Goal: Task Accomplishment & Management: Manage account settings

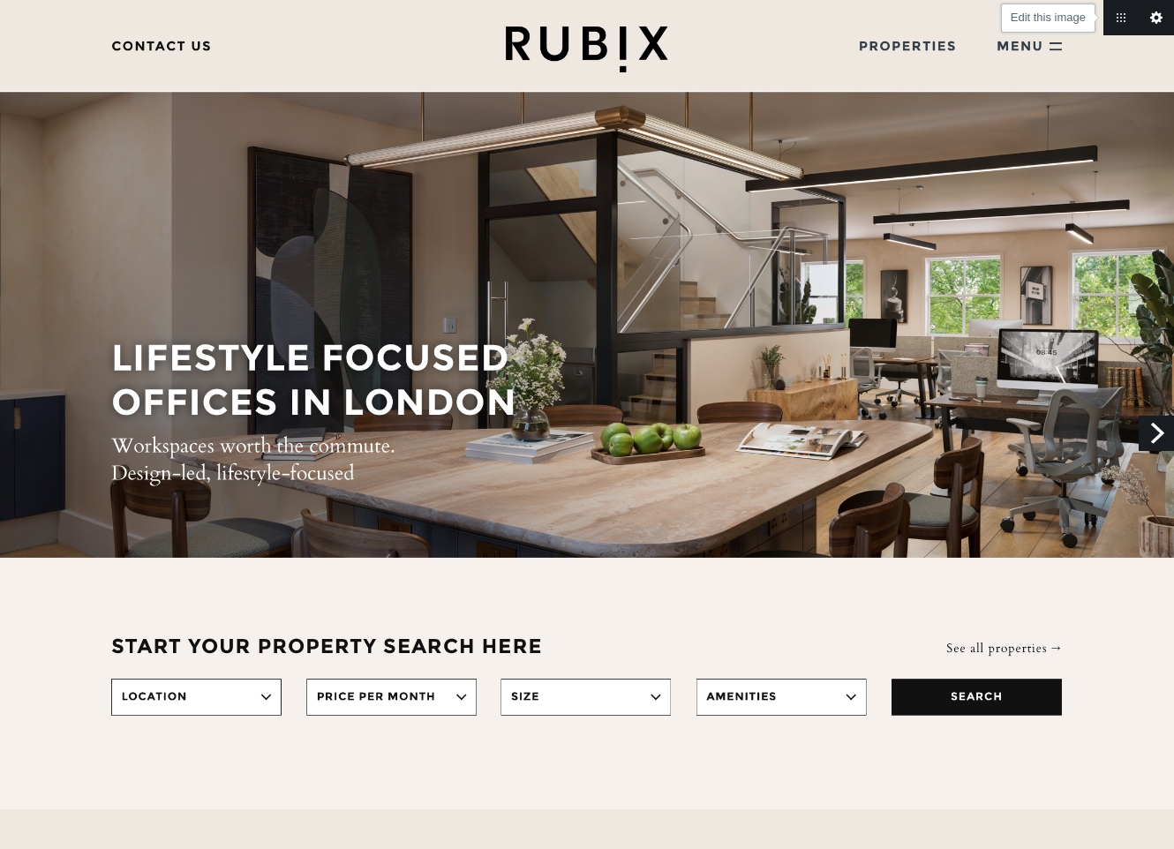
click at [1159, 15] on link "Edit this image" at bounding box center [1156, 17] width 35 height 35
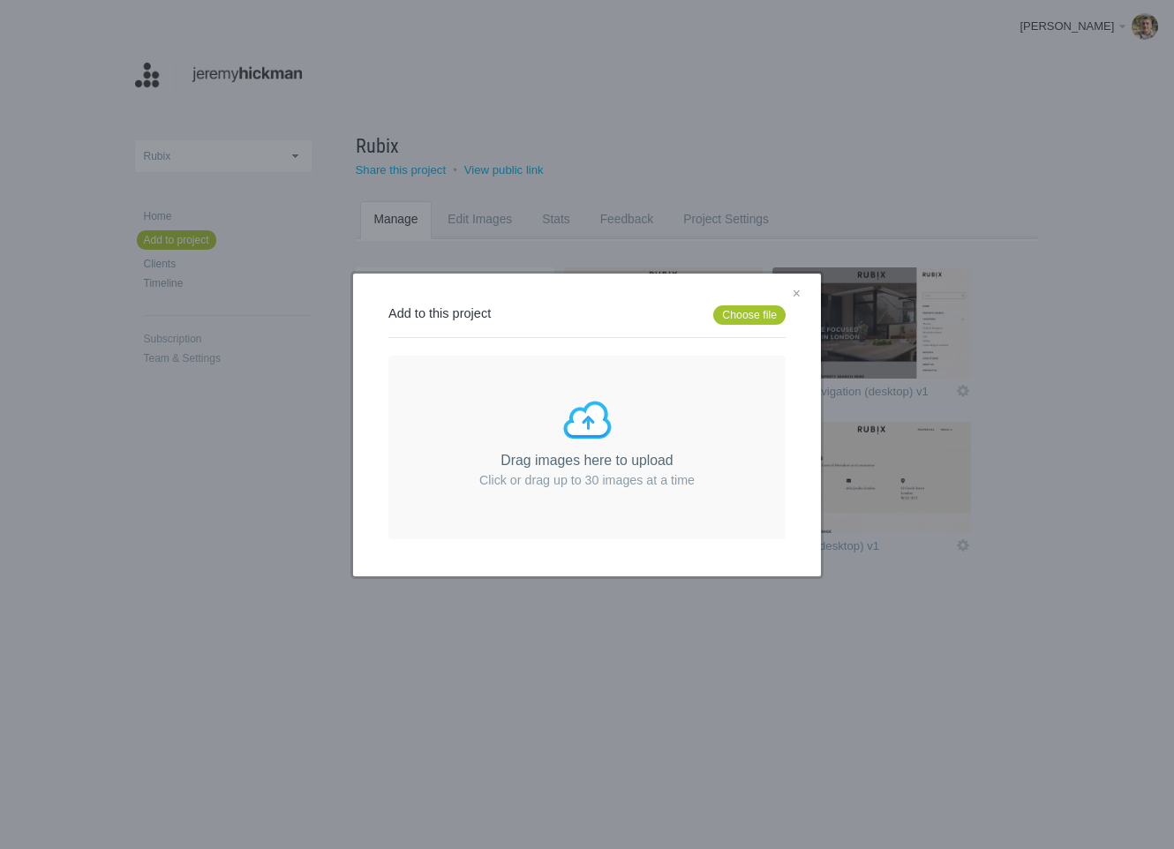
drag, startPoint x: 796, startPoint y: 296, endPoint x: 704, endPoint y: 253, distance: 101.9
click at [795, 296] on link "×" at bounding box center [797, 294] width 22 height 23
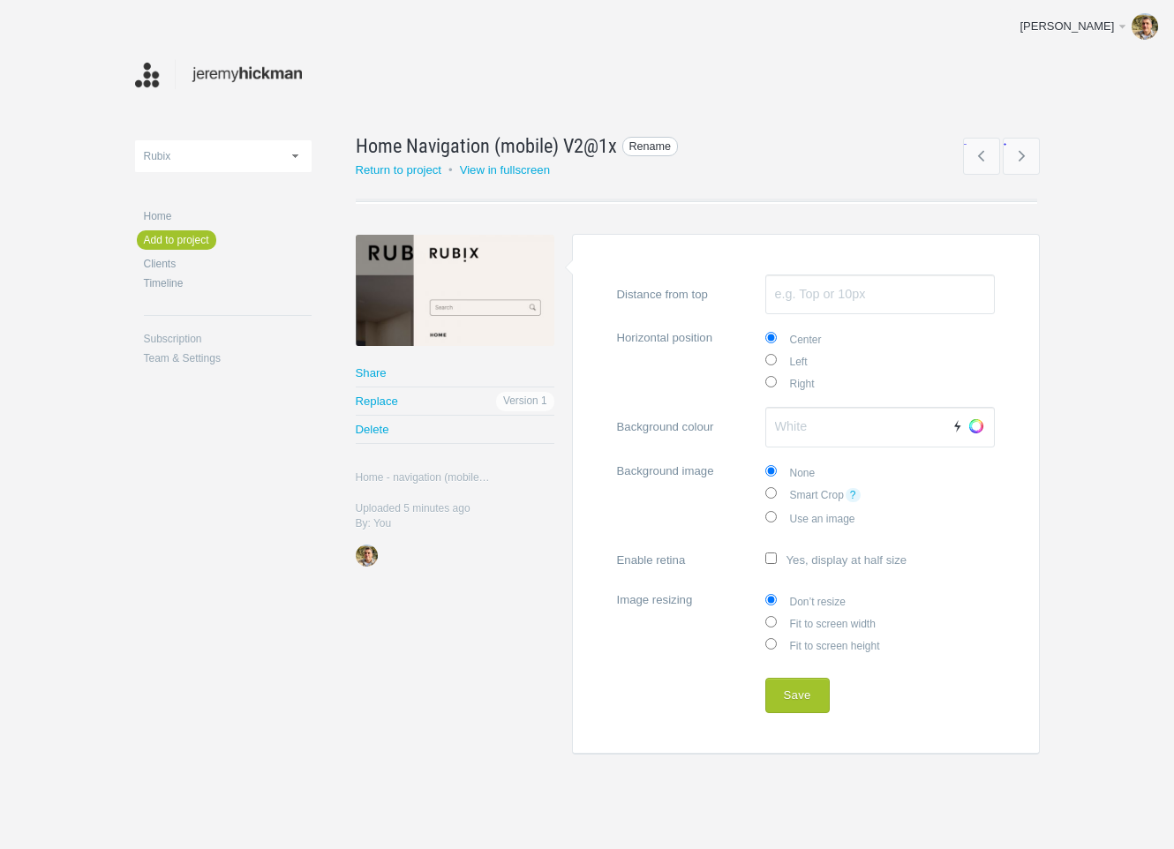
click at [625, 143] on span "Rename" at bounding box center [650, 147] width 56 height 20
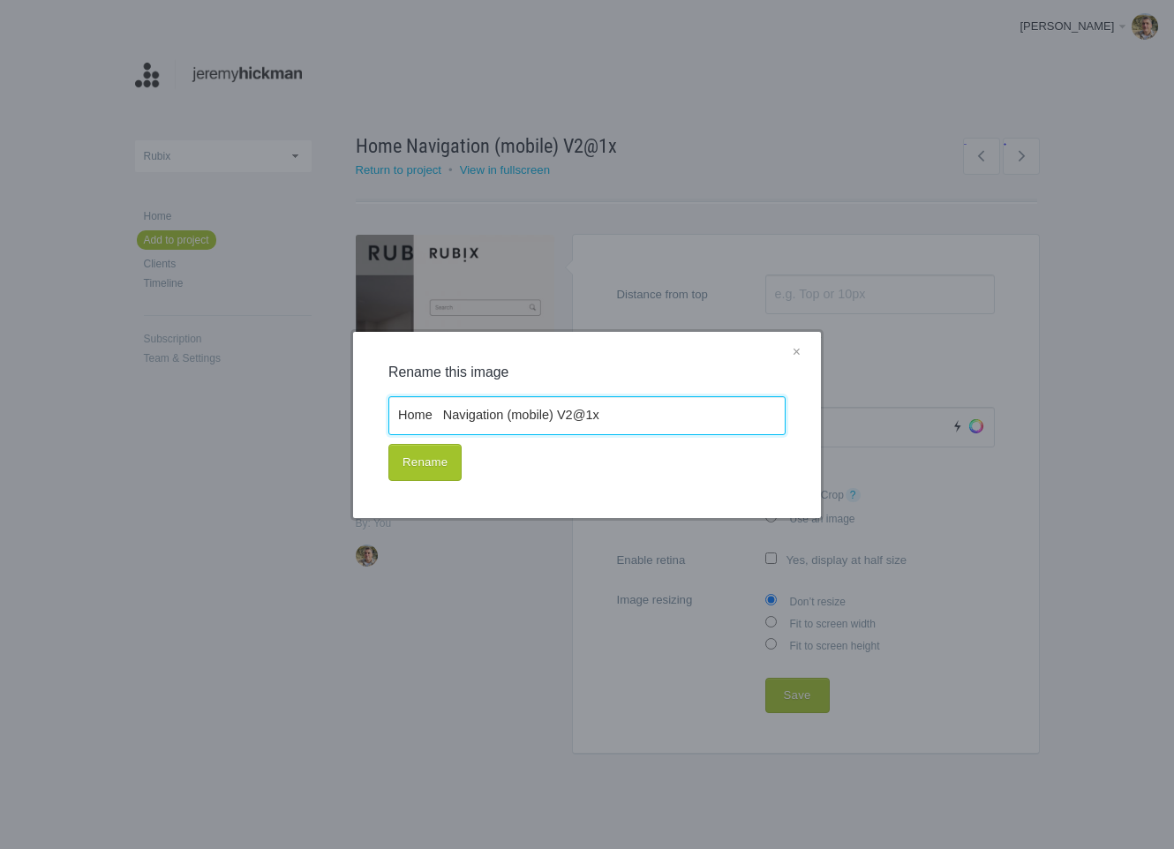
click at [556, 415] on input "Home Navigation (mobile) V2@1x" at bounding box center [586, 415] width 397 height 39
drag, startPoint x: 557, startPoint y: 414, endPoint x: 651, endPoint y: 416, distance: 94.5
click at [651, 416] on input "Home Navigation (mobile) V2@1x" at bounding box center [586, 415] width 397 height 39
click at [441, 412] on input "Home Navigation (mobile) v2" at bounding box center [586, 415] width 397 height 39
type input "Home - Navigation (mobile) v2"
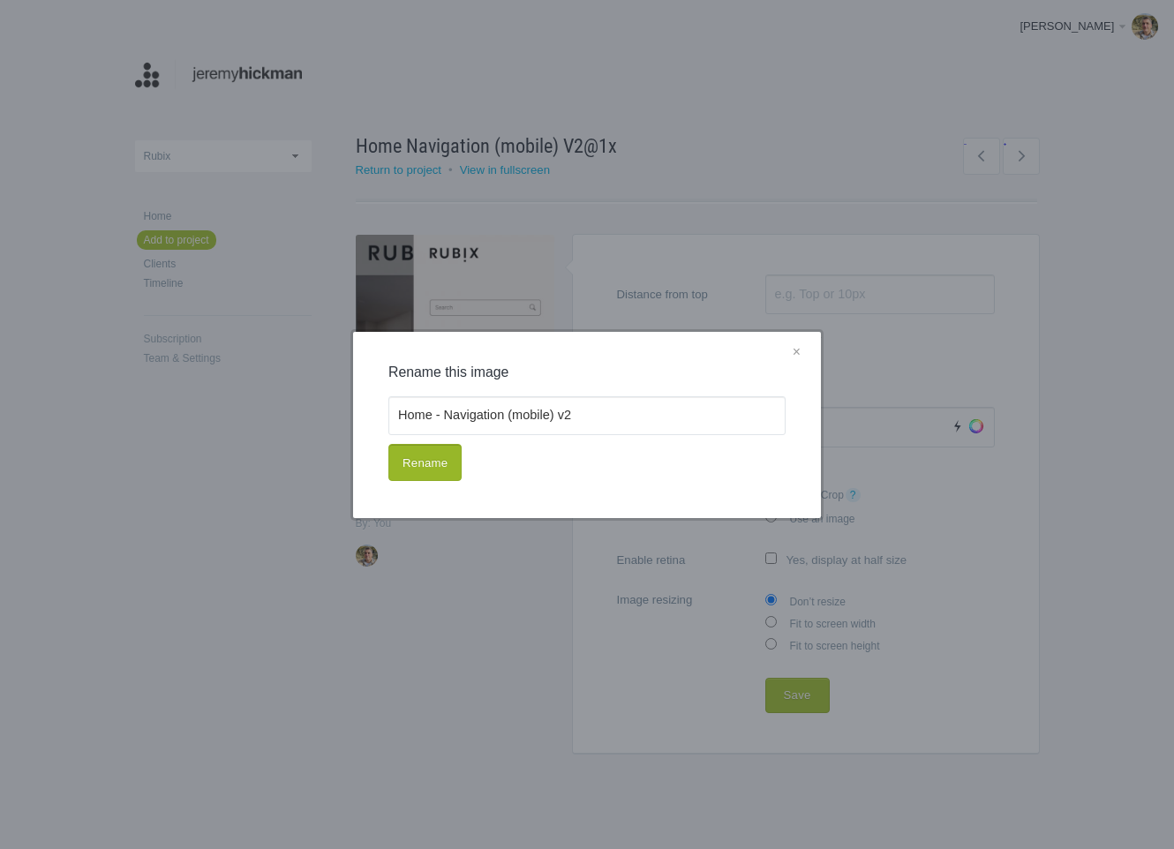
click at [445, 472] on button "Rename" at bounding box center [424, 462] width 73 height 37
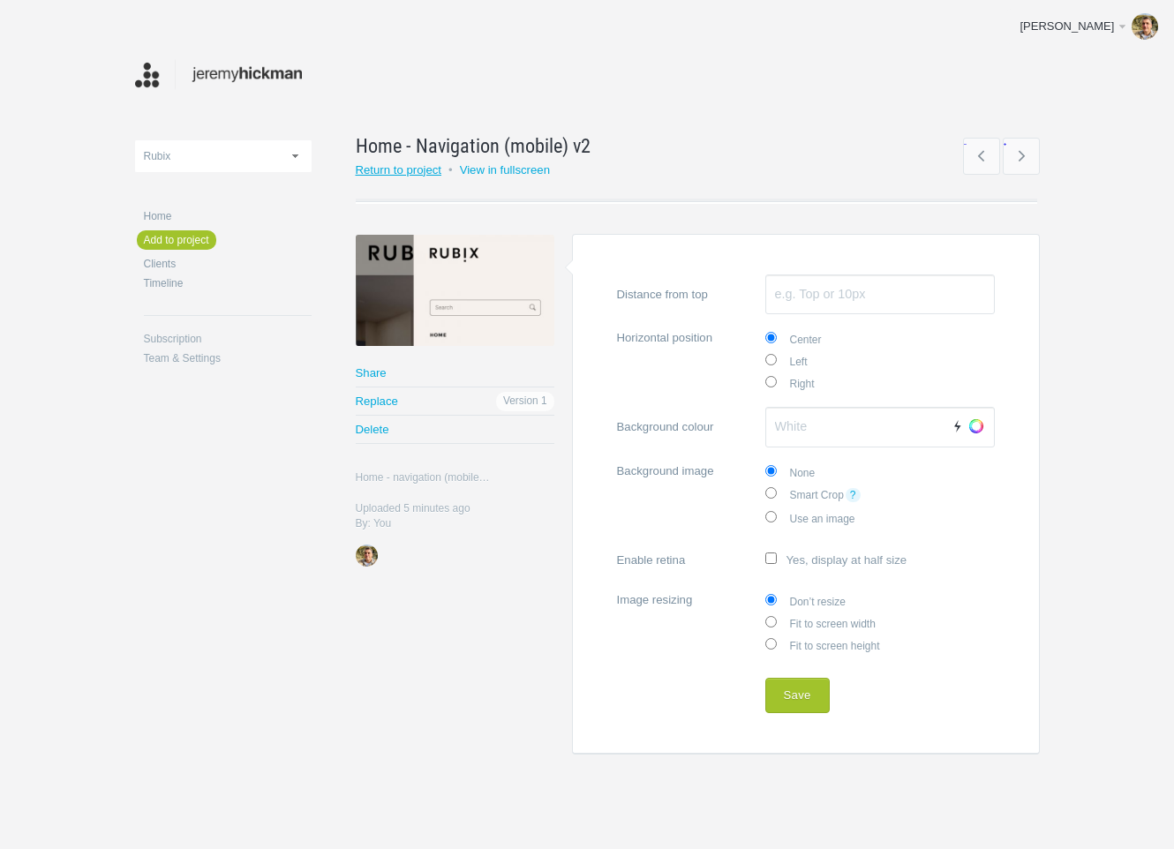
click at [403, 169] on link "Return to project" at bounding box center [399, 169] width 87 height 13
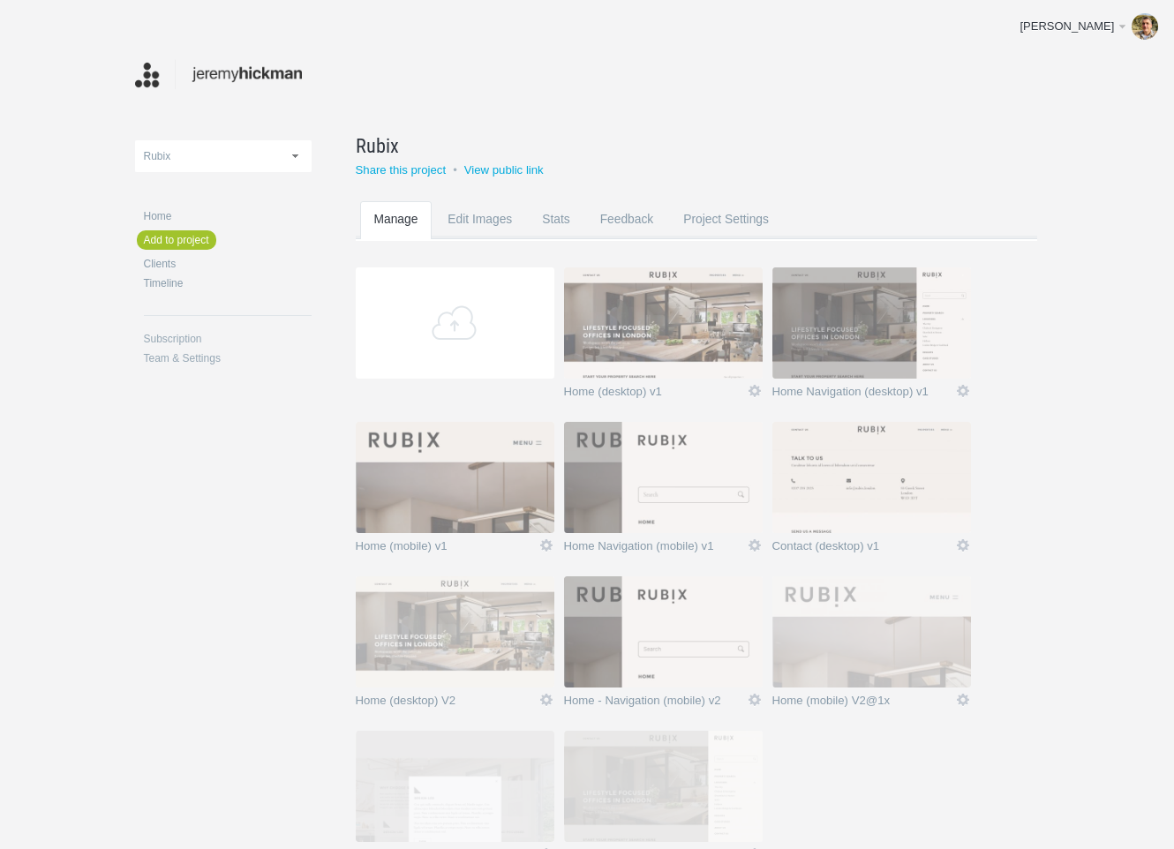
scroll to position [119, 0]
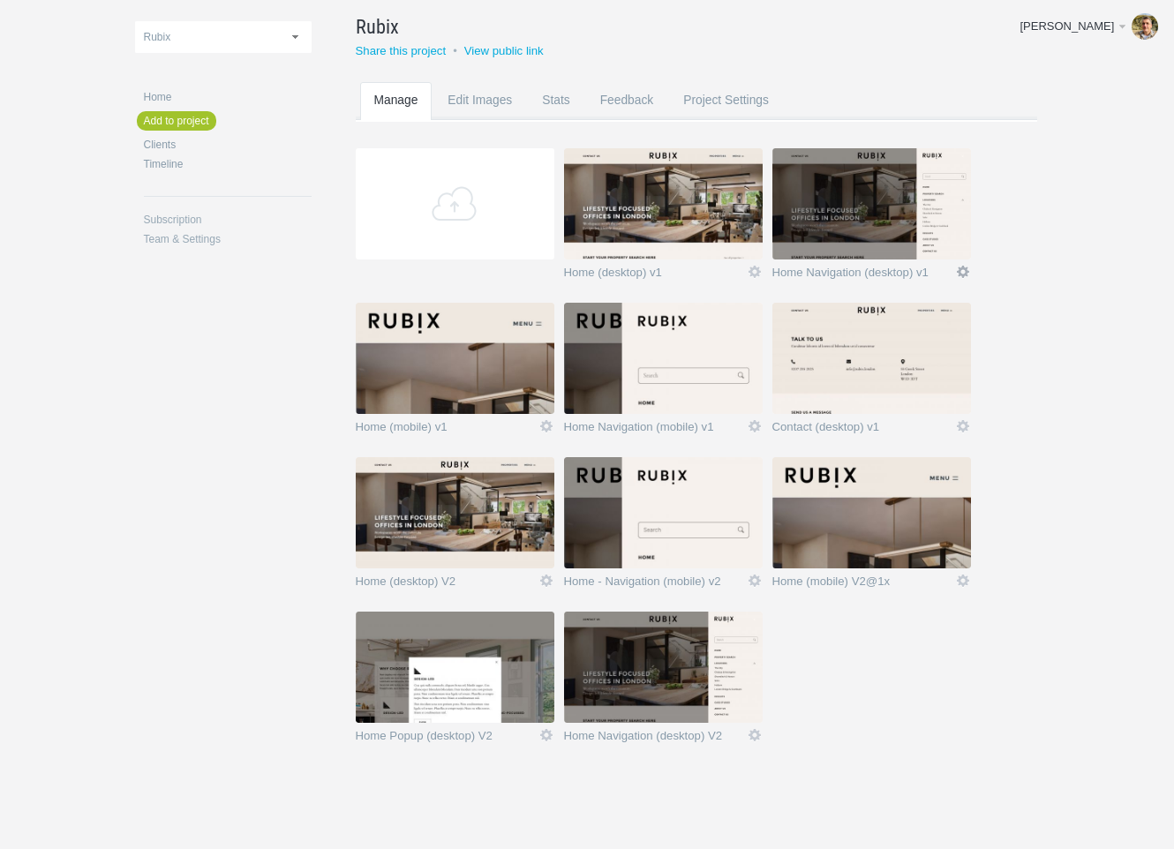
click at [962, 268] on link "Icon" at bounding box center [963, 272] width 16 height 16
click at [930, 193] on link "Edit / Replace" at bounding box center [928, 199] width 107 height 20
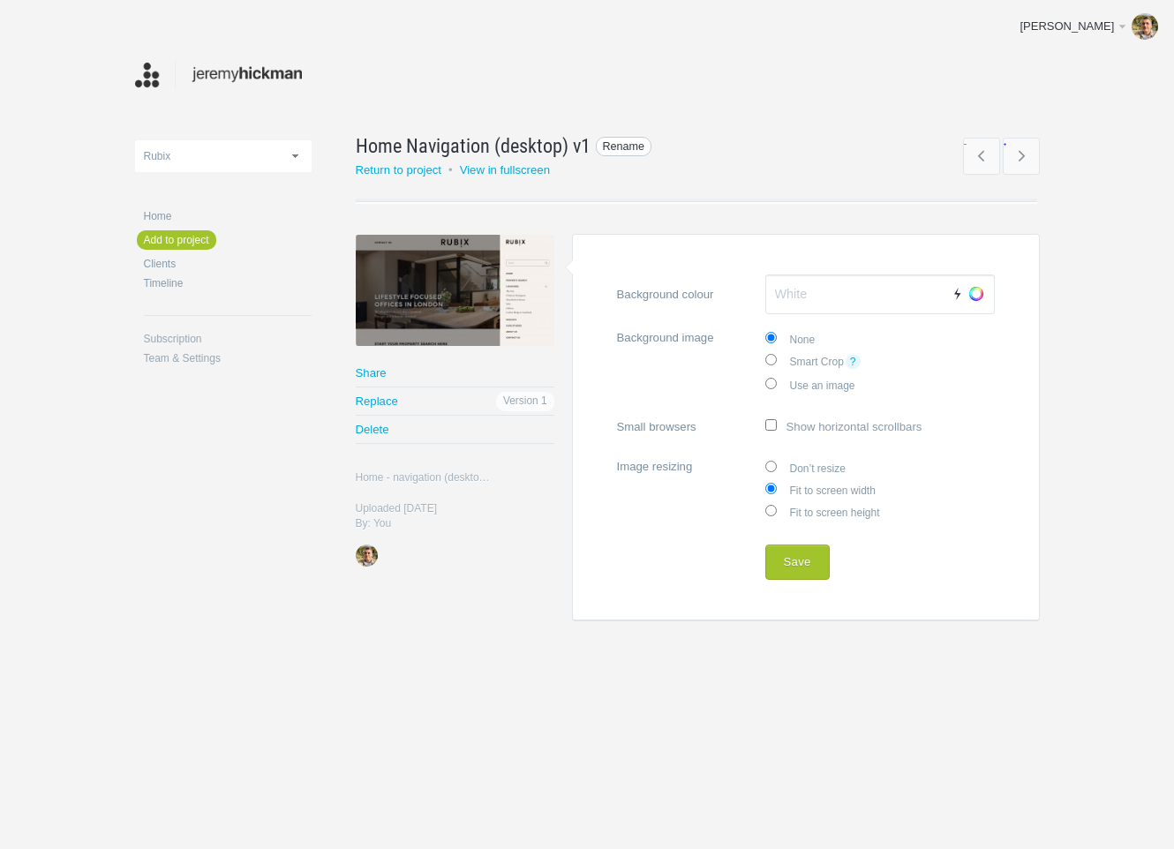
click at [620, 144] on span "Rename" at bounding box center [624, 147] width 56 height 20
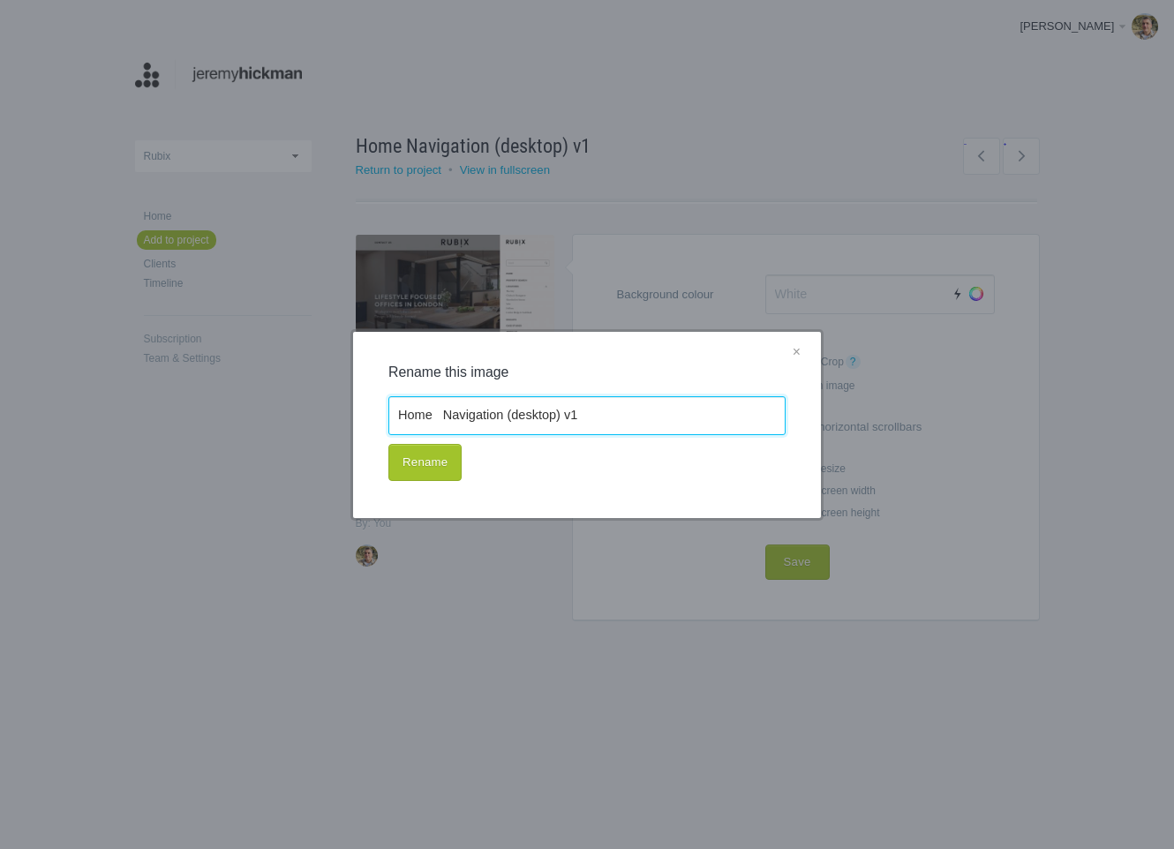
drag, startPoint x: 446, startPoint y: 416, endPoint x: 540, endPoint y: 412, distance: 94.5
click at [446, 416] on input "Home Navigation (desktop) v1" at bounding box center [586, 415] width 397 height 39
type input "Home - Navigation (desktop) v1"
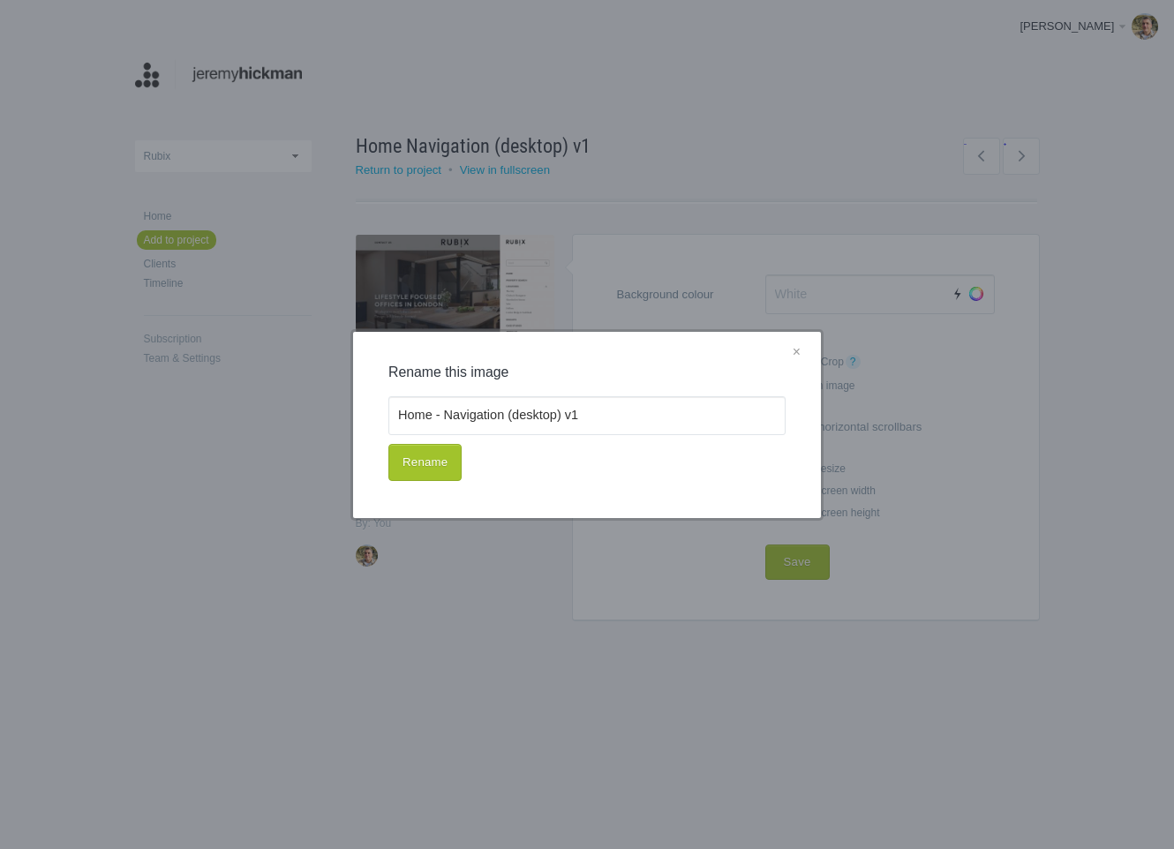
click at [462, 460] on div "Rename" at bounding box center [586, 458] width 397 height 46
click at [441, 463] on button "Rename" at bounding box center [424, 462] width 73 height 37
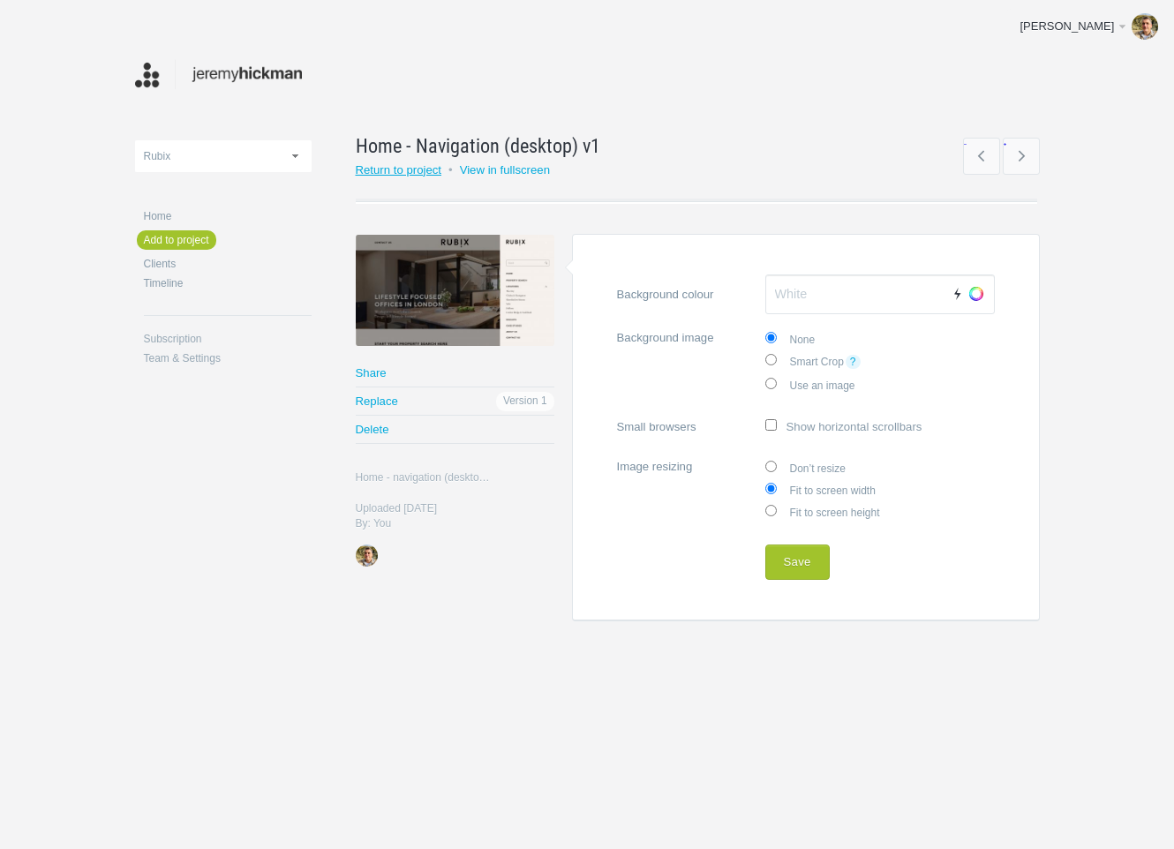
click at [409, 169] on link "Return to project" at bounding box center [399, 169] width 87 height 13
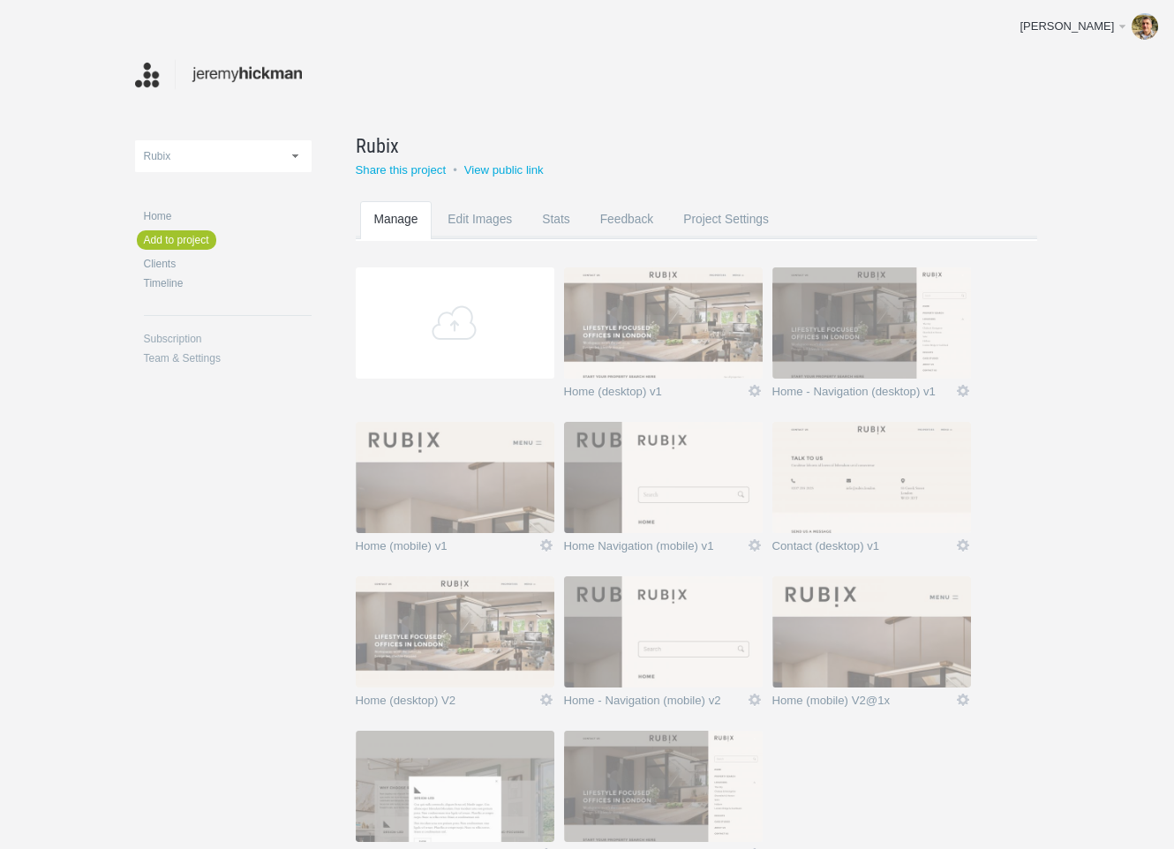
scroll to position [119, 0]
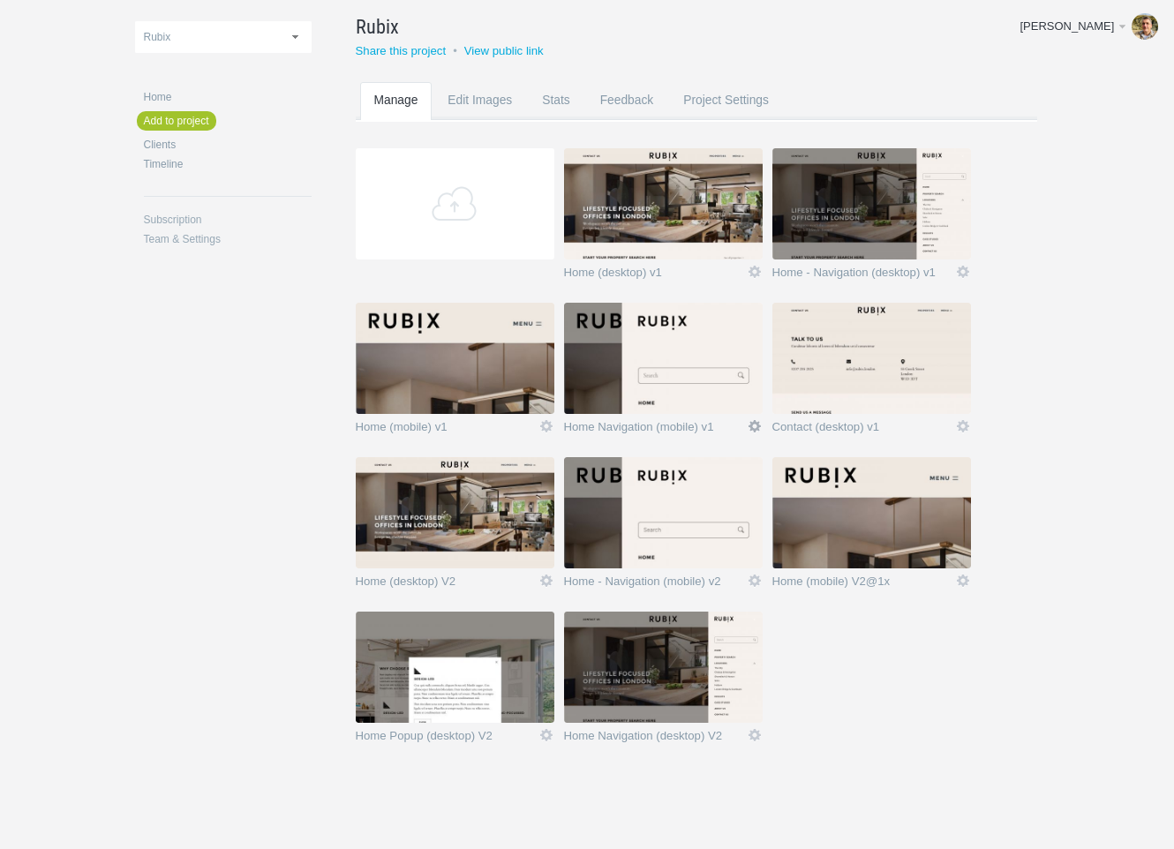
click at [753, 422] on link "Icon" at bounding box center [755, 426] width 16 height 16
click at [726, 350] on link "Edit / Replace" at bounding box center [720, 353] width 107 height 20
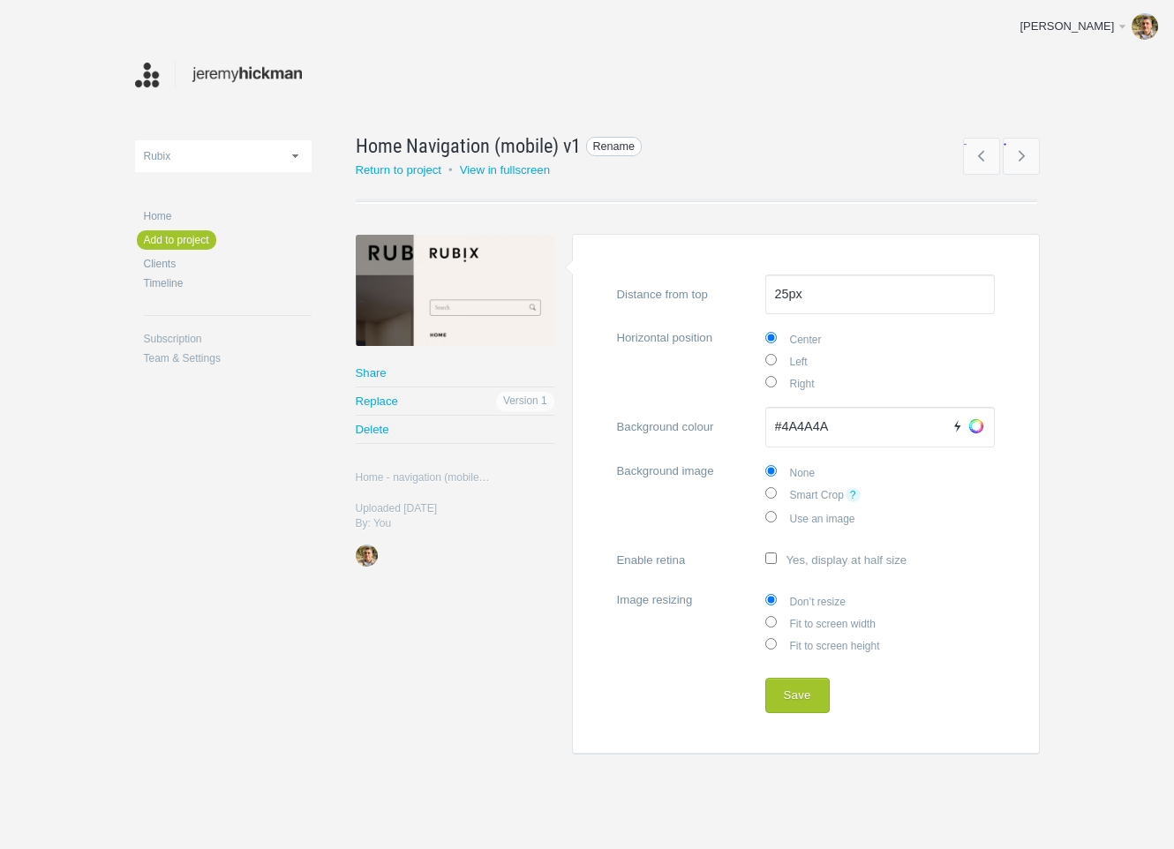
click at [586, 141] on span "Rename" at bounding box center [614, 147] width 56 height 20
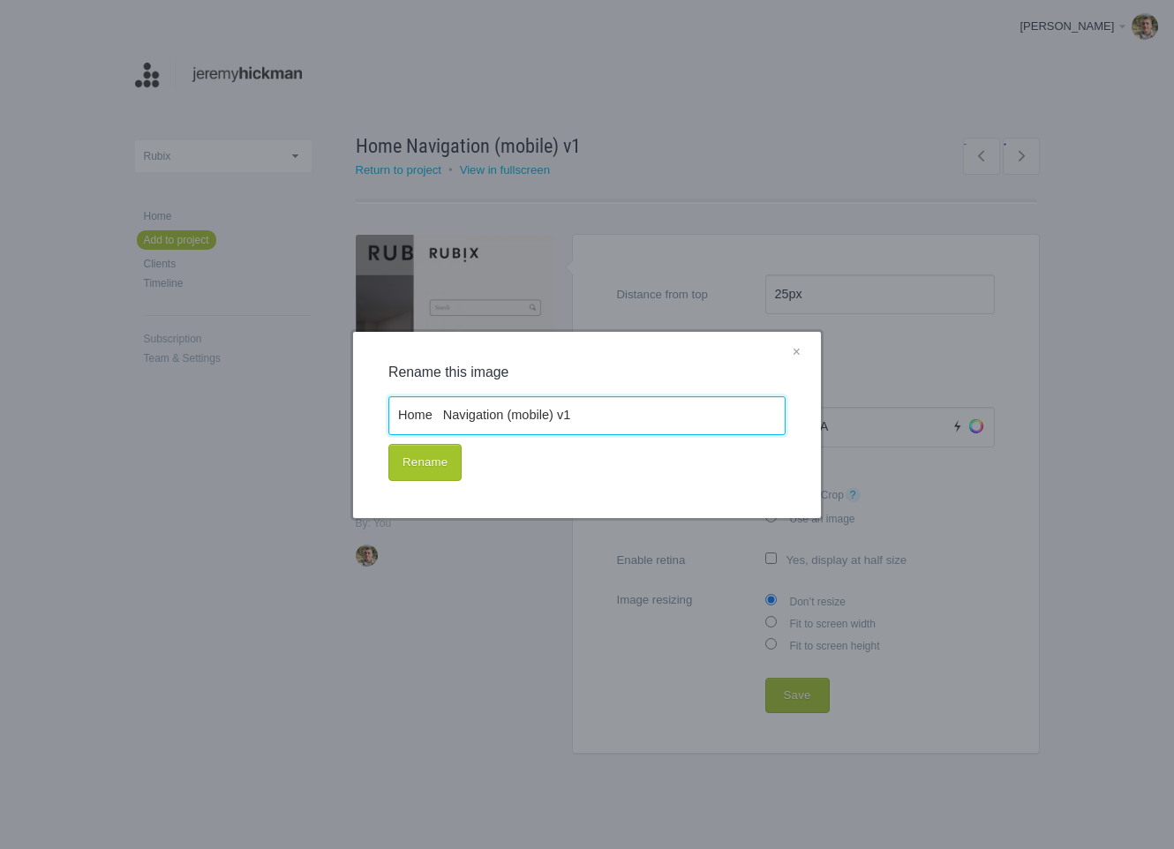
drag, startPoint x: 446, startPoint y: 419, endPoint x: 571, endPoint y: 431, distance: 125.9
click at [446, 419] on input "Home Navigation (mobile) v1" at bounding box center [586, 415] width 397 height 39
type input "Home - Navigation (mobile) v1"
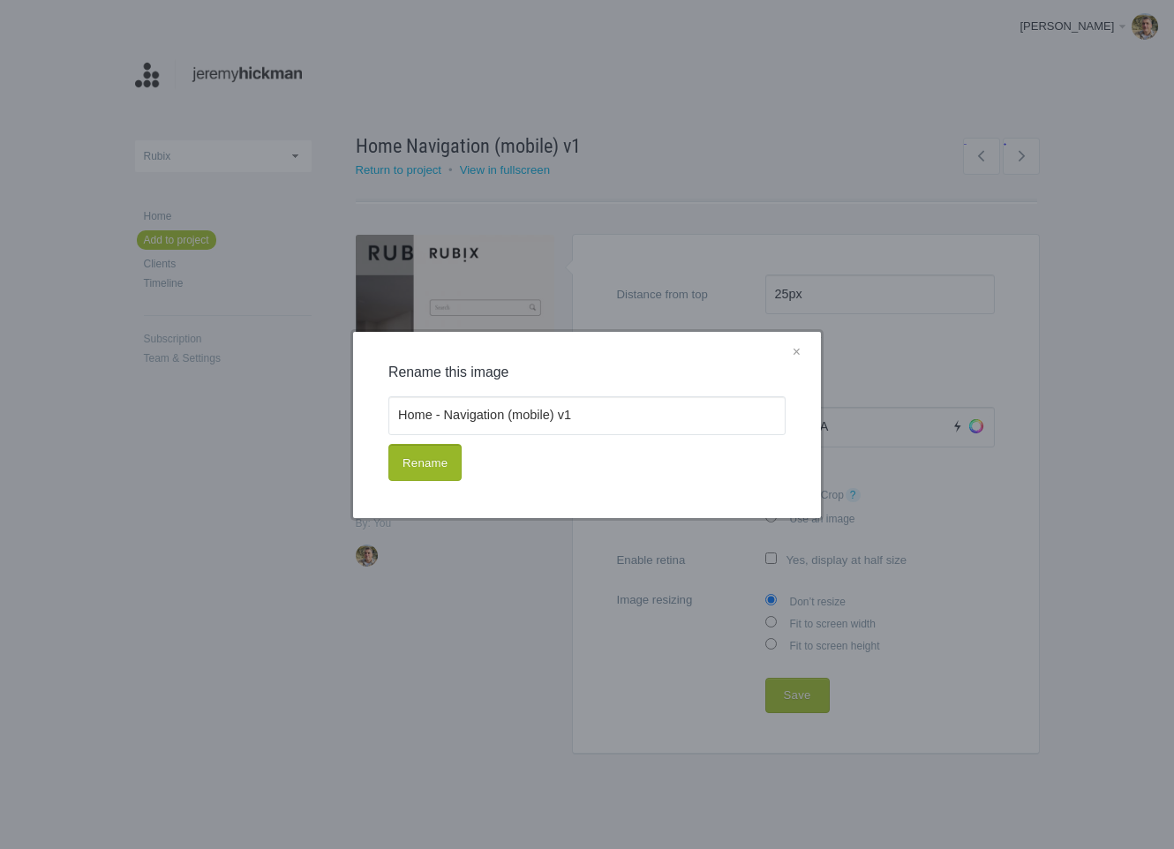
drag, startPoint x: 439, startPoint y: 478, endPoint x: 443, endPoint y: 381, distance: 96.3
click at [439, 478] on button "Rename" at bounding box center [424, 462] width 73 height 37
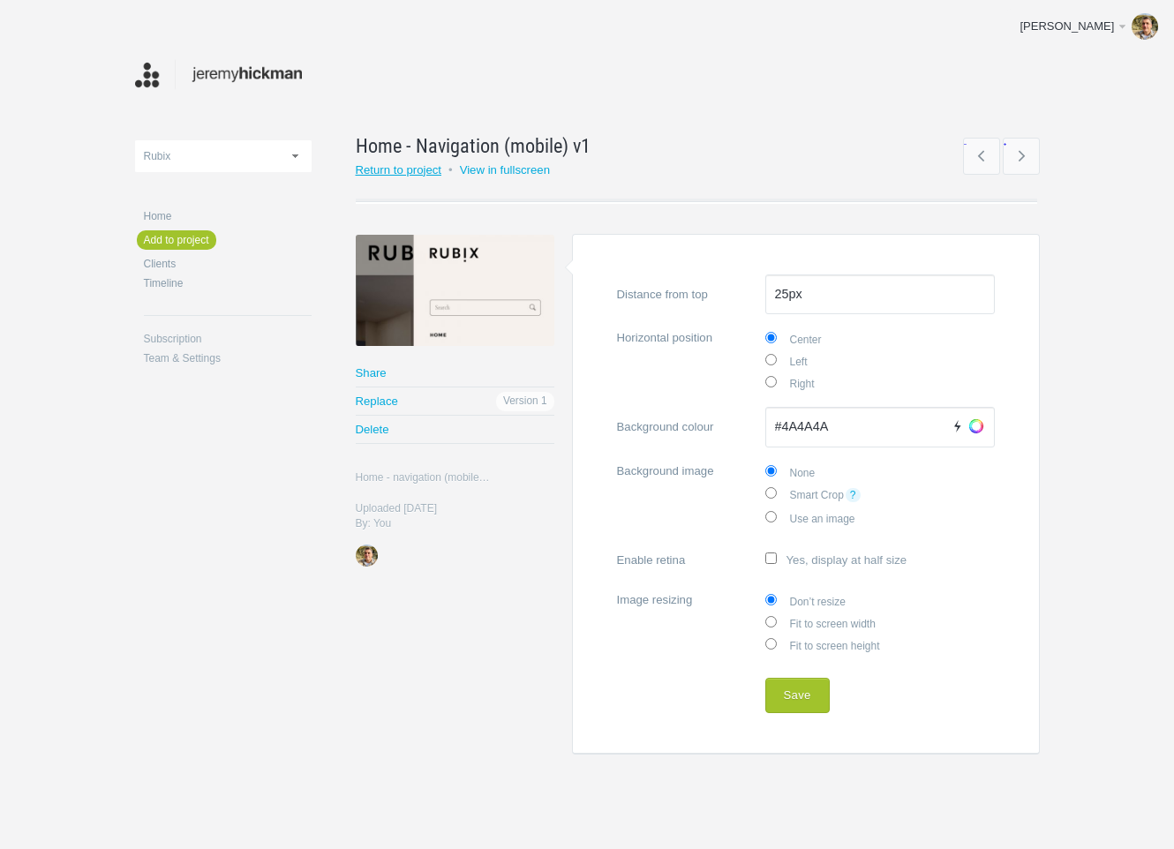
click at [395, 165] on link "Return to project" at bounding box center [399, 169] width 87 height 13
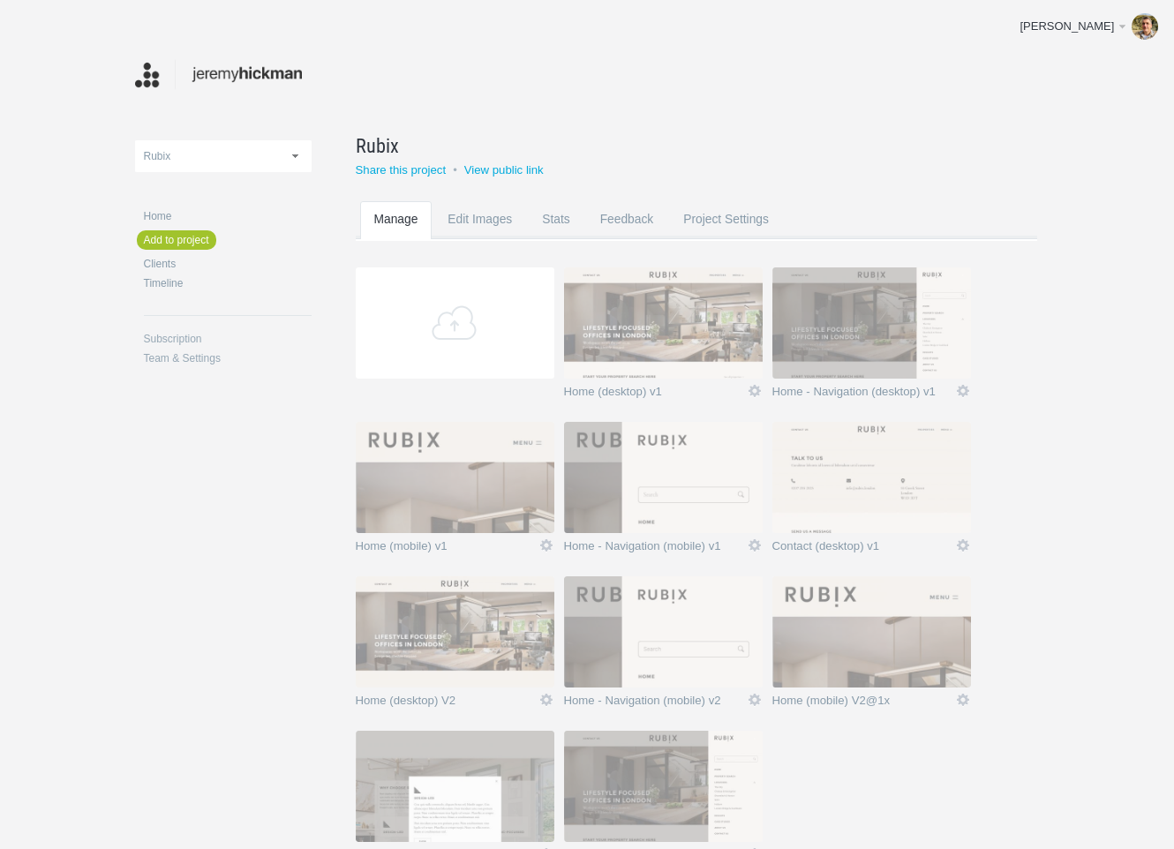
scroll to position [119, 0]
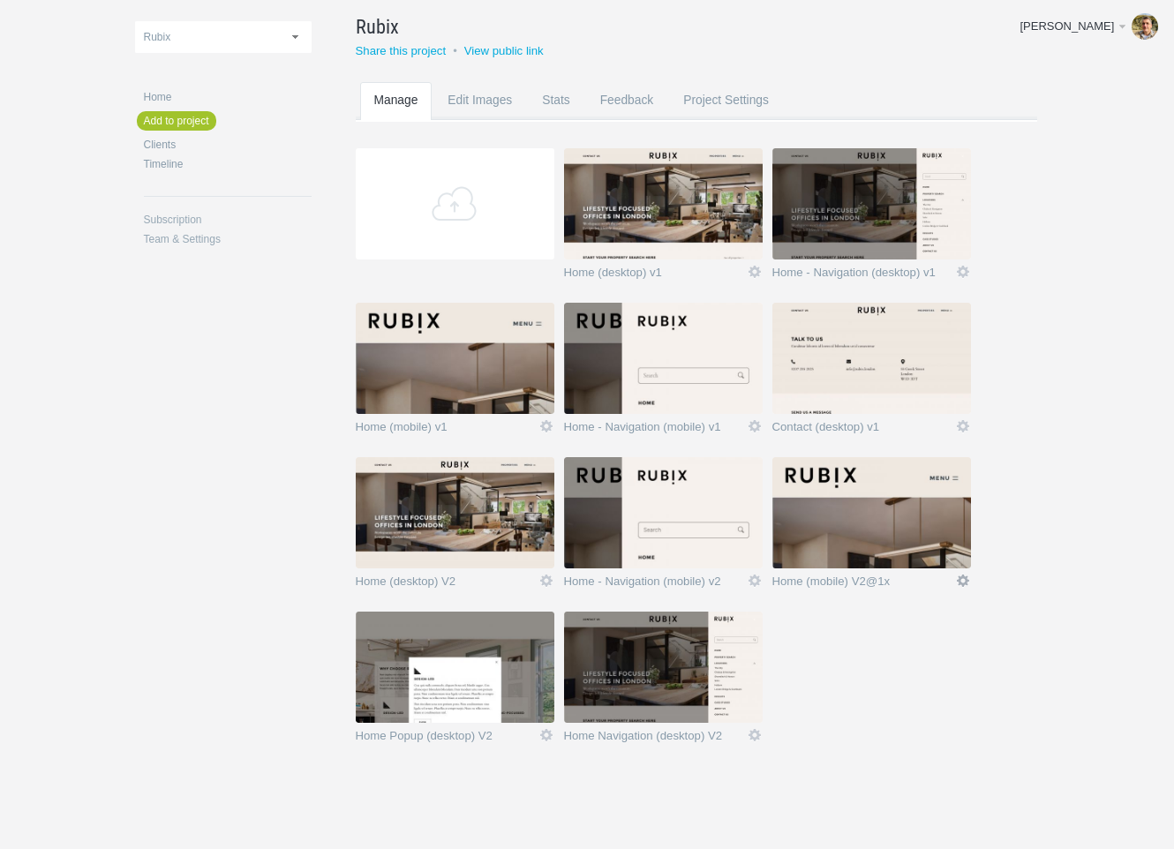
click at [966, 580] on link "Icon" at bounding box center [963, 581] width 16 height 16
click at [950, 506] on link "Edit / Replace" at bounding box center [928, 508] width 107 height 20
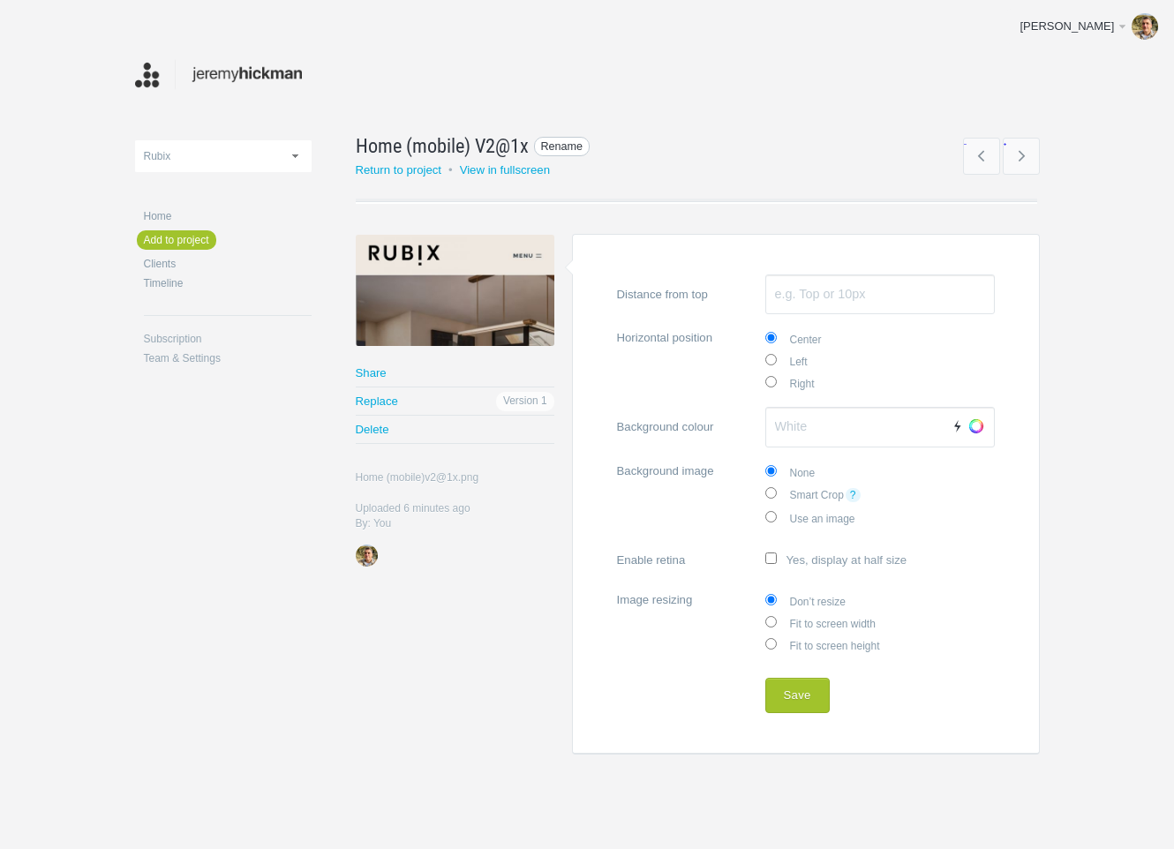
click at [552, 144] on span "Rename" at bounding box center [562, 147] width 56 height 20
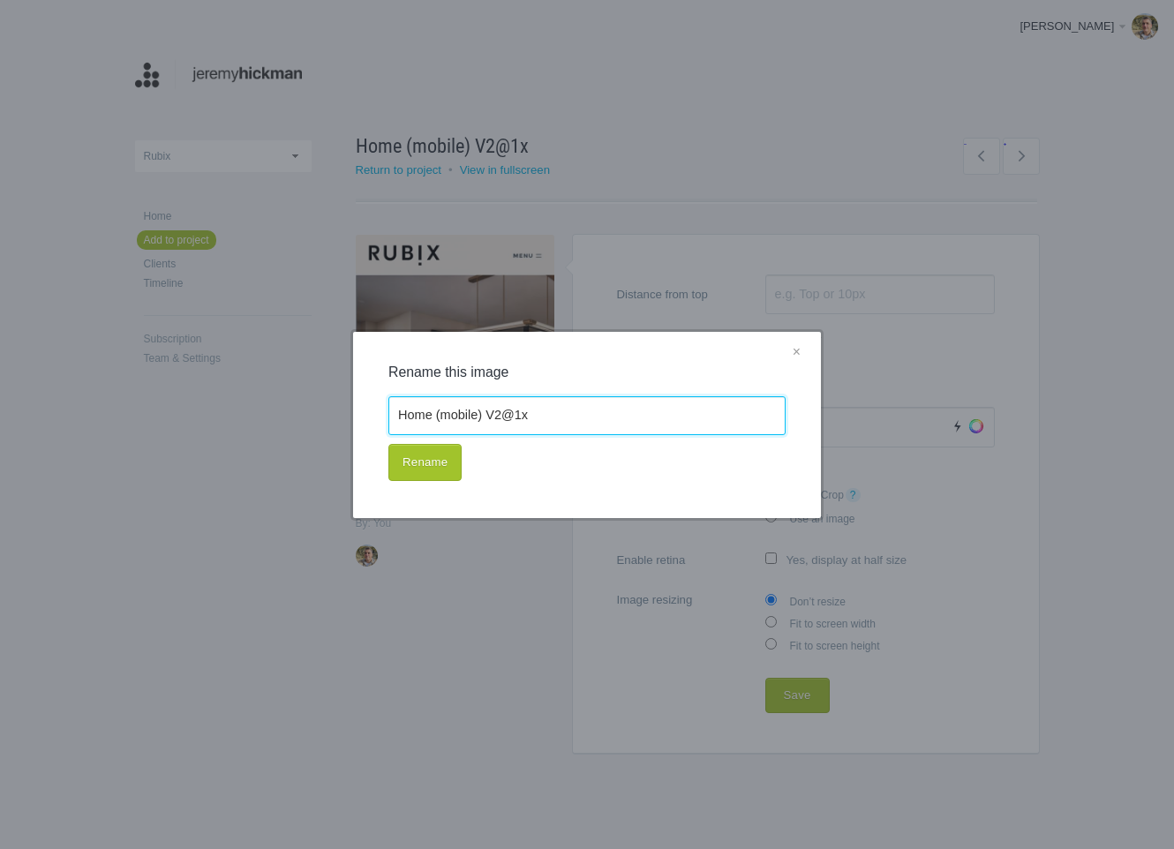
click at [500, 421] on input "Home (mobile) V2@1x" at bounding box center [586, 415] width 397 height 39
drag, startPoint x: 487, startPoint y: 415, endPoint x: 605, endPoint y: 420, distance: 117.5
click at [605, 420] on input "Home (mobile) V2@1x" at bounding box center [586, 415] width 397 height 39
type input "Home (mobile) v2"
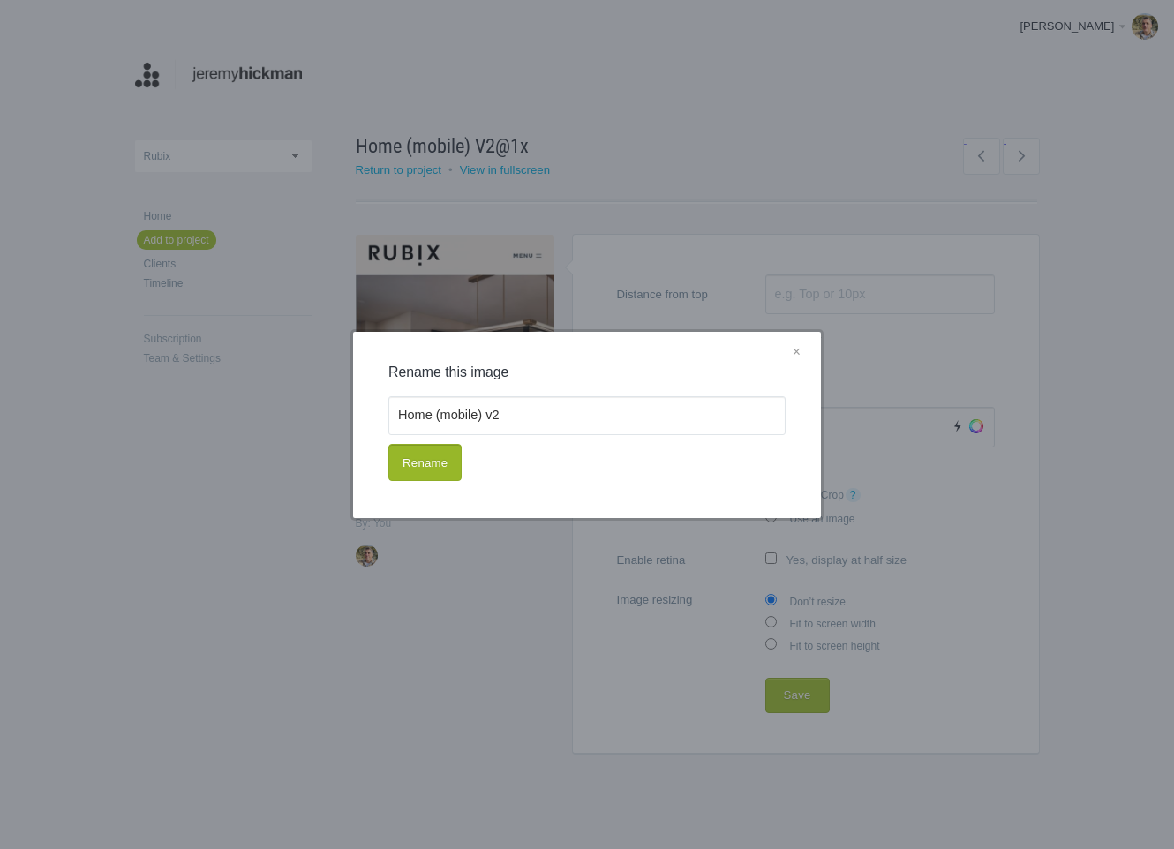
click at [413, 474] on button "Rename" at bounding box center [424, 462] width 73 height 37
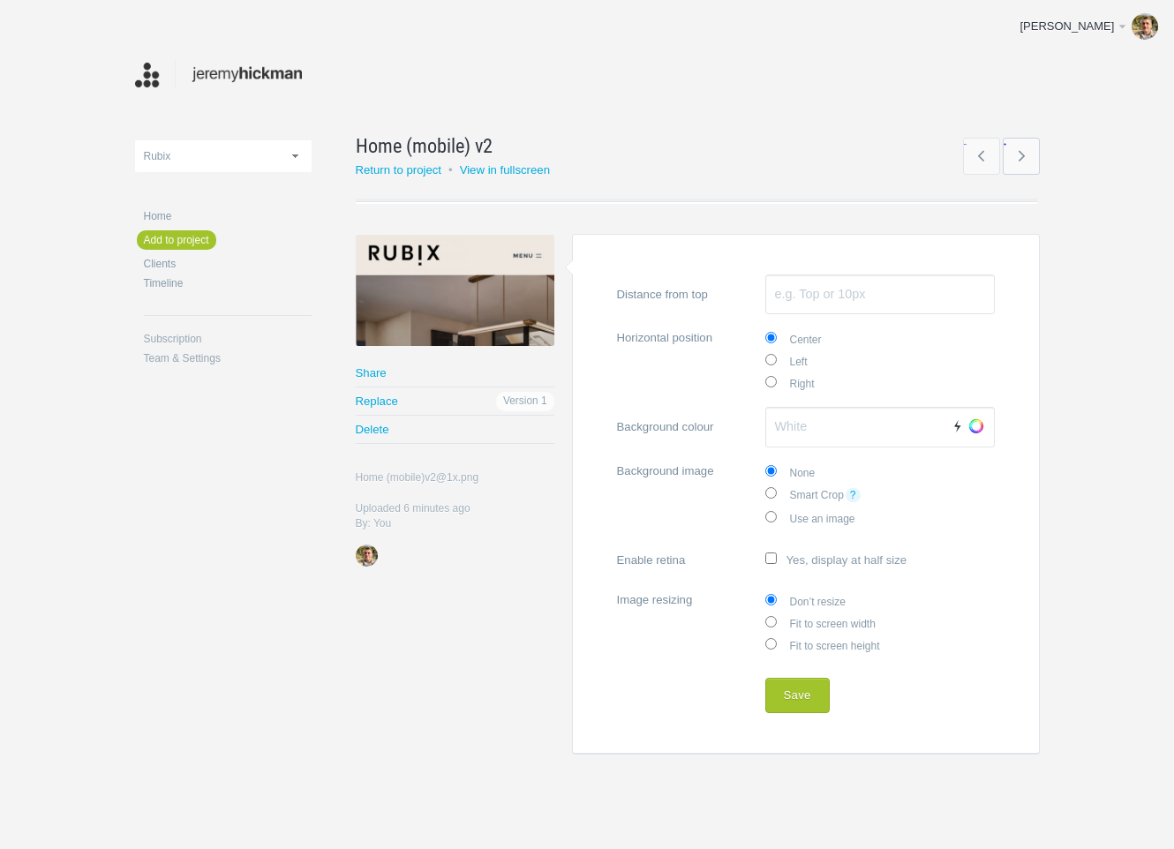
click at [1023, 162] on link "→" at bounding box center [1021, 156] width 37 height 37
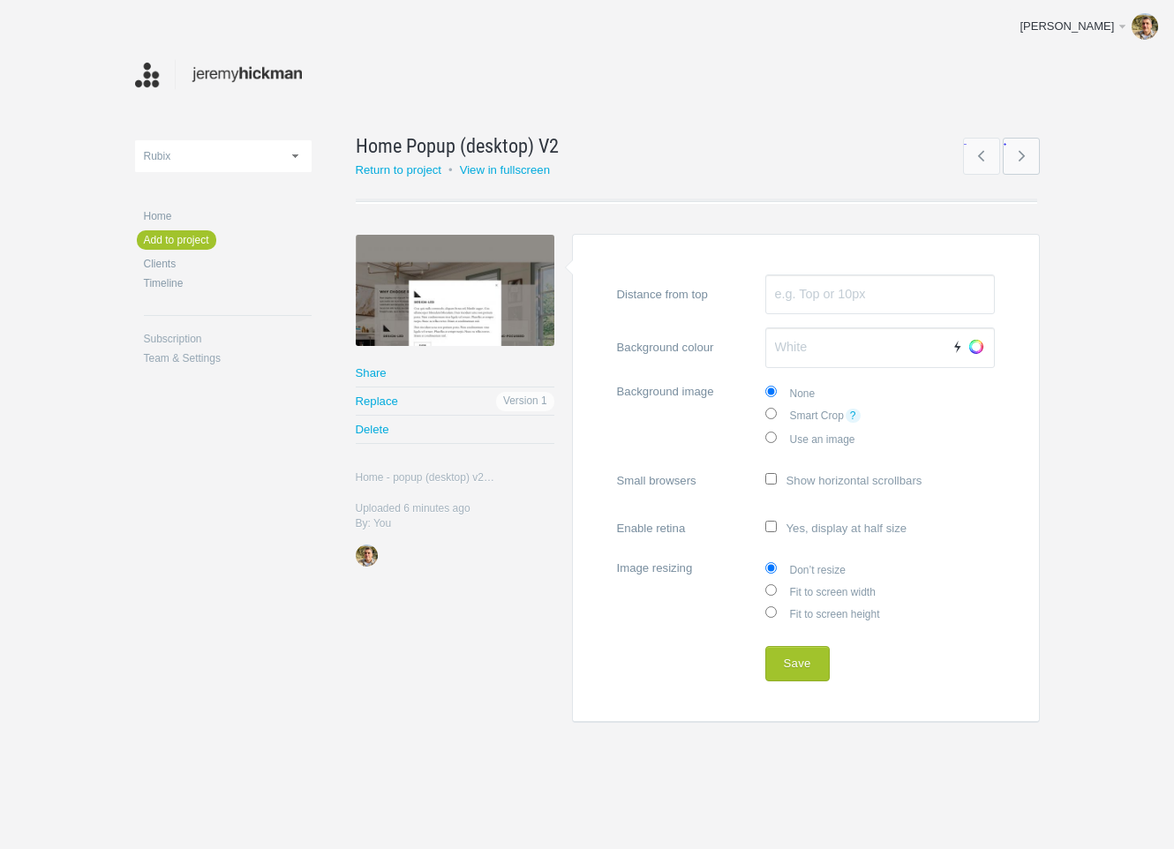
click at [1024, 152] on link "→" at bounding box center [1021, 156] width 37 height 37
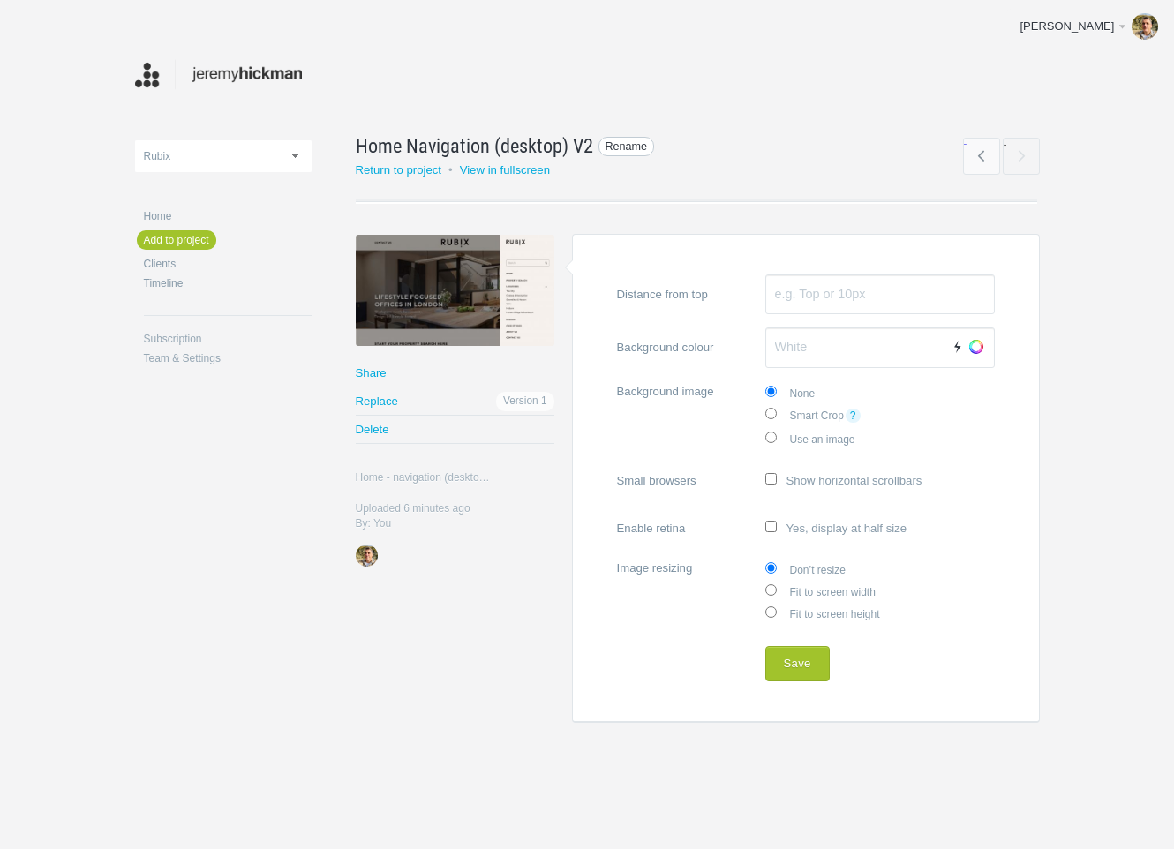
click at [629, 150] on span "Rename" at bounding box center [627, 147] width 56 height 20
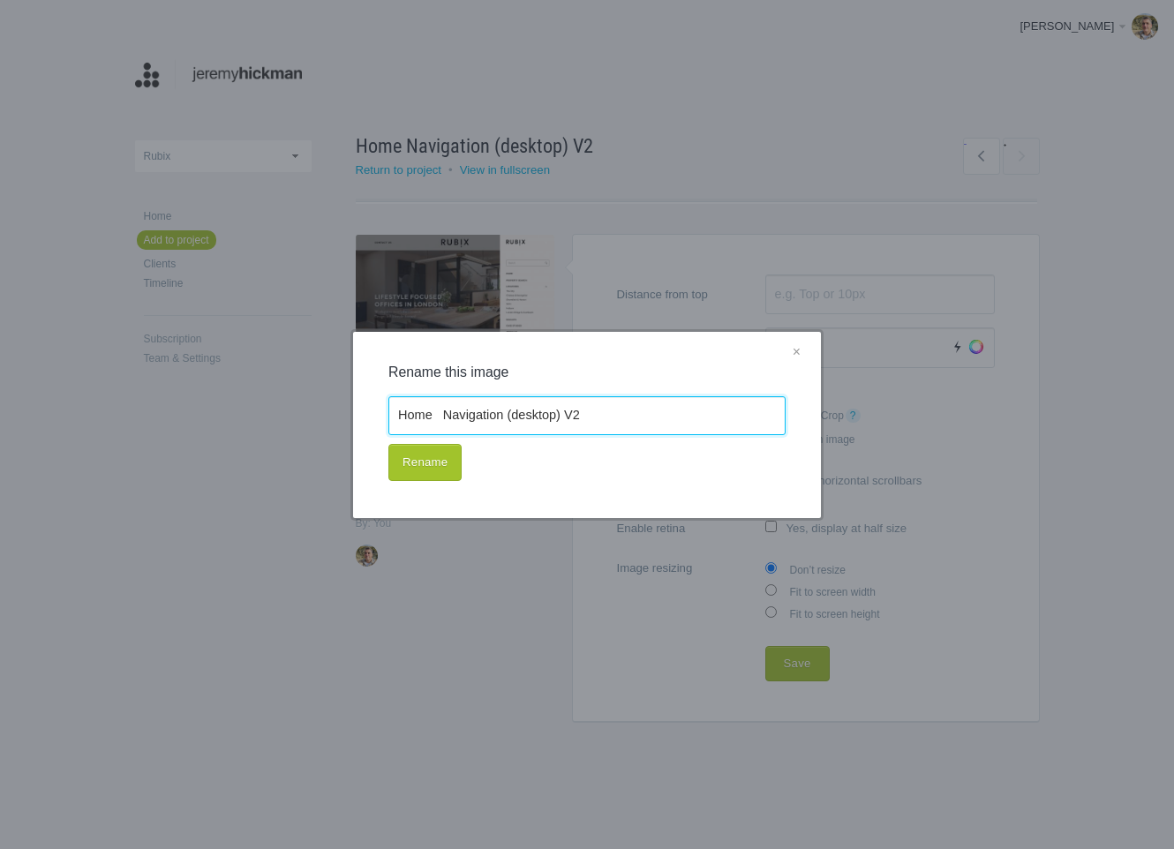
click at [446, 417] on input "Home Navigation (desktop) V2" at bounding box center [586, 415] width 397 height 39
drag, startPoint x: 569, startPoint y: 413, endPoint x: 624, endPoint y: 421, distance: 55.3
click at [620, 417] on input "Home - Navigation (desktop) V2" at bounding box center [586, 415] width 397 height 39
type input "Home - Navigation (desktop) v2"
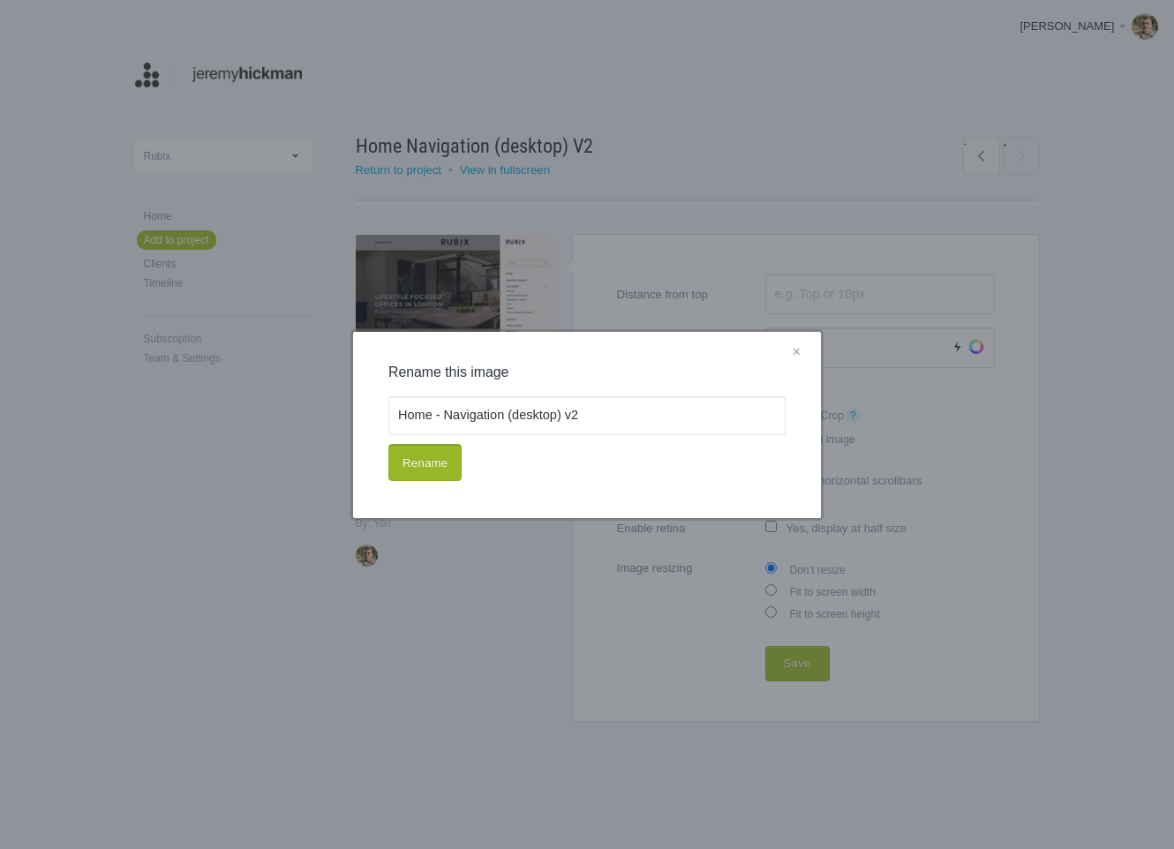
click at [424, 466] on button "Rename" at bounding box center [424, 462] width 73 height 37
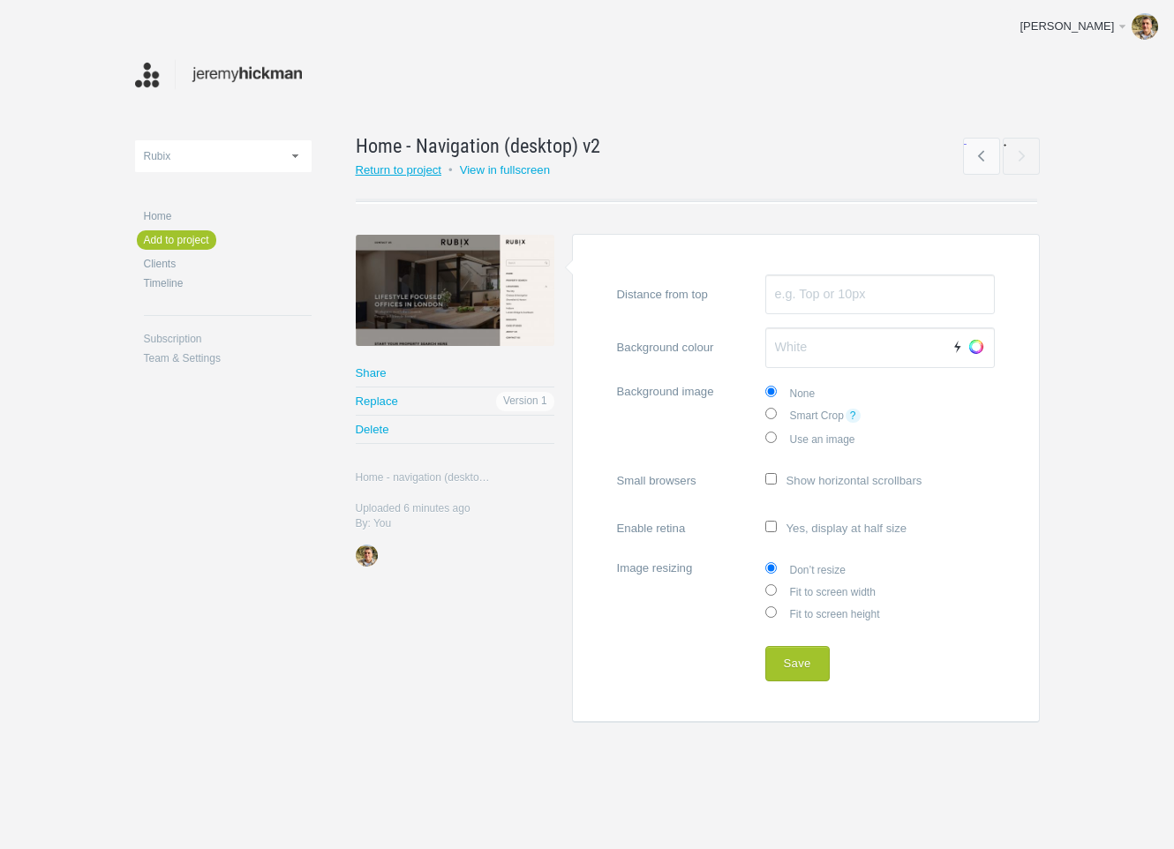
click at [380, 163] on link "Return to project" at bounding box center [399, 169] width 87 height 13
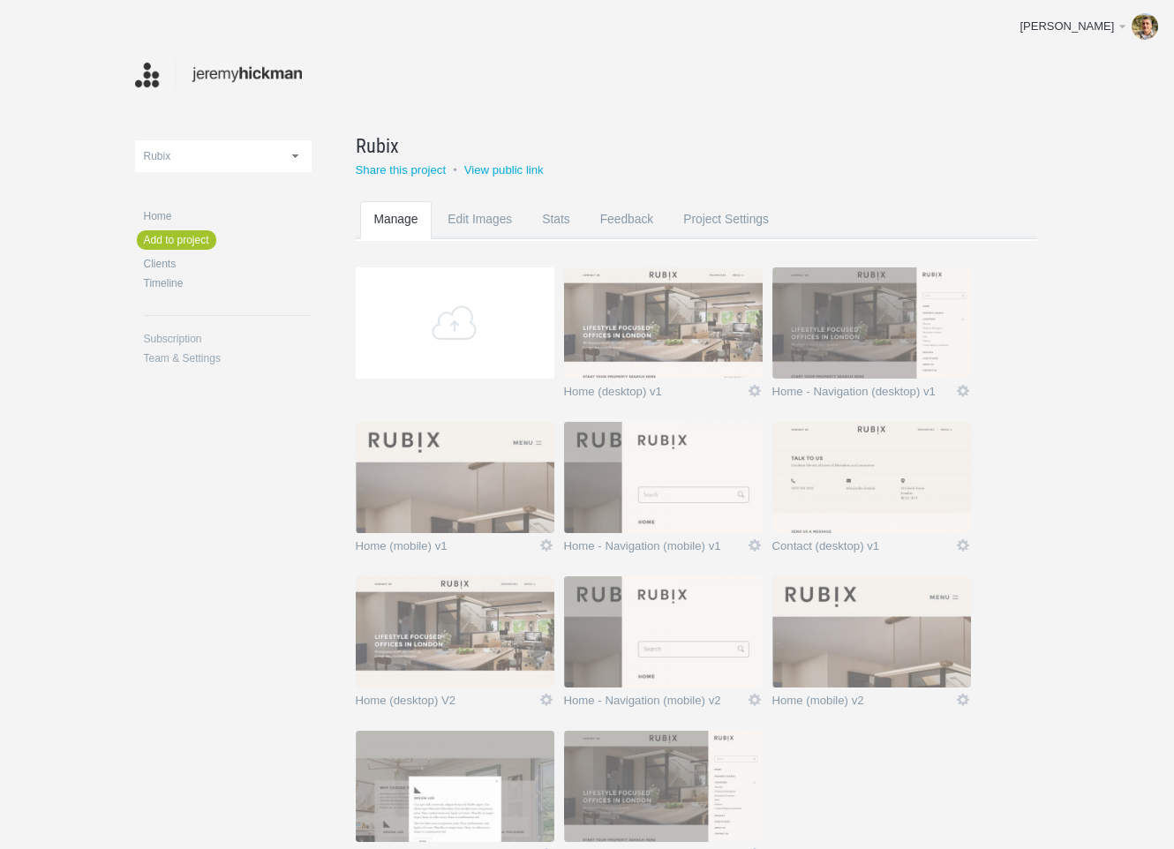
scroll to position [119, 0]
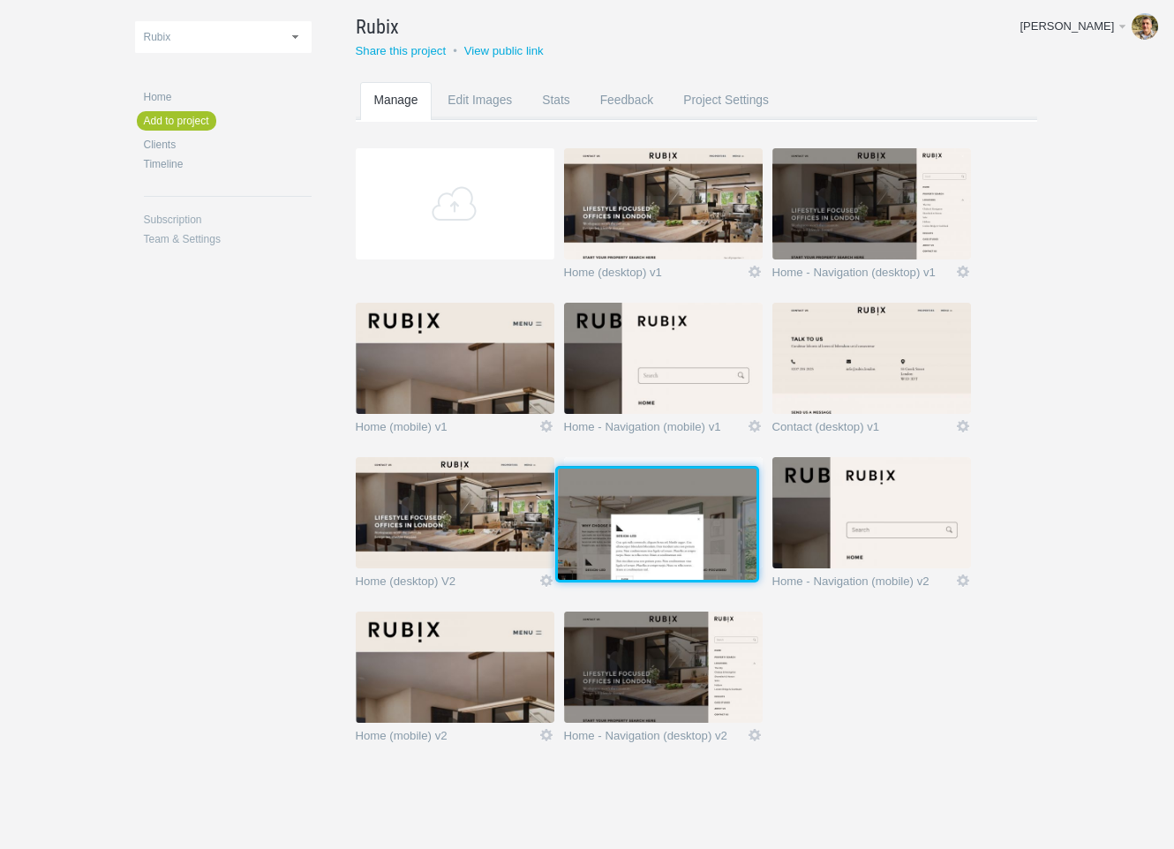
drag, startPoint x: 432, startPoint y: 688, endPoint x: 633, endPoint y: 541, distance: 249.0
click at [633, 541] on img at bounding box center [657, 524] width 199 height 111
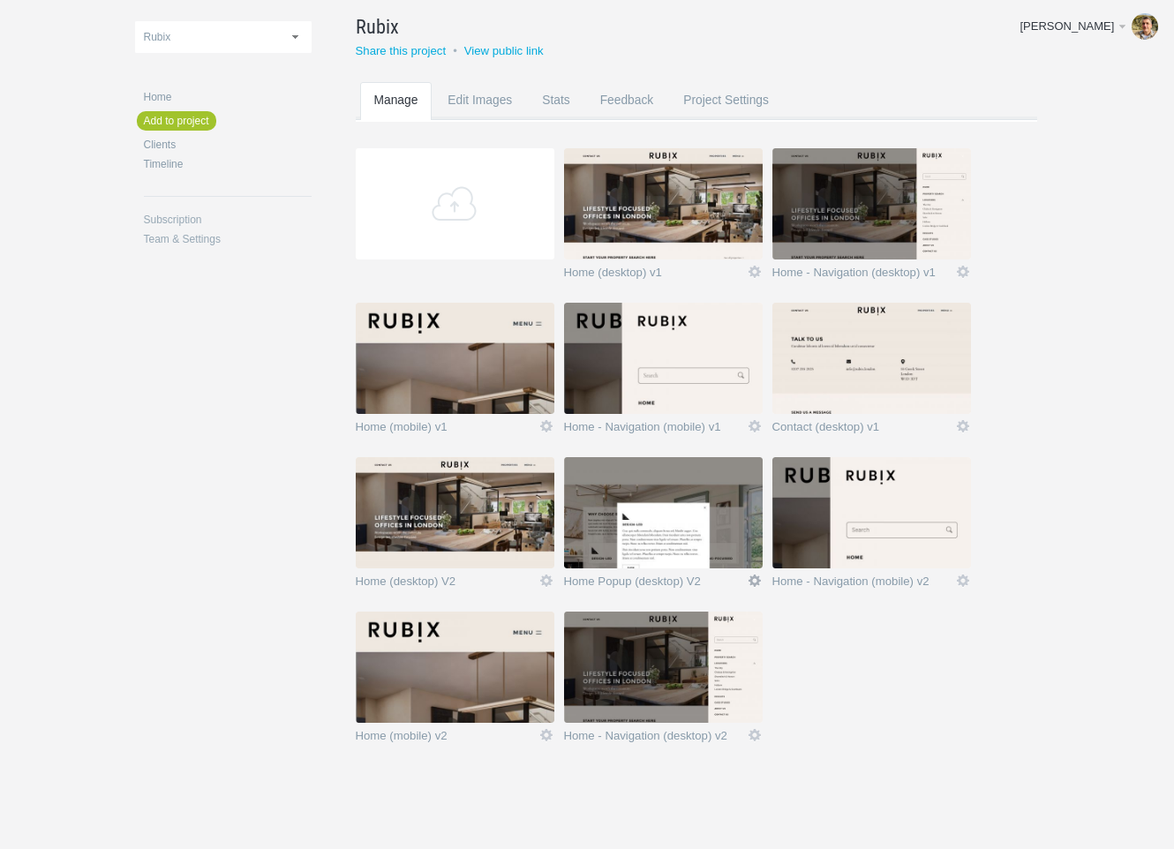
click at [757, 577] on link "Icon" at bounding box center [755, 581] width 16 height 16
click at [742, 505] on link "Edit / Replace" at bounding box center [720, 508] width 107 height 20
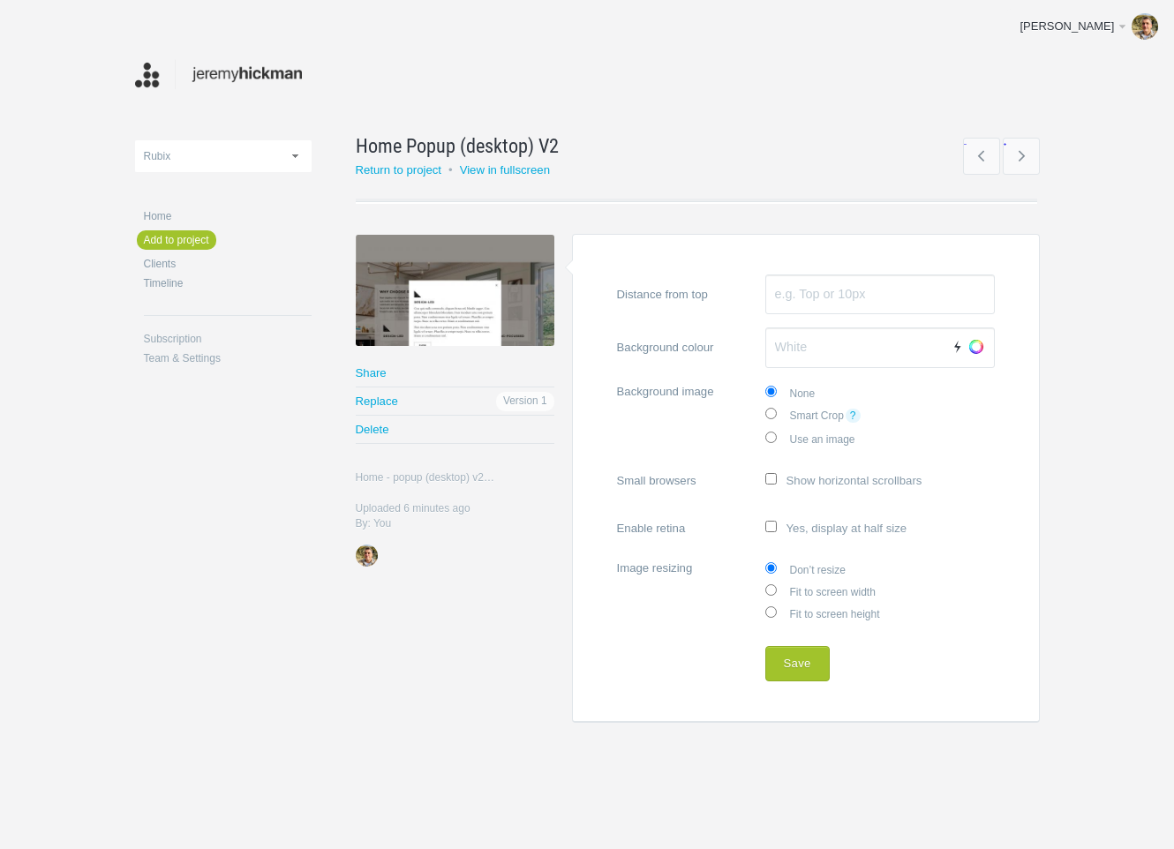
click at [592, 150] on span "Rename" at bounding box center [587, 147] width 56 height 20
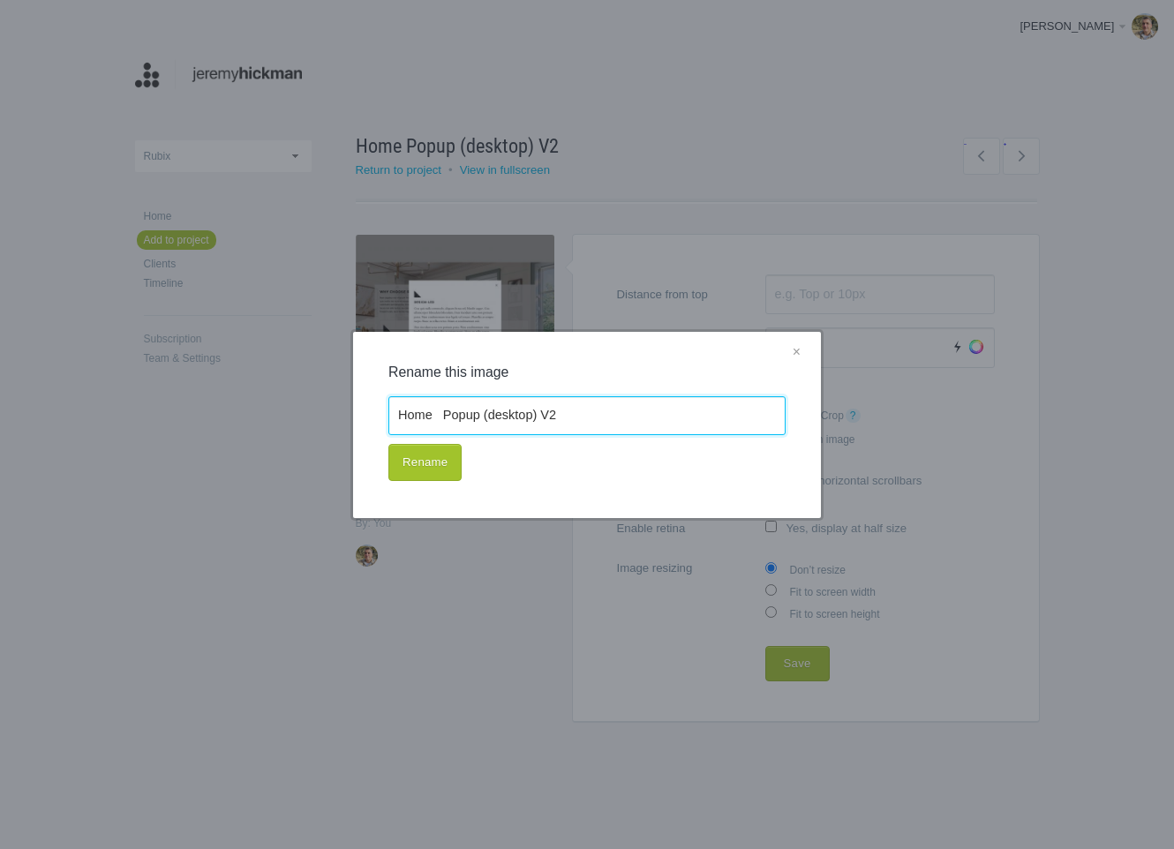
click at [448, 412] on input "Home Popup (desktop) V2" at bounding box center [586, 415] width 397 height 39
drag, startPoint x: 546, startPoint y: 412, endPoint x: 588, endPoint y: 413, distance: 41.5
click at [588, 413] on input "Home - Popup (desktop) V2" at bounding box center [586, 415] width 397 height 39
type input "Home - Popup (desktop) v2"
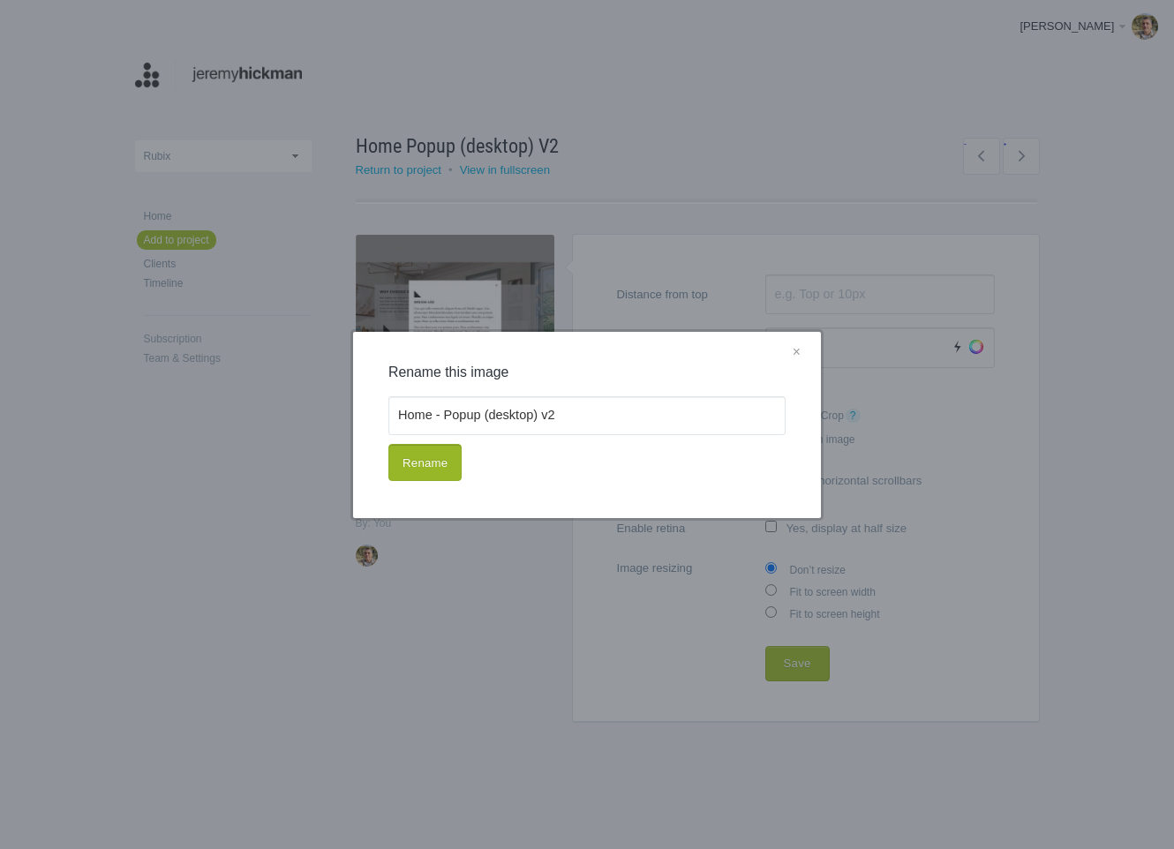
click at [408, 456] on button "Rename" at bounding box center [424, 462] width 73 height 37
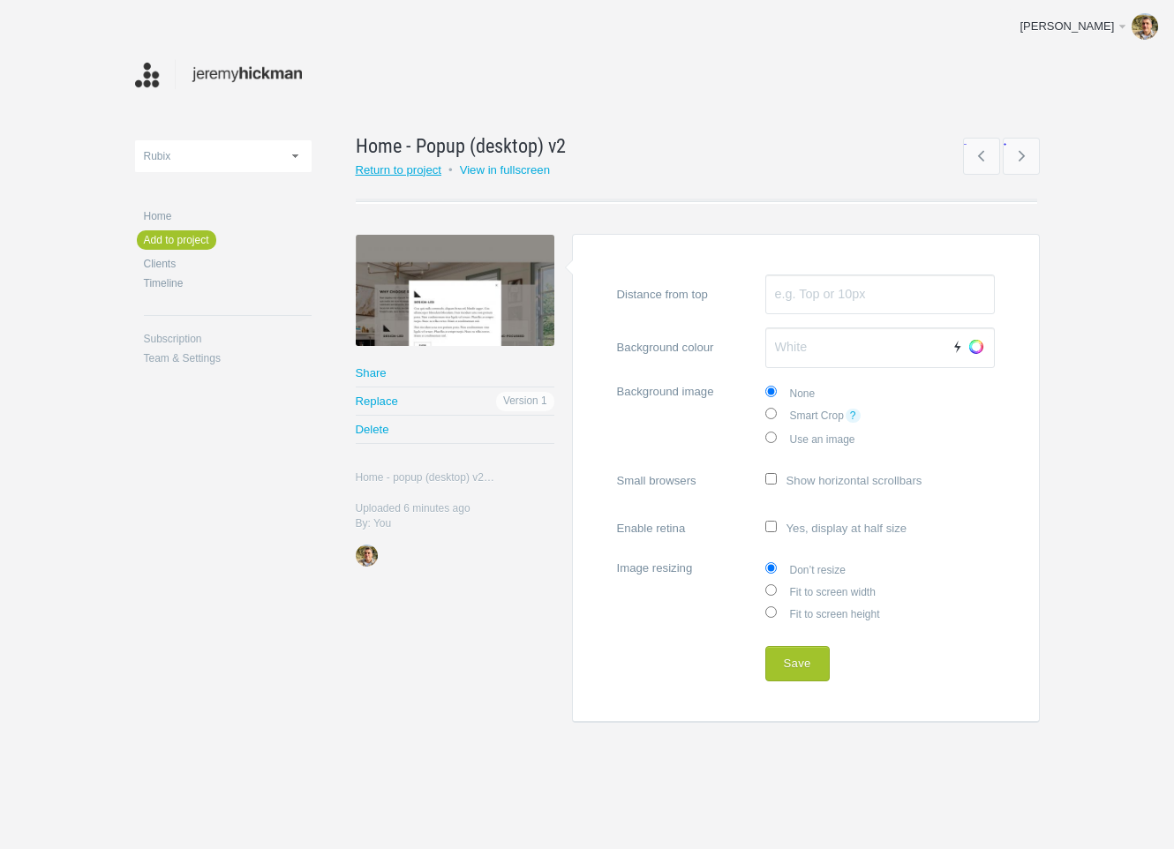
click at [380, 170] on link "Return to project" at bounding box center [399, 169] width 87 height 13
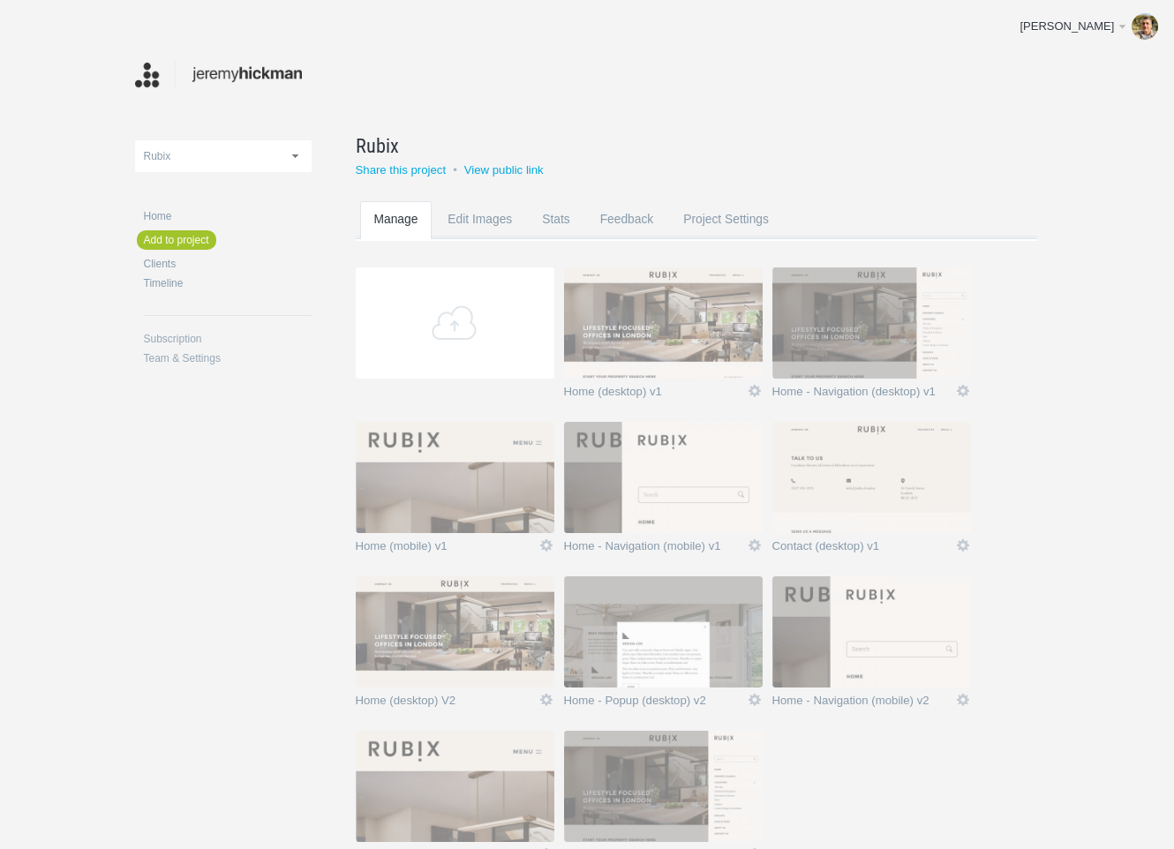
scroll to position [119, 0]
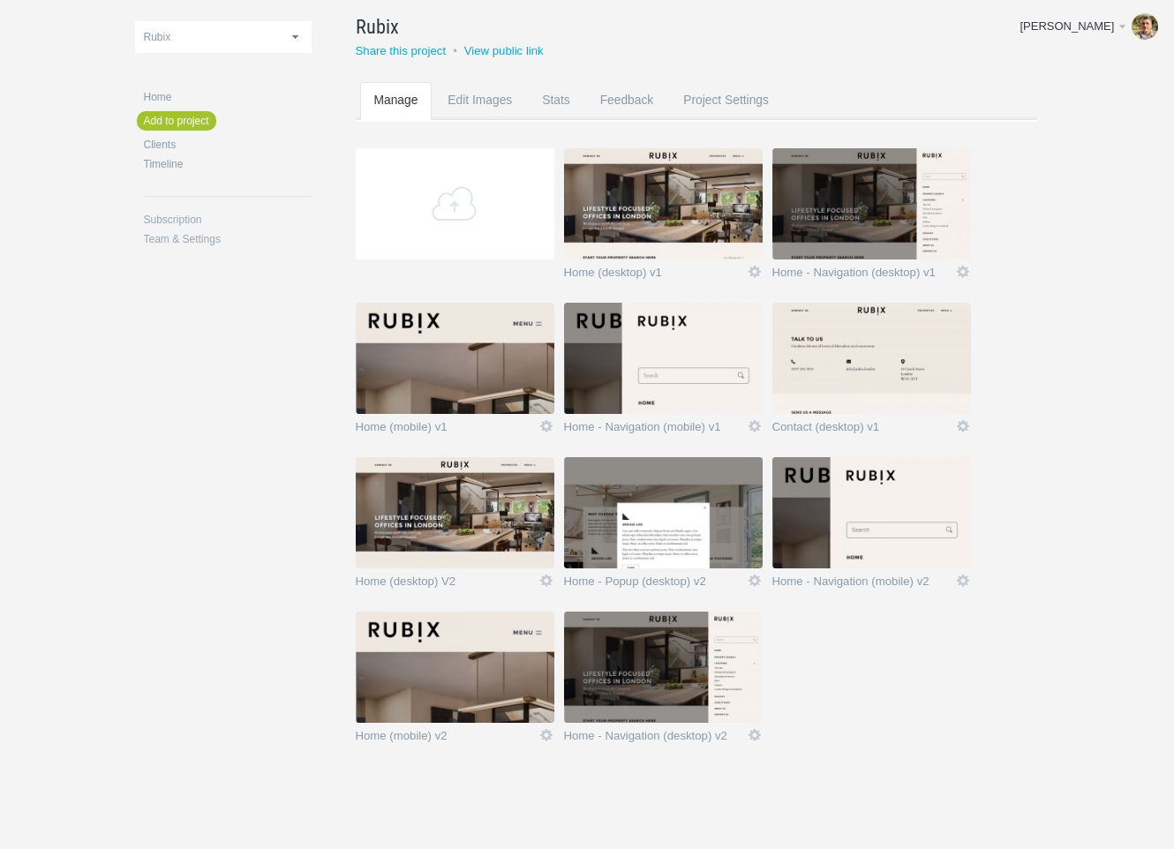
click at [434, 513] on img at bounding box center [455, 512] width 199 height 111
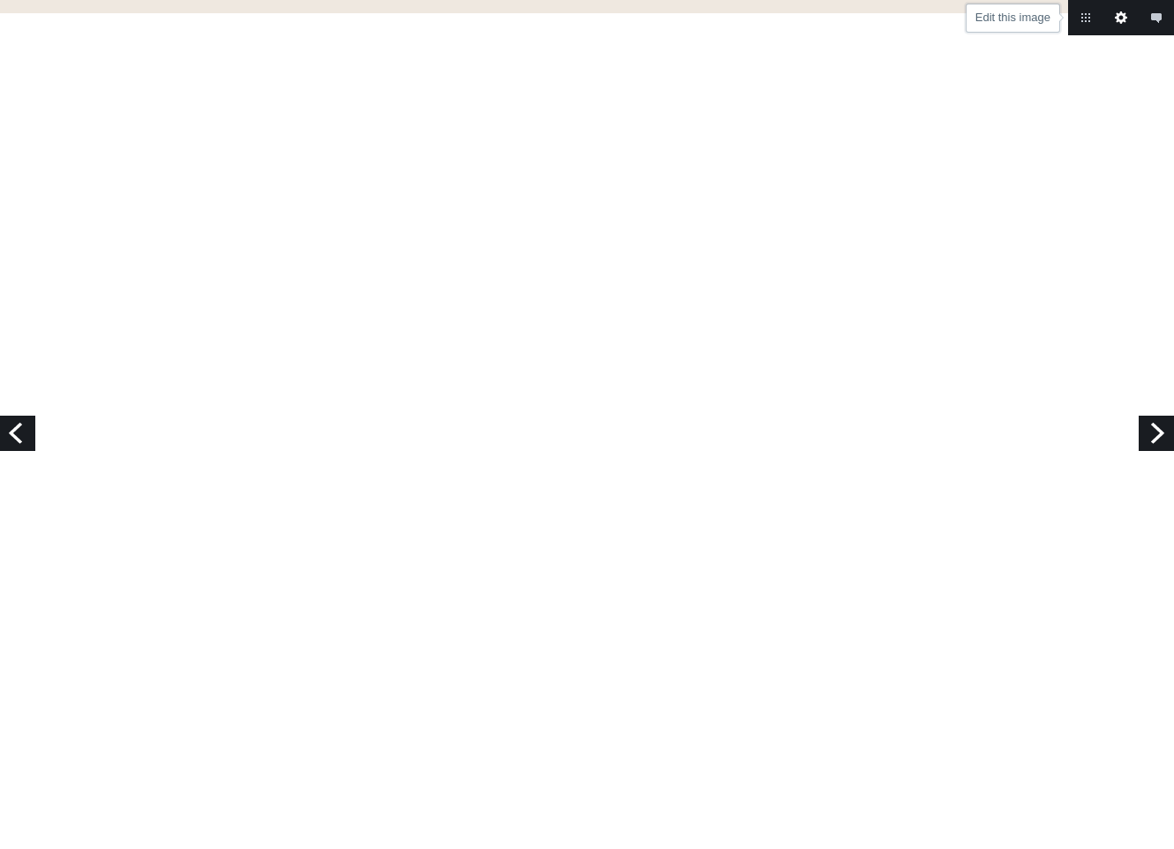
click at [1115, 15] on link "Edit this image" at bounding box center [1120, 17] width 35 height 35
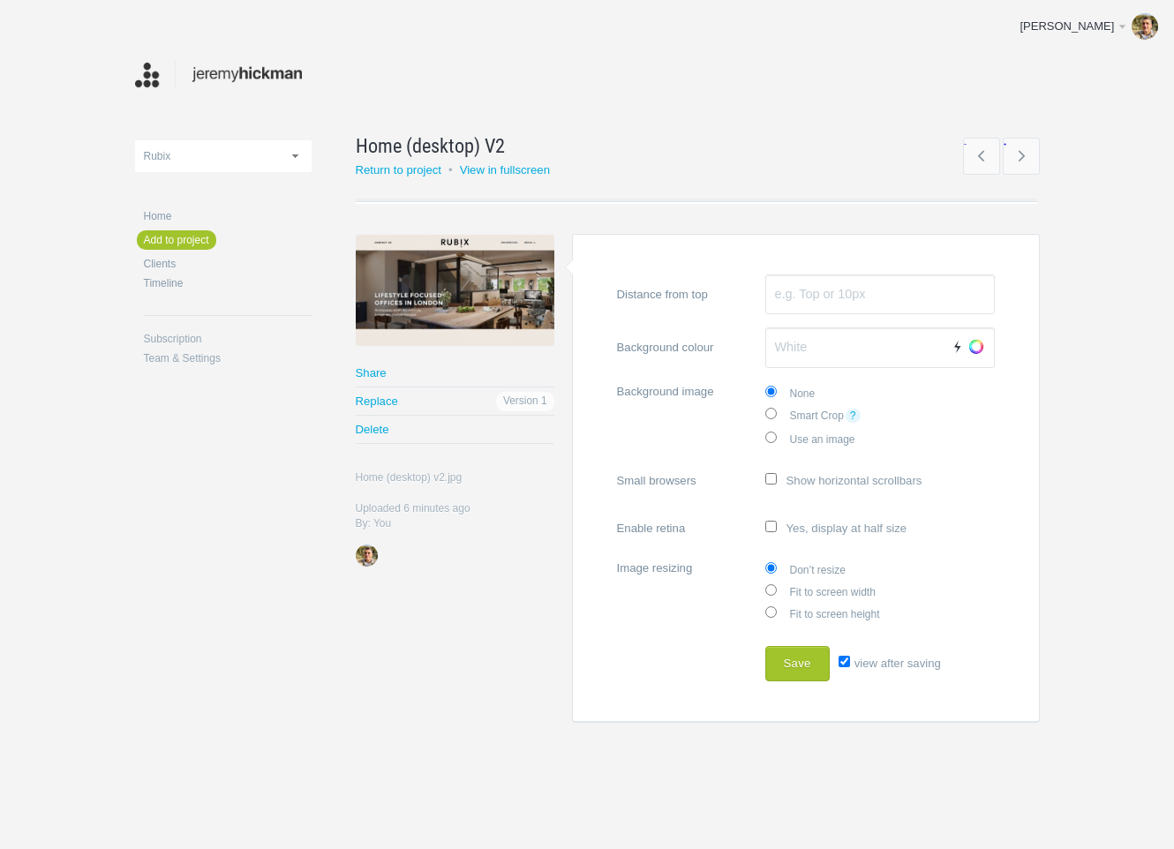
drag, startPoint x: 807, startPoint y: 585, endPoint x: 812, endPoint y: 629, distance: 44.5
click at [808, 587] on label "Fit to screen width" at bounding box center [880, 591] width 230 height 22
click at [777, 587] on input "Fit to screen width" at bounding box center [770, 589] width 11 height 11
radio input "true"
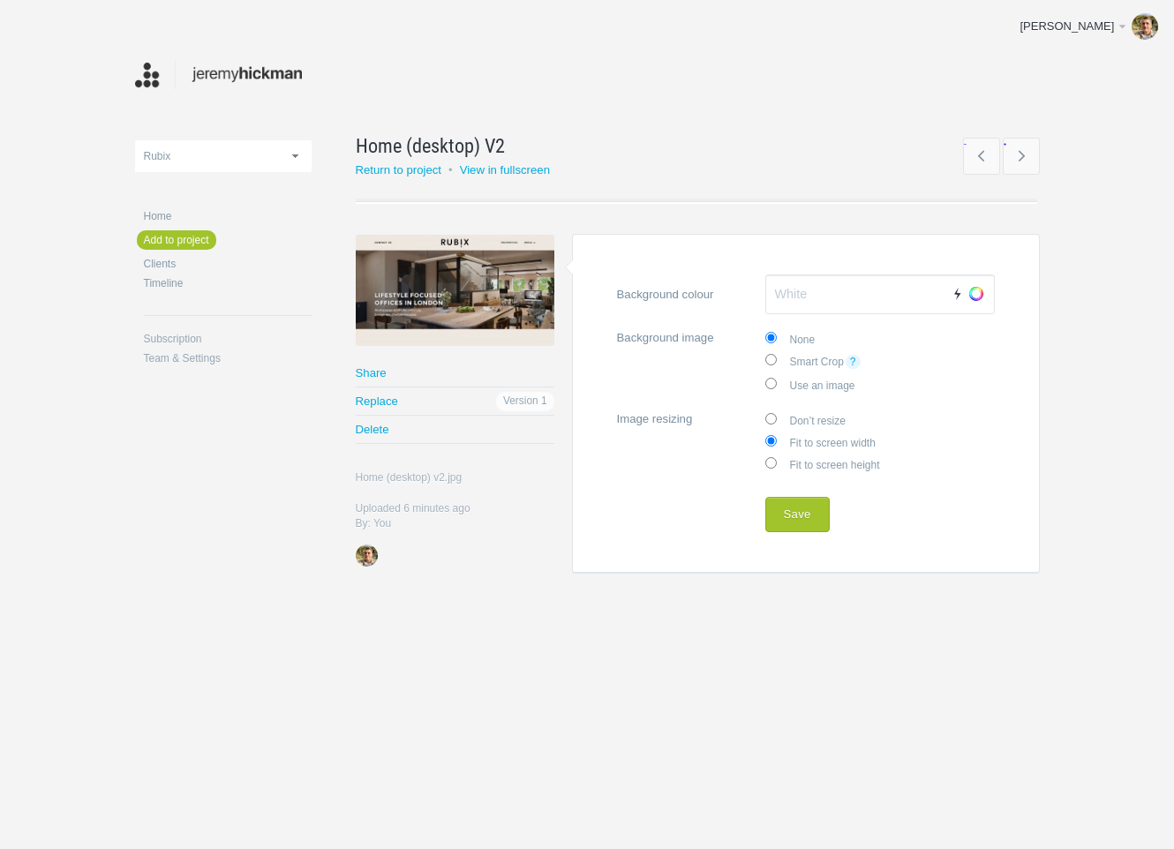
click at [797, 485] on form "Distance from top Background colour Auto Choose Background image None Smart Cro…" at bounding box center [806, 404] width 468 height 340
click at [794, 514] on button "Save" at bounding box center [797, 514] width 64 height 35
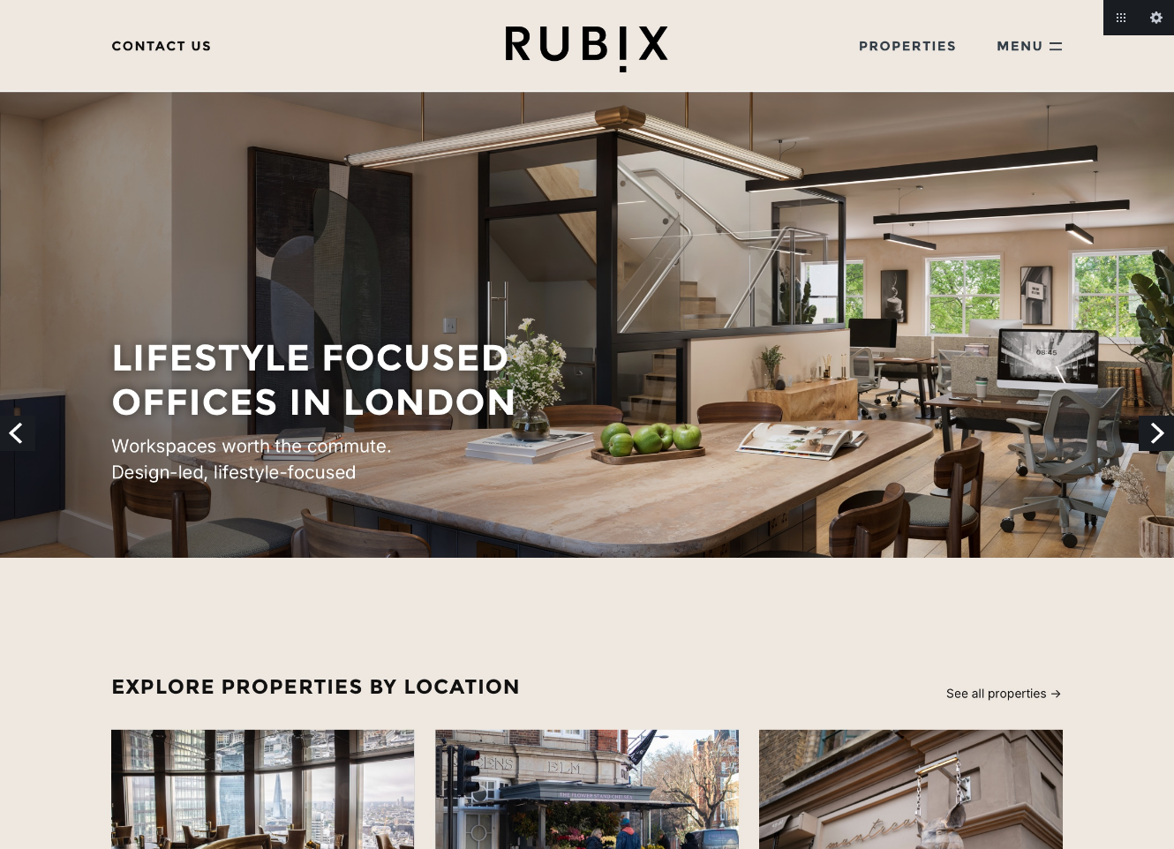
click at [1151, 433] on link "Next" at bounding box center [1156, 433] width 35 height 35
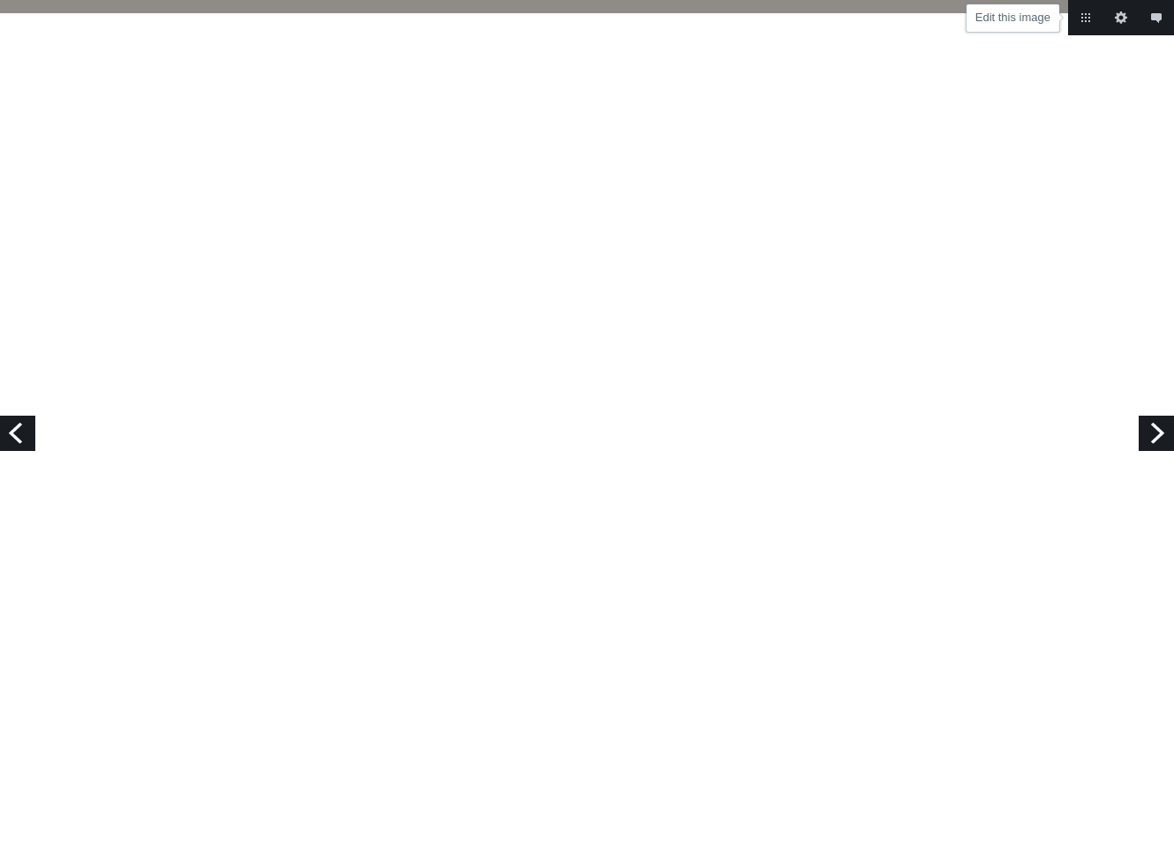
drag, startPoint x: 1117, startPoint y: 19, endPoint x: 1106, endPoint y: 71, distance: 52.3
click at [1117, 19] on link "Edit this image" at bounding box center [1120, 17] width 35 height 35
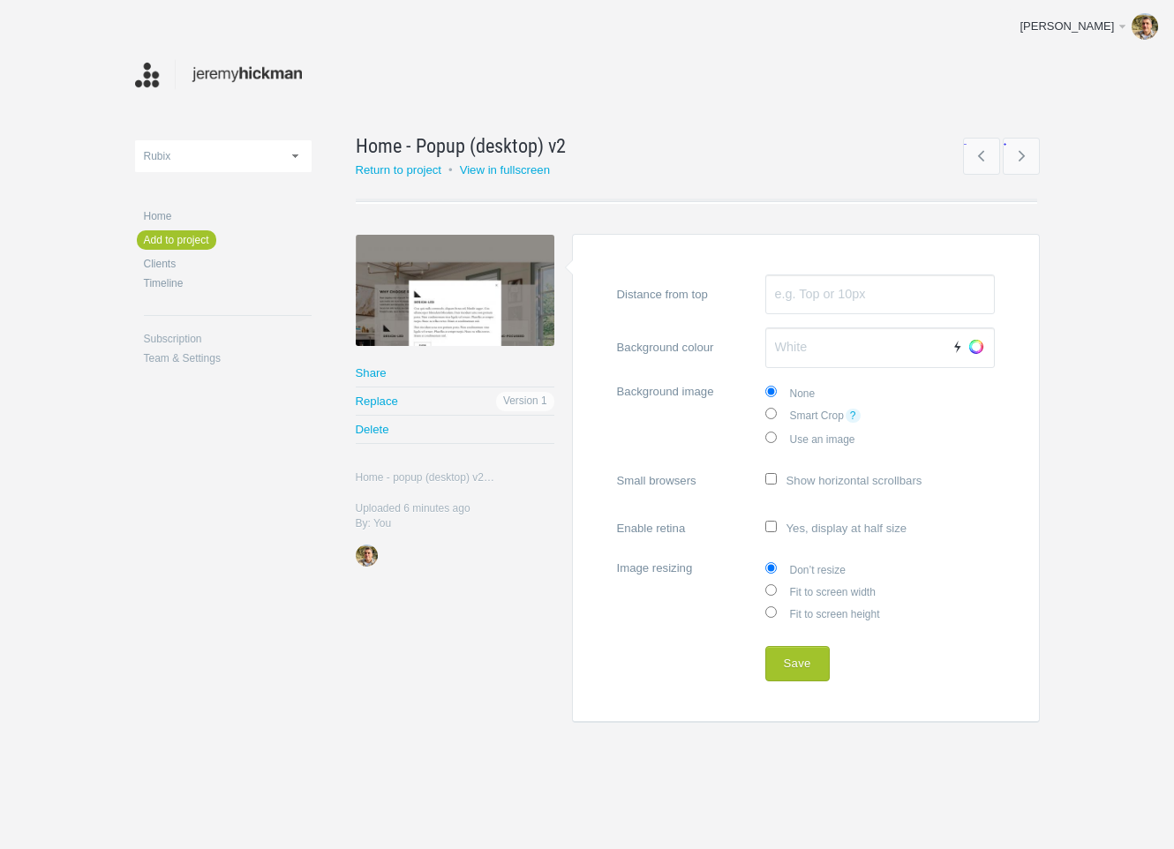
click at [806, 588] on label "Fit to screen width" at bounding box center [880, 591] width 230 height 22
click at [777, 588] on input "Fit to screen width" at bounding box center [770, 589] width 11 height 11
radio input "true"
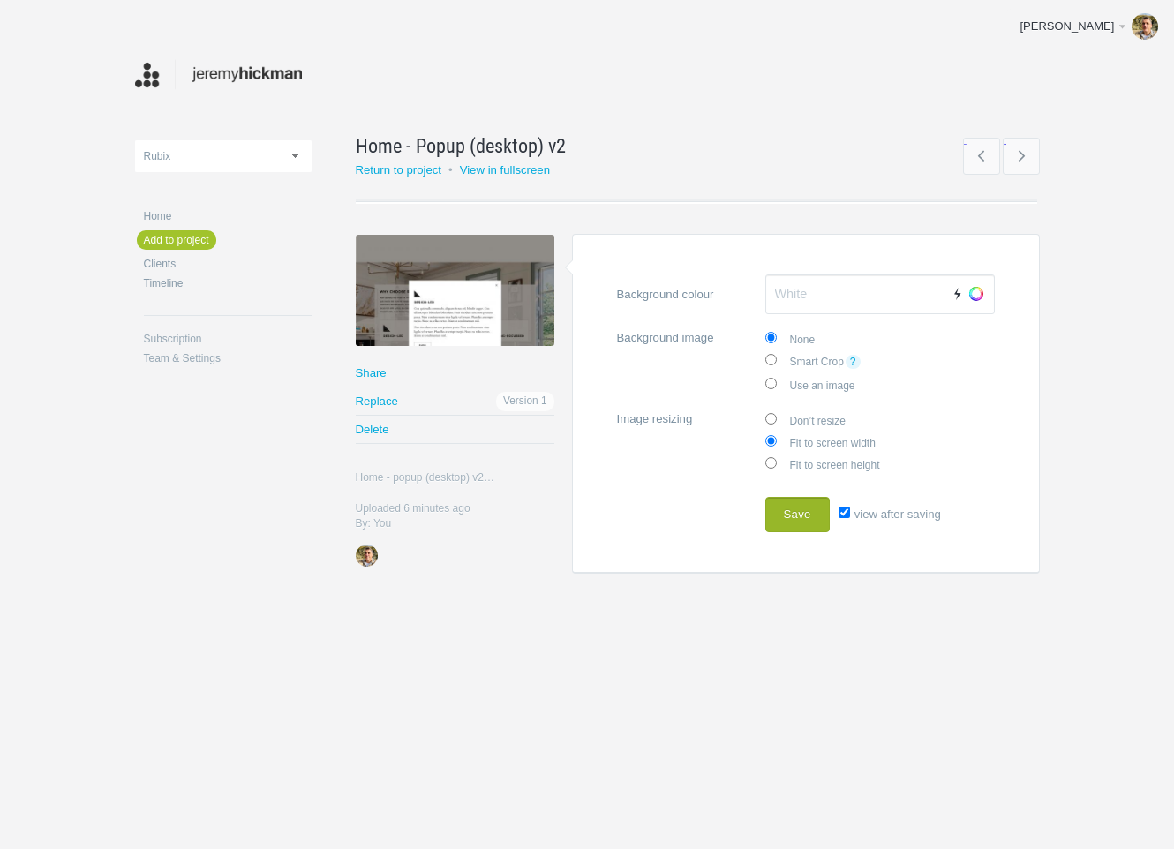
click at [806, 513] on button "Save" at bounding box center [797, 514] width 64 height 35
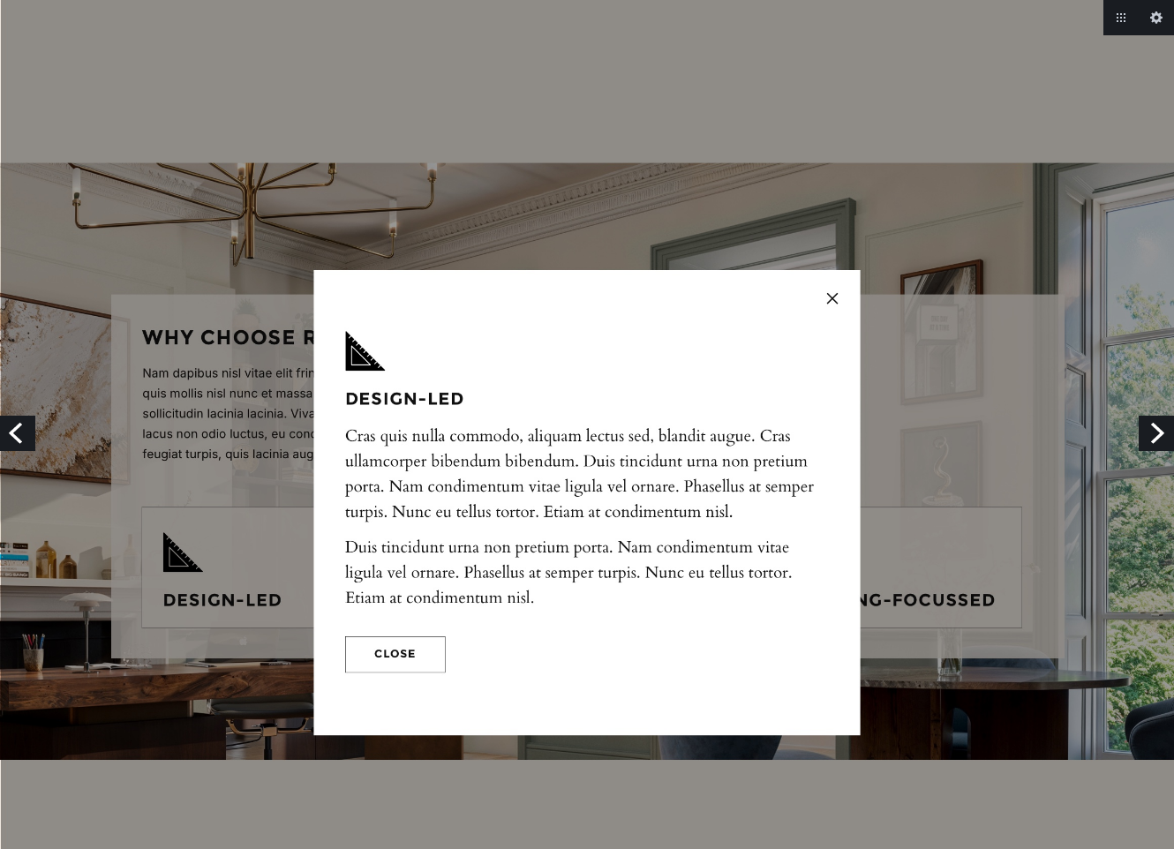
click at [1149, 431] on link "Next" at bounding box center [1156, 433] width 35 height 35
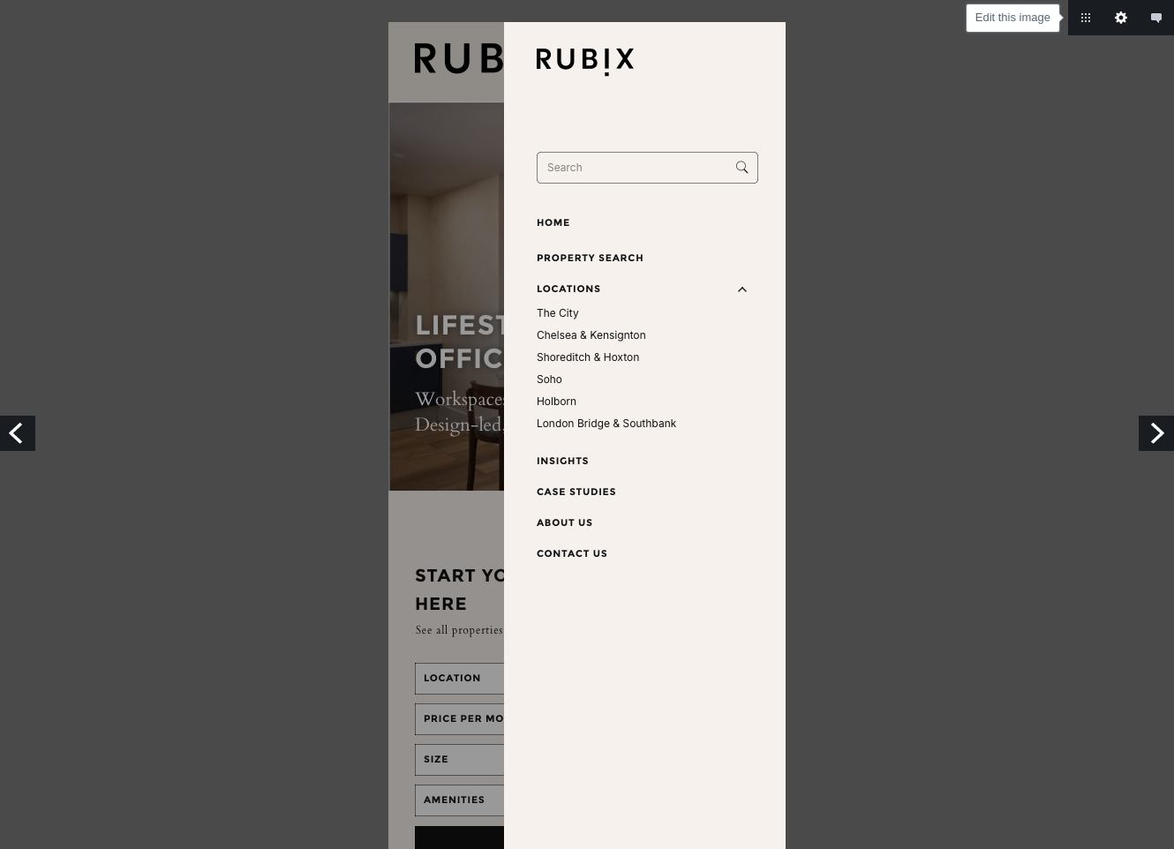
click at [1119, 19] on link "Edit this image" at bounding box center [1120, 17] width 35 height 35
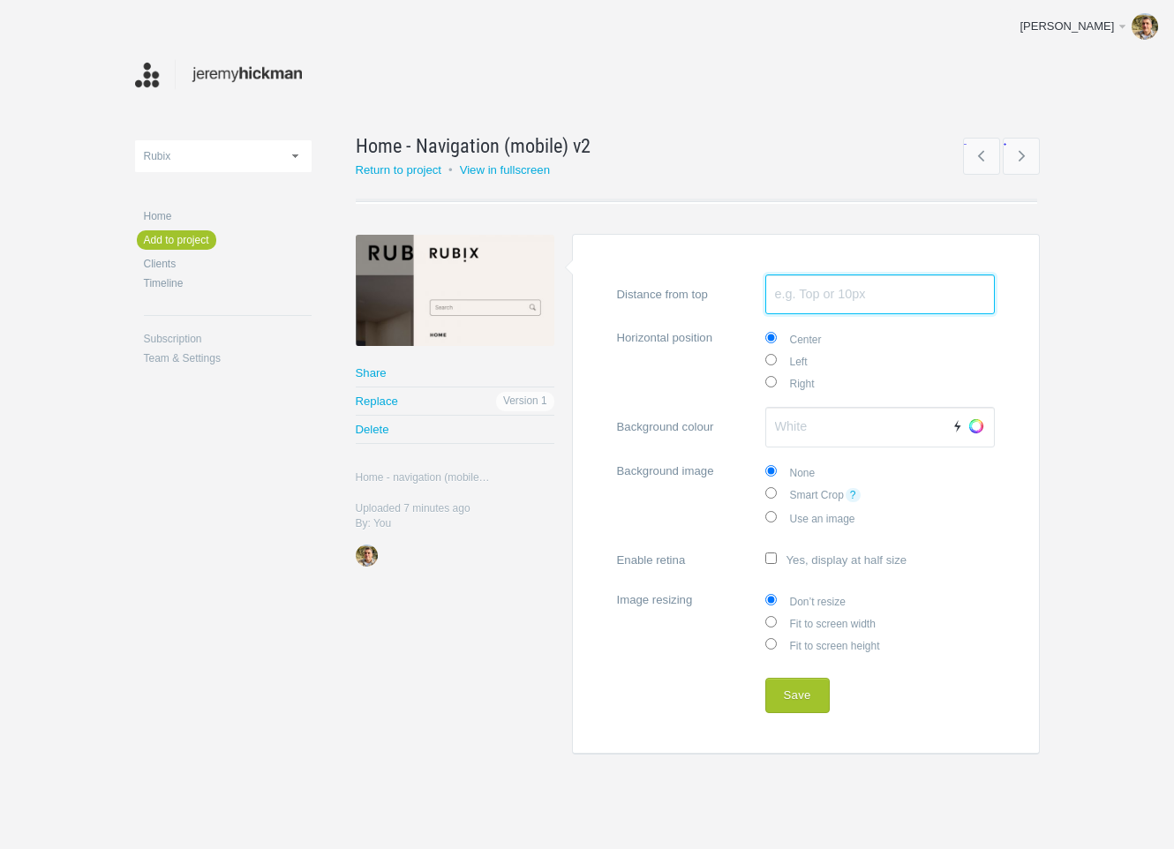
click at [812, 290] on input "Distance from top" at bounding box center [880, 295] width 230 height 41
type input "25px"
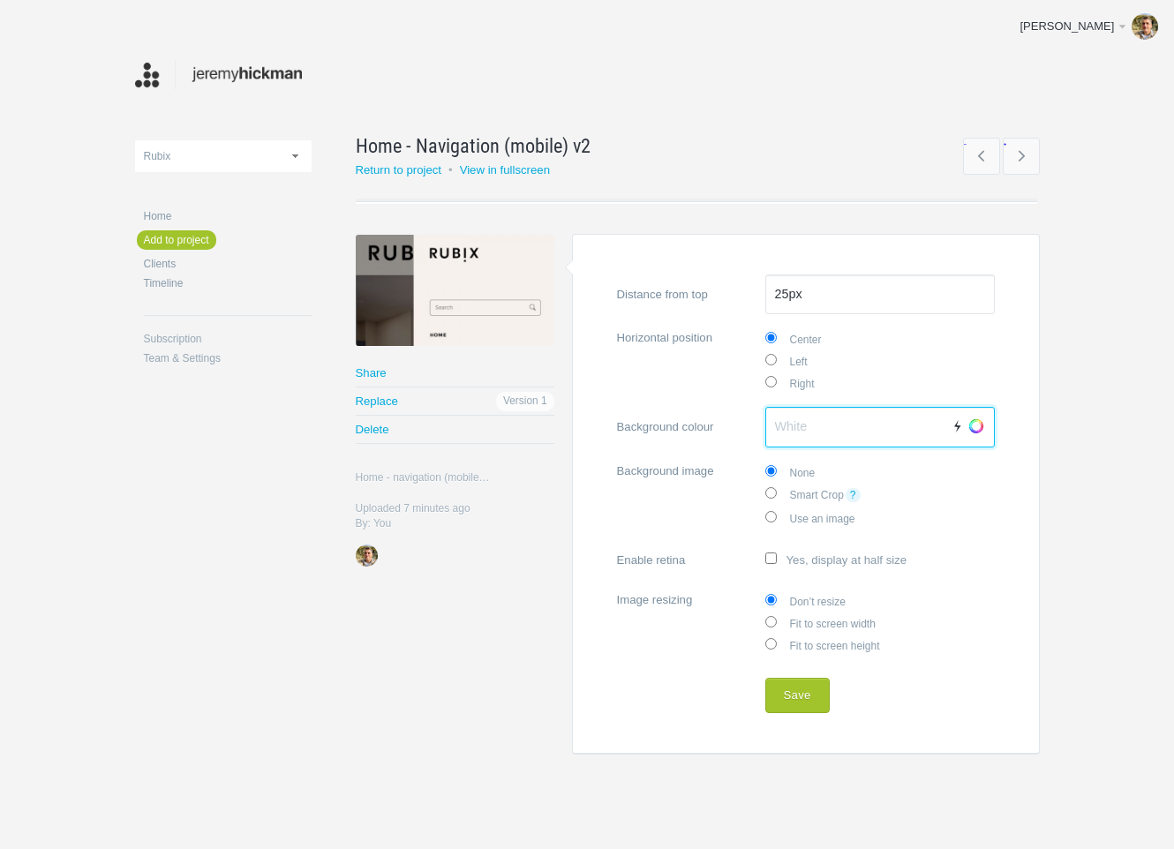
click at [784, 424] on input "Background colour Auto Choose" at bounding box center [880, 427] width 230 height 41
click at [795, 699] on button "Save" at bounding box center [797, 695] width 64 height 35
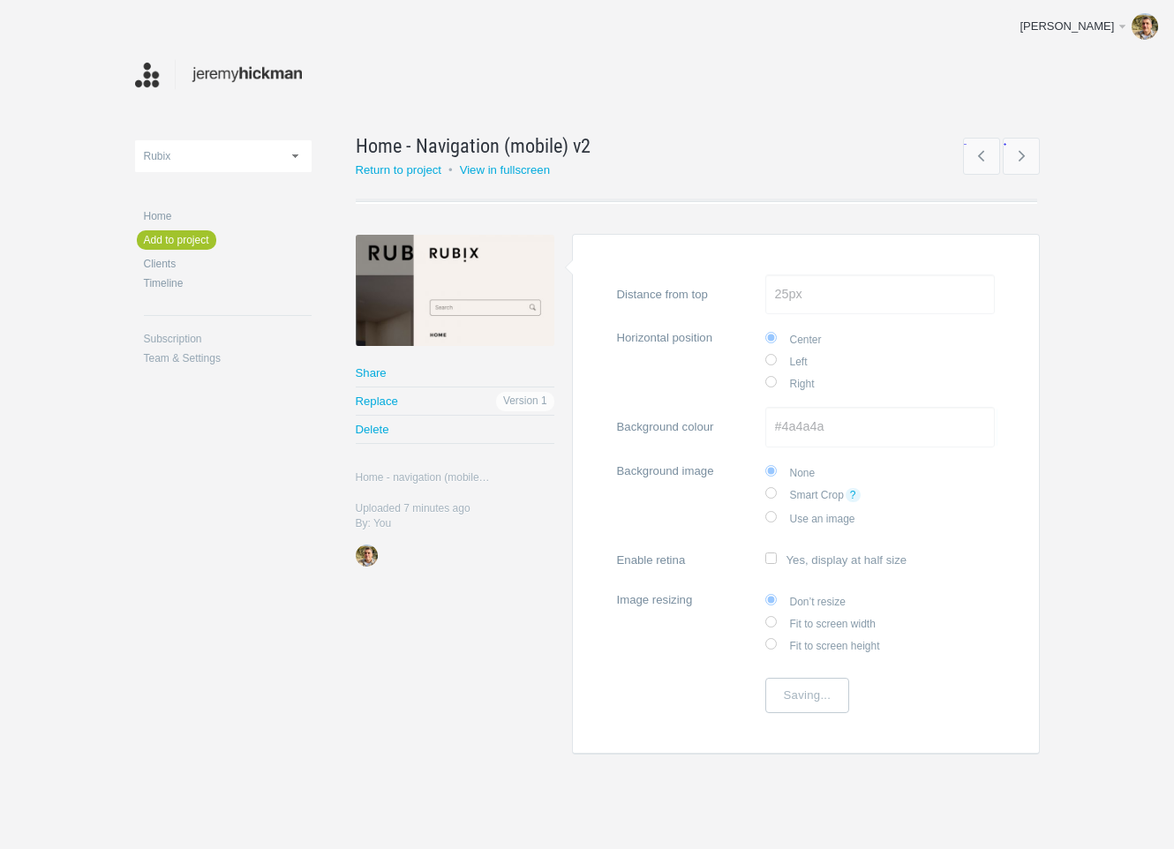
type input "#4A4A4A"
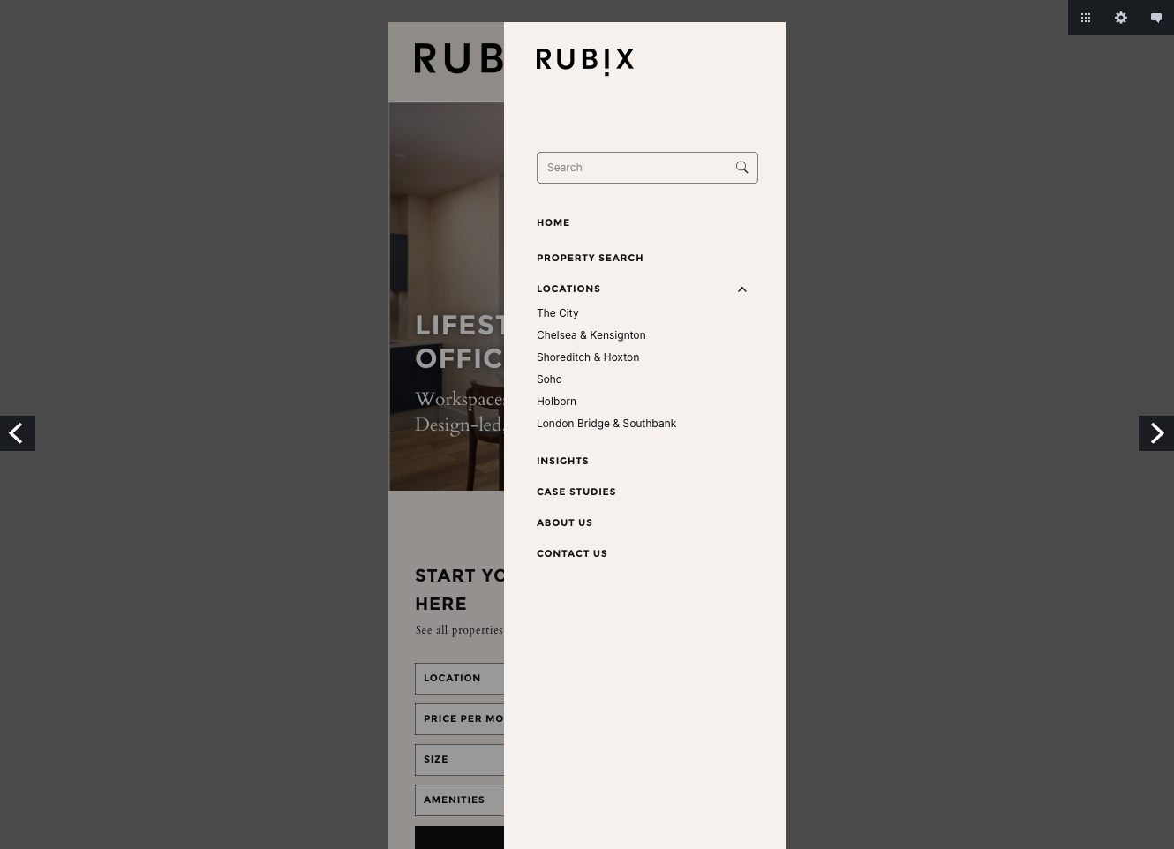
click at [1156, 439] on link "Next" at bounding box center [1156, 433] width 35 height 35
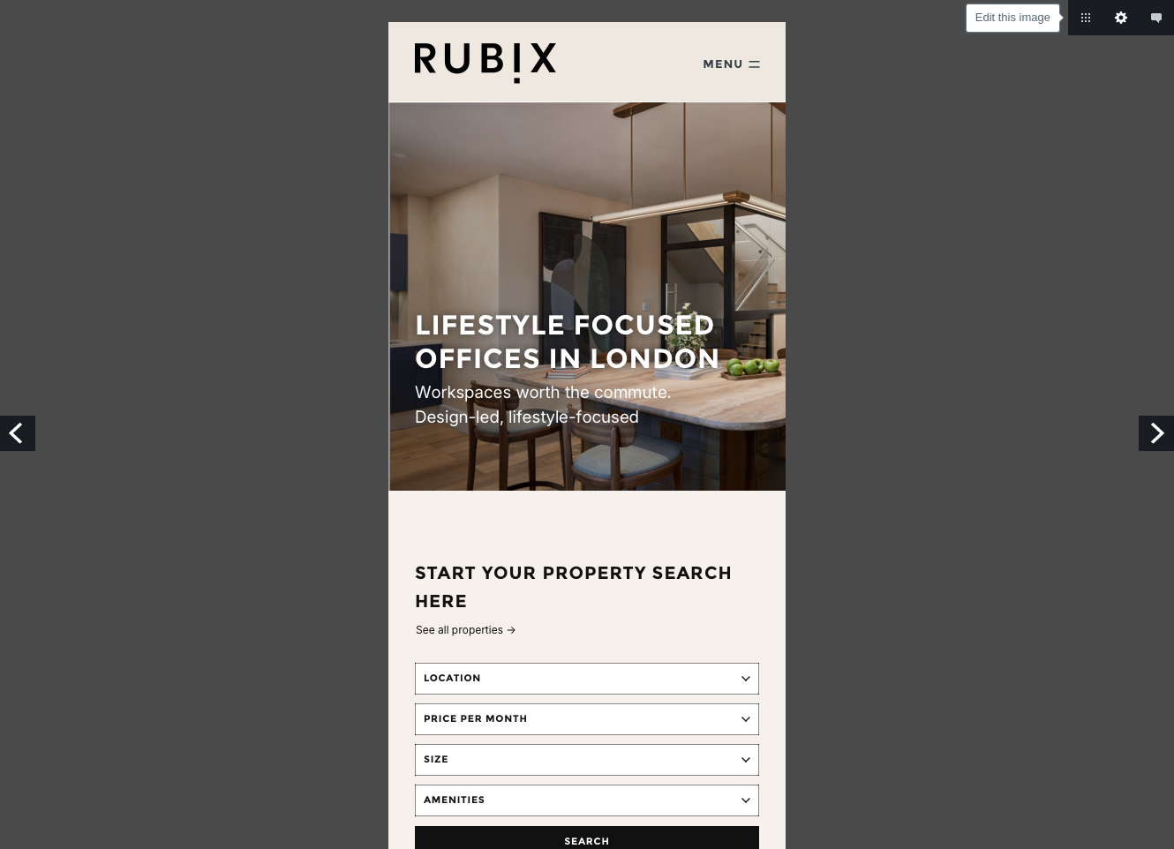
click at [1116, 15] on link "Edit this image" at bounding box center [1120, 17] width 35 height 35
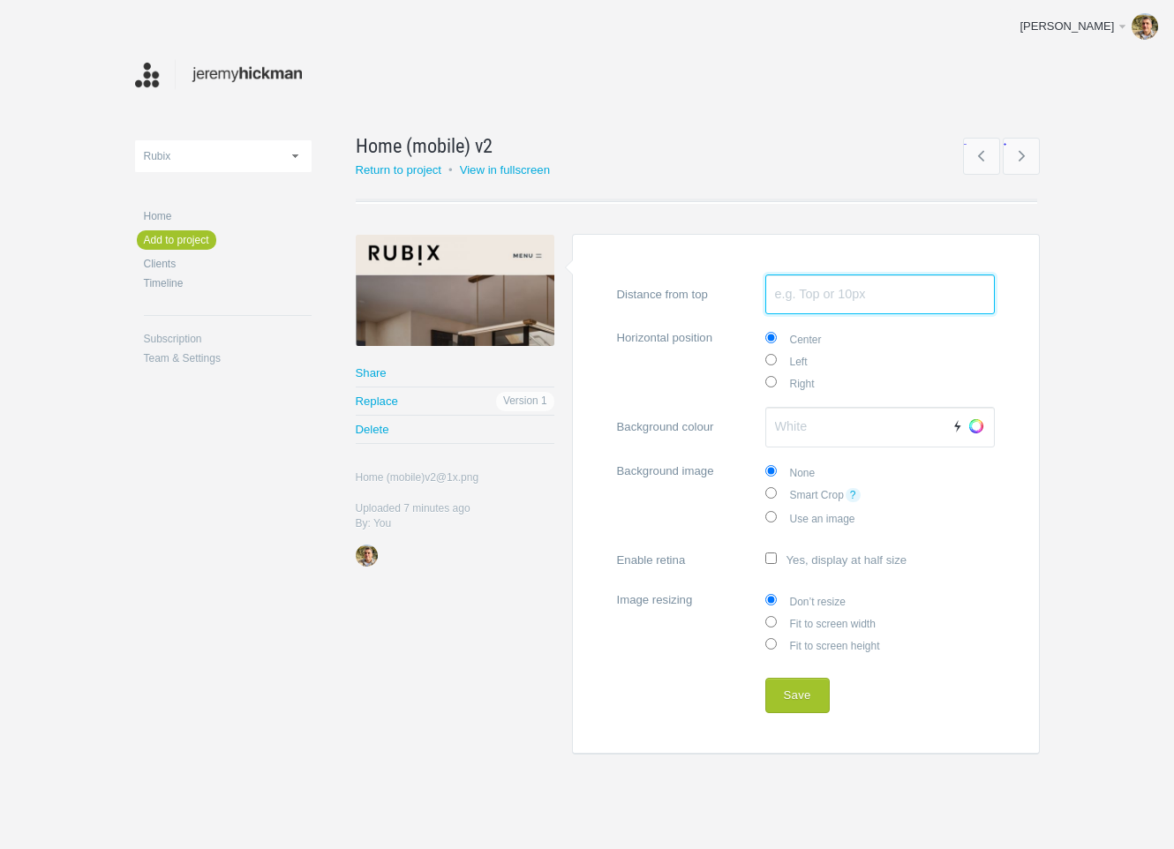
click at [820, 303] on input "Distance from top" at bounding box center [880, 295] width 230 height 41
type input "25px"
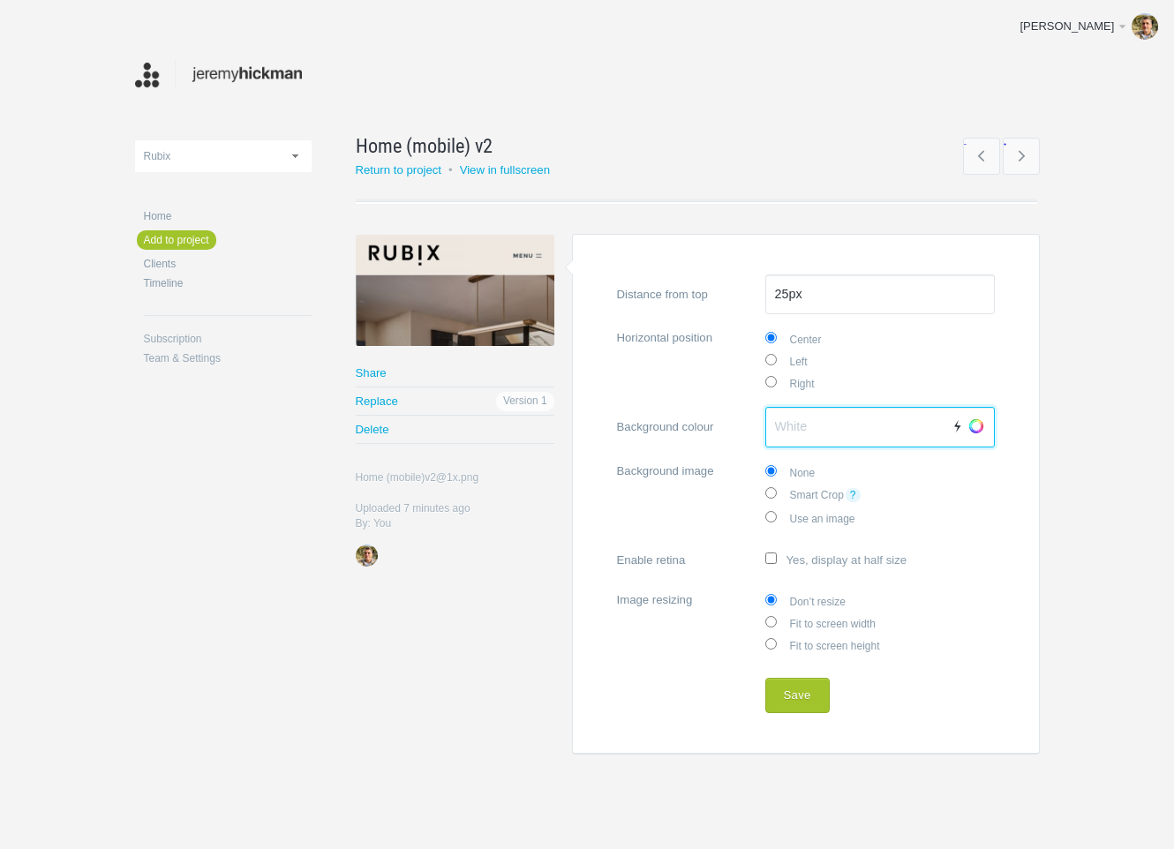
click at [816, 424] on input "Background colour Auto Choose" at bounding box center [880, 427] width 230 height 41
click at [797, 696] on button "Save" at bounding box center [797, 695] width 64 height 35
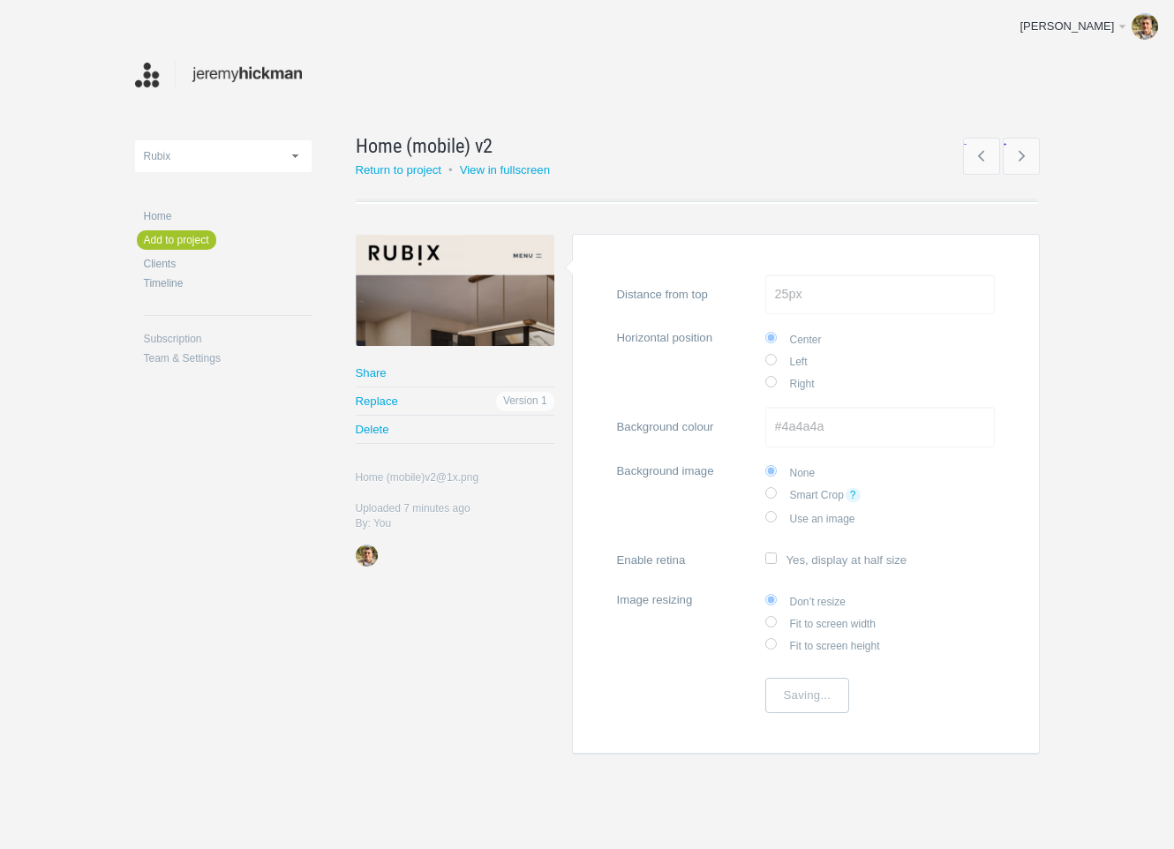
type input "#4A4A4A"
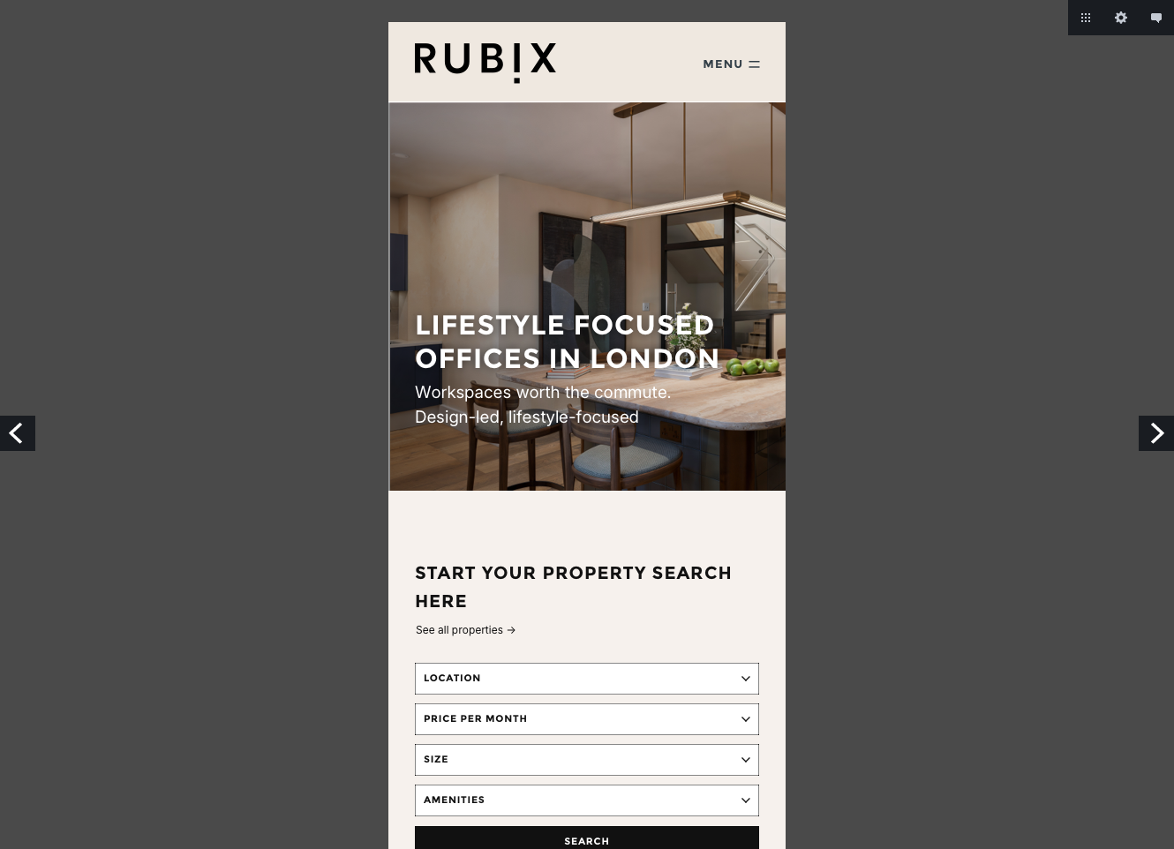
click at [1154, 433] on link "Next" at bounding box center [1156, 433] width 35 height 35
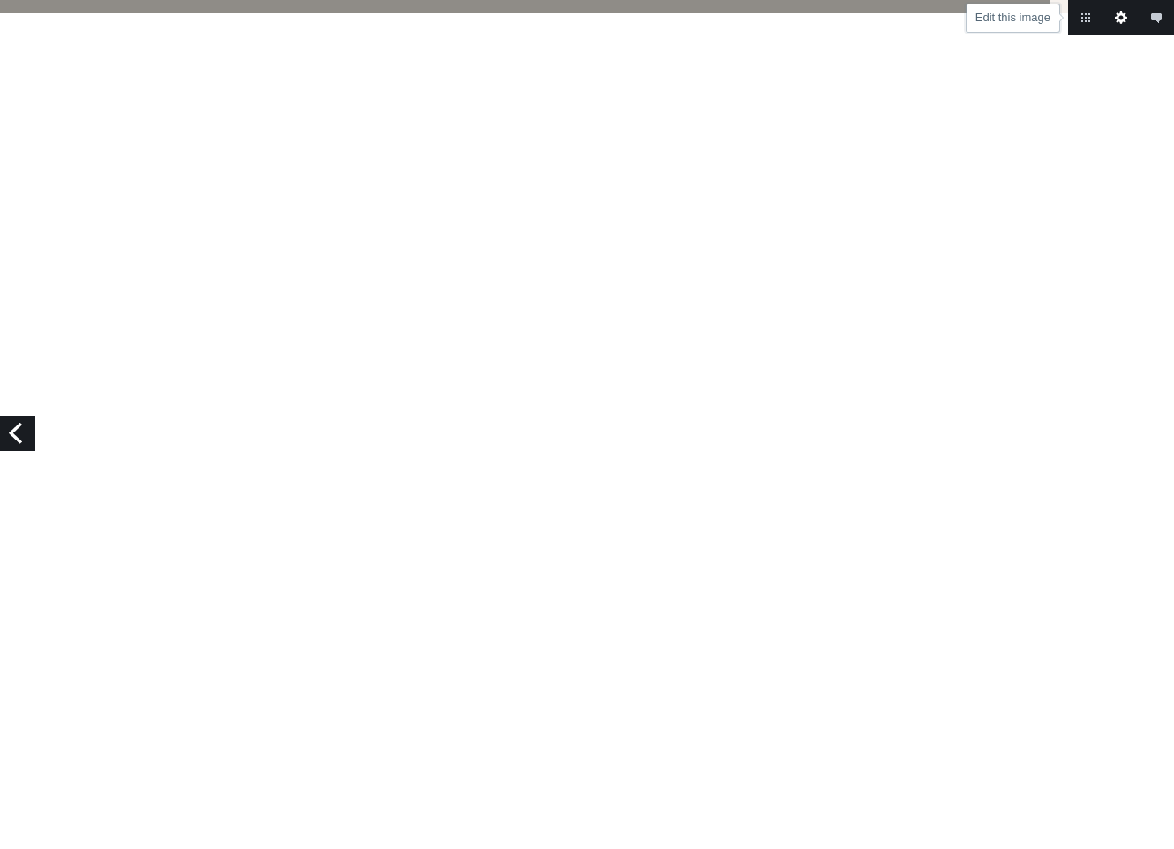
click at [1119, 17] on link "Edit this image" at bounding box center [1120, 17] width 35 height 35
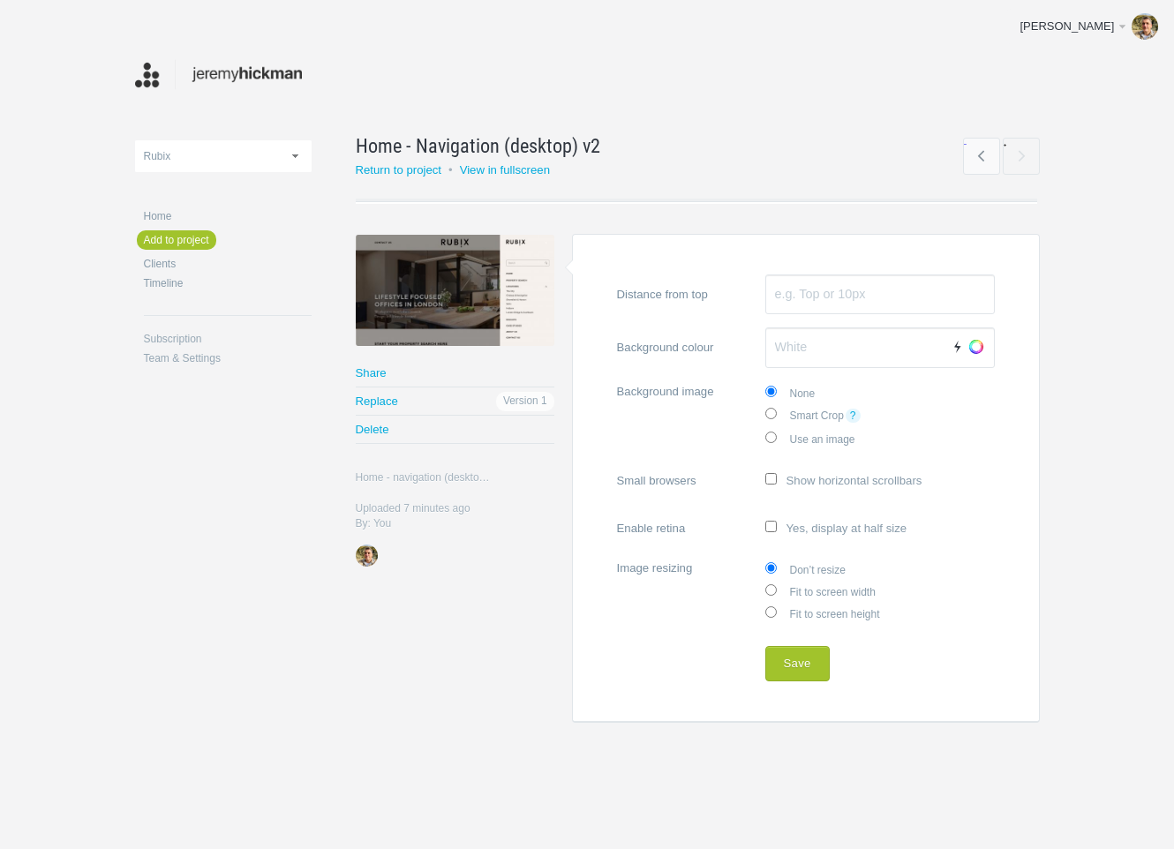
click at [789, 585] on label "Fit to screen width" at bounding box center [880, 591] width 230 height 22
click at [777, 585] on input "Fit to screen width" at bounding box center [770, 589] width 11 height 11
radio input "true"
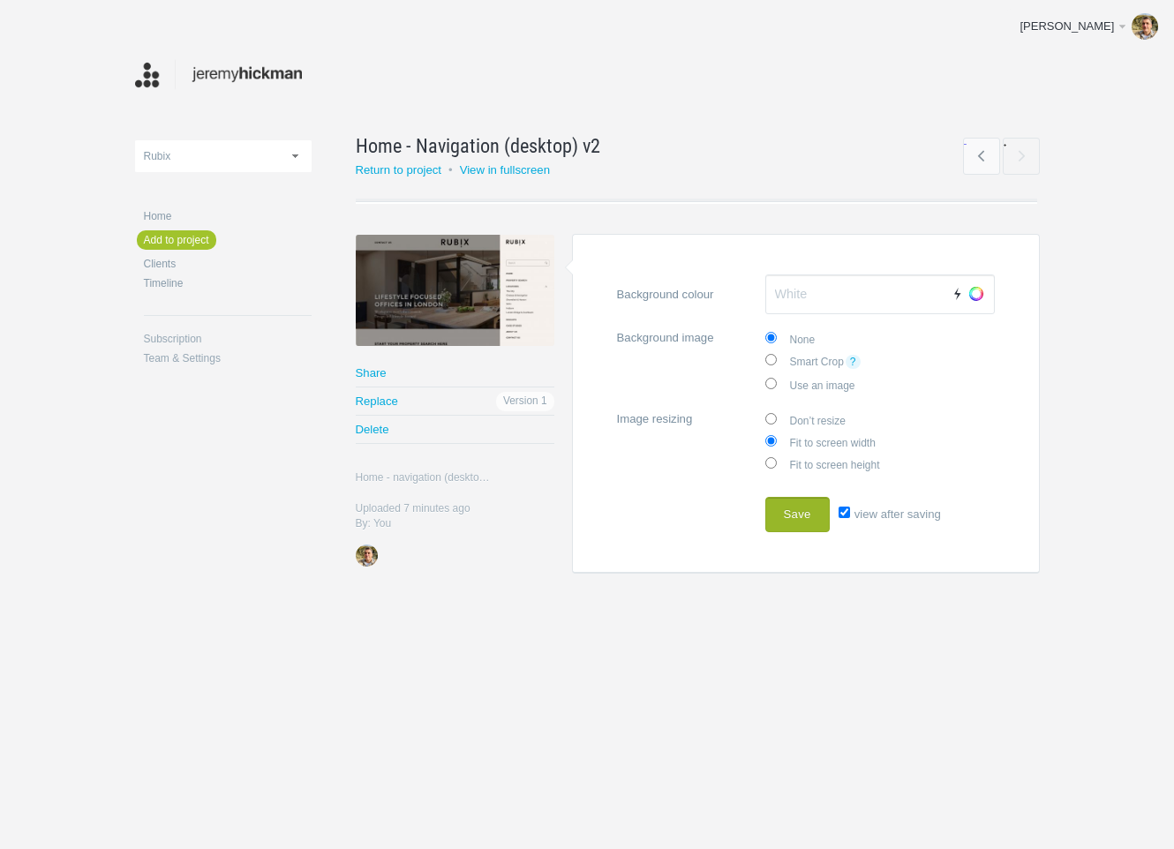
click at [800, 506] on button "Save" at bounding box center [797, 514] width 64 height 35
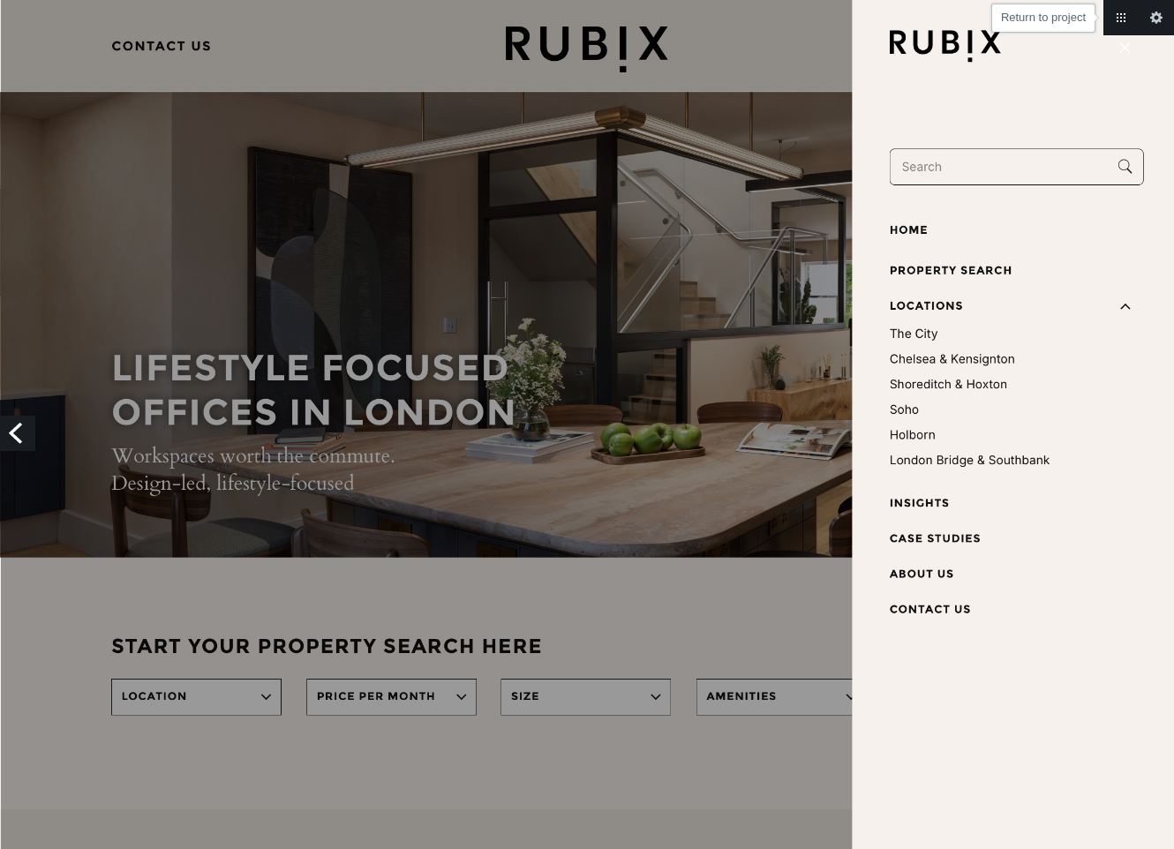
click at [1121, 14] on link "Return to project" at bounding box center [1120, 17] width 35 height 35
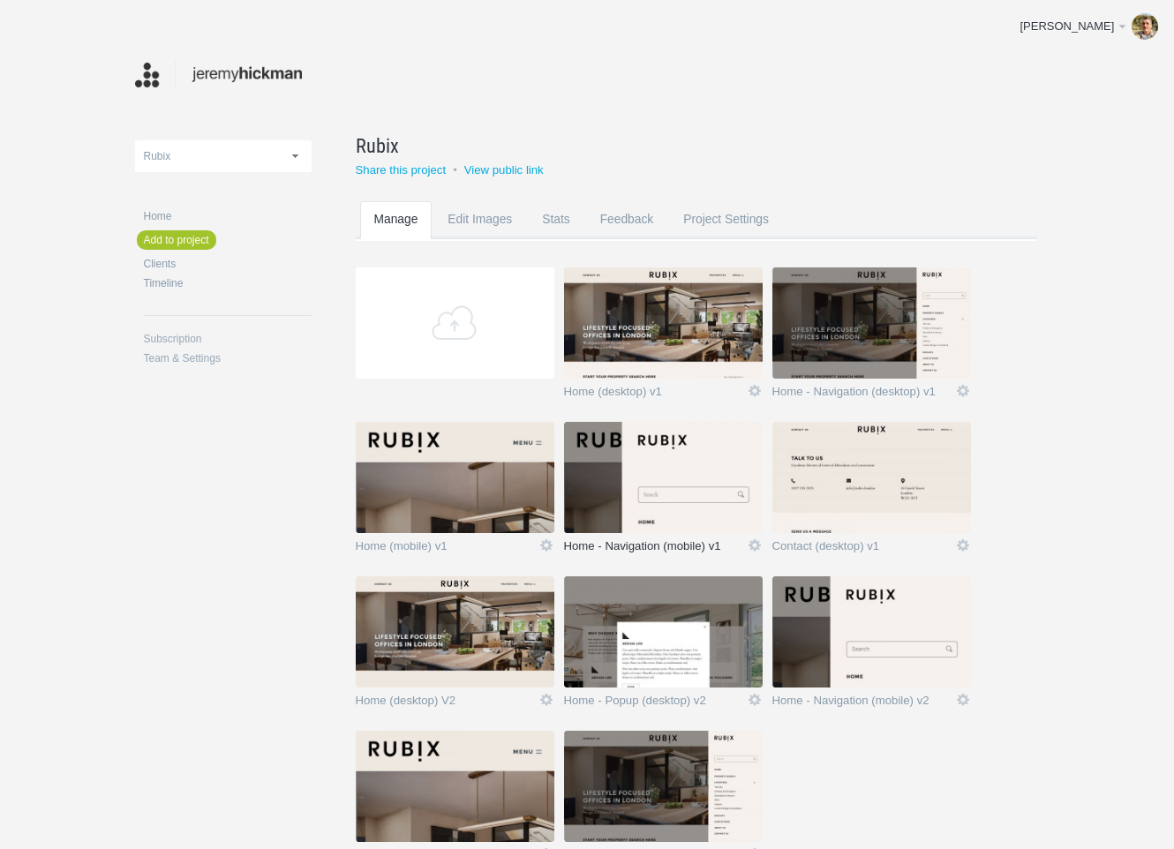
scroll to position [119, 0]
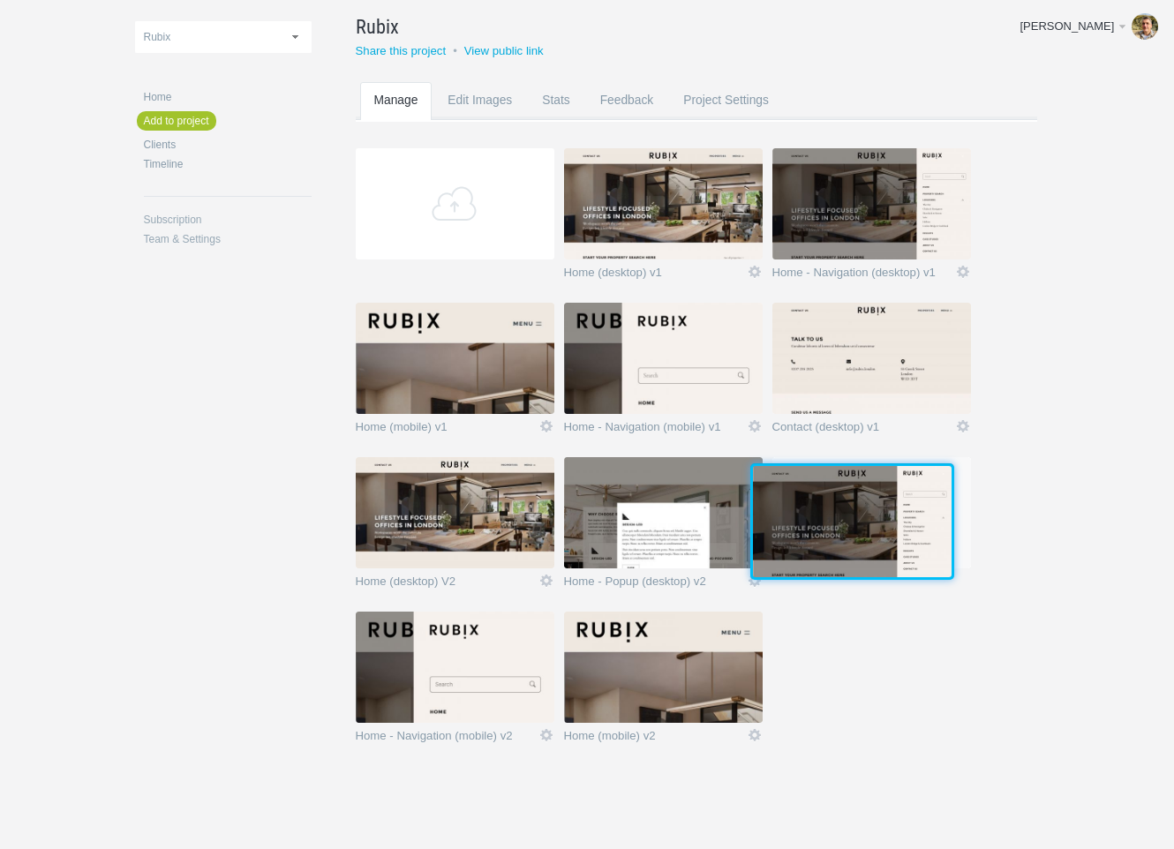
drag, startPoint x: 650, startPoint y: 667, endPoint x: 837, endPoint y: 526, distance: 233.9
click at [837, 526] on img at bounding box center [852, 521] width 199 height 111
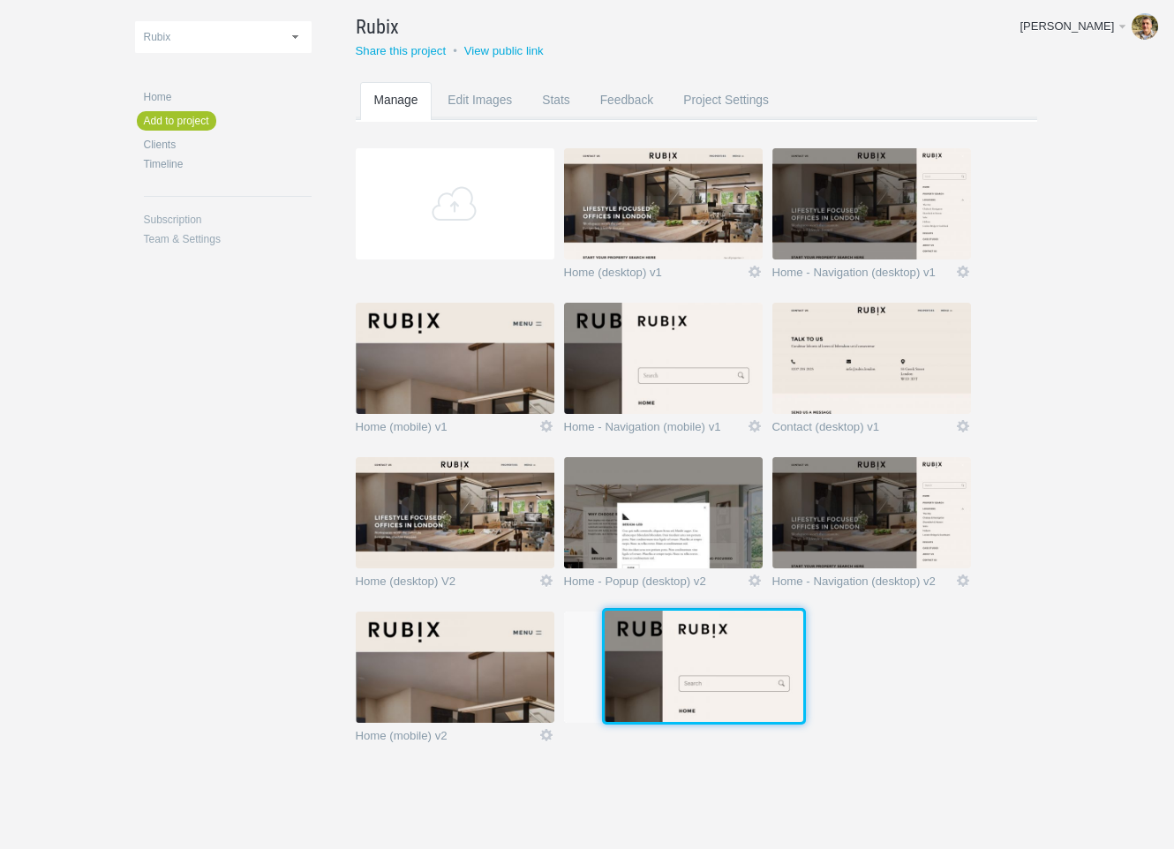
drag, startPoint x: 426, startPoint y: 680, endPoint x: 659, endPoint y: 677, distance: 233.1
click at [659, 677] on img at bounding box center [704, 666] width 199 height 111
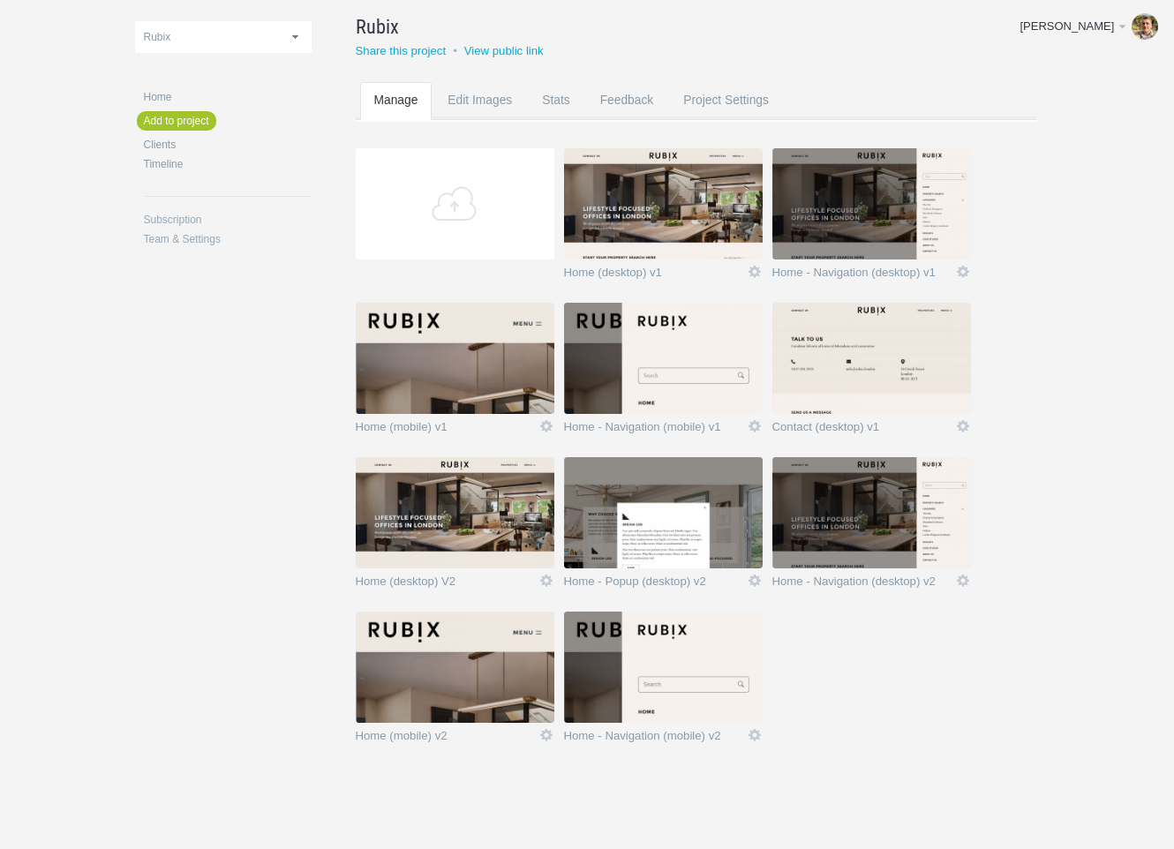
click at [510, 551] on img at bounding box center [455, 512] width 199 height 111
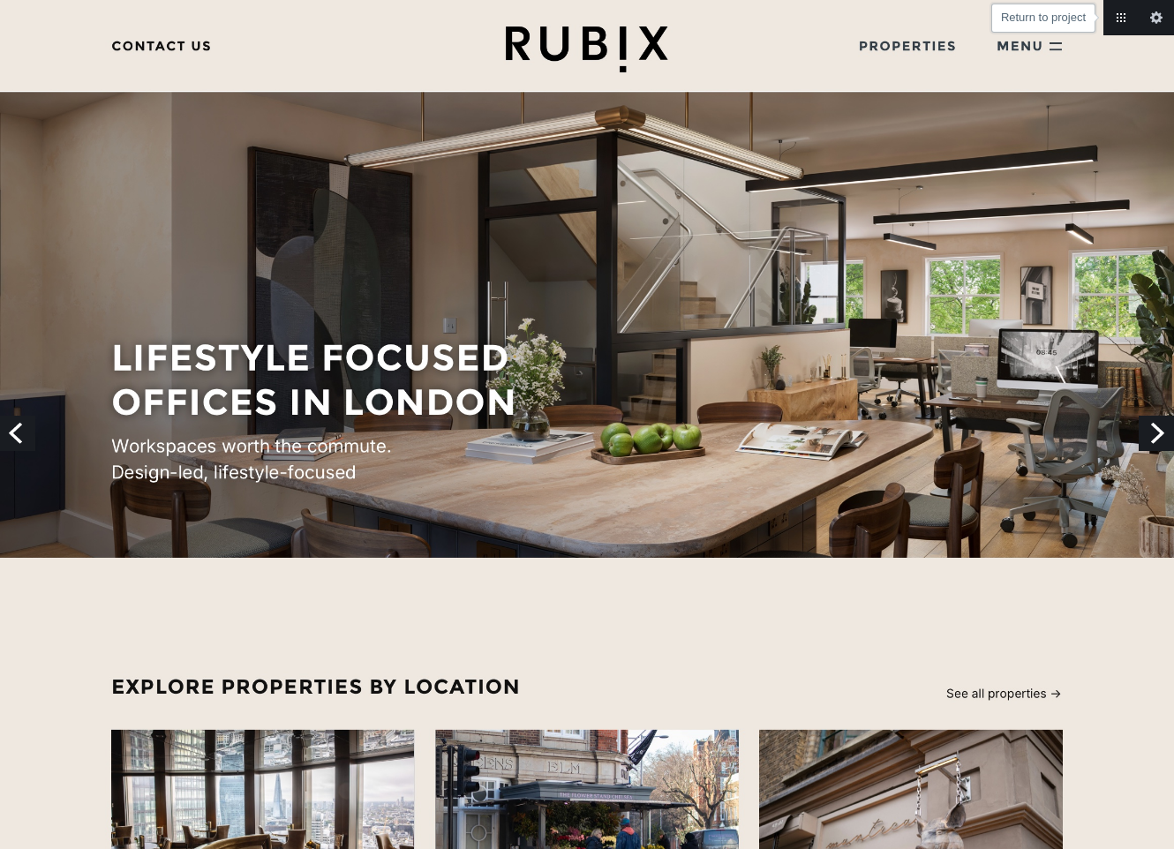
click at [1122, 14] on link "Return to project" at bounding box center [1120, 17] width 35 height 35
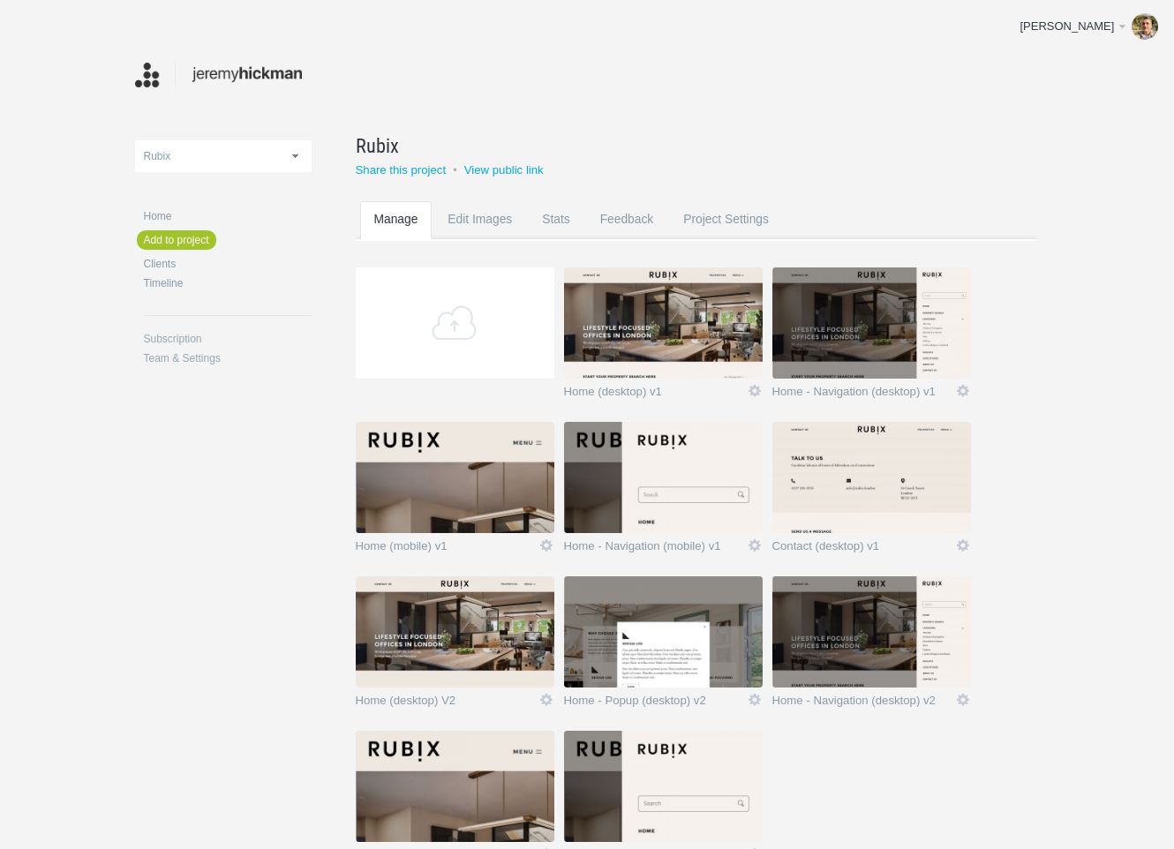
click at [462, 642] on img at bounding box center [455, 631] width 199 height 111
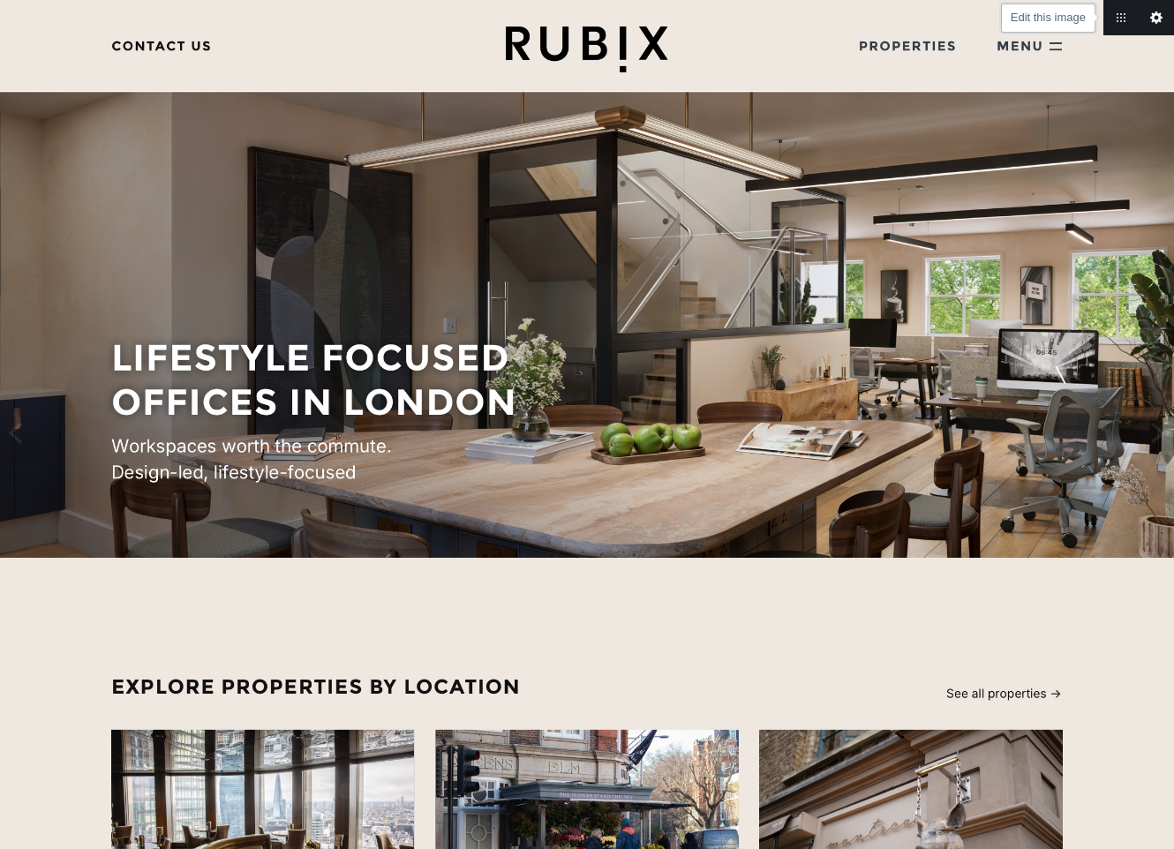
click at [1149, 20] on link "Edit this image" at bounding box center [1156, 17] width 35 height 35
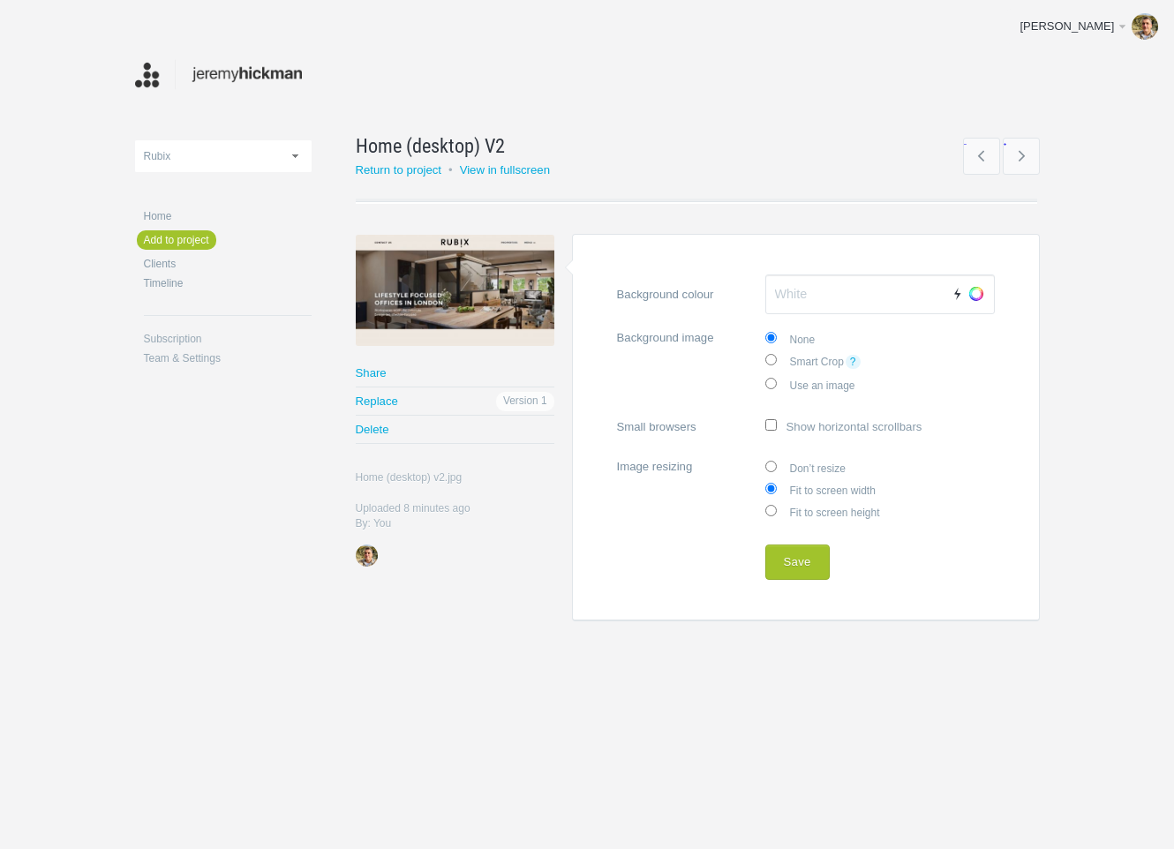
click at [376, 370] on link "Share" at bounding box center [455, 372] width 199 height 27
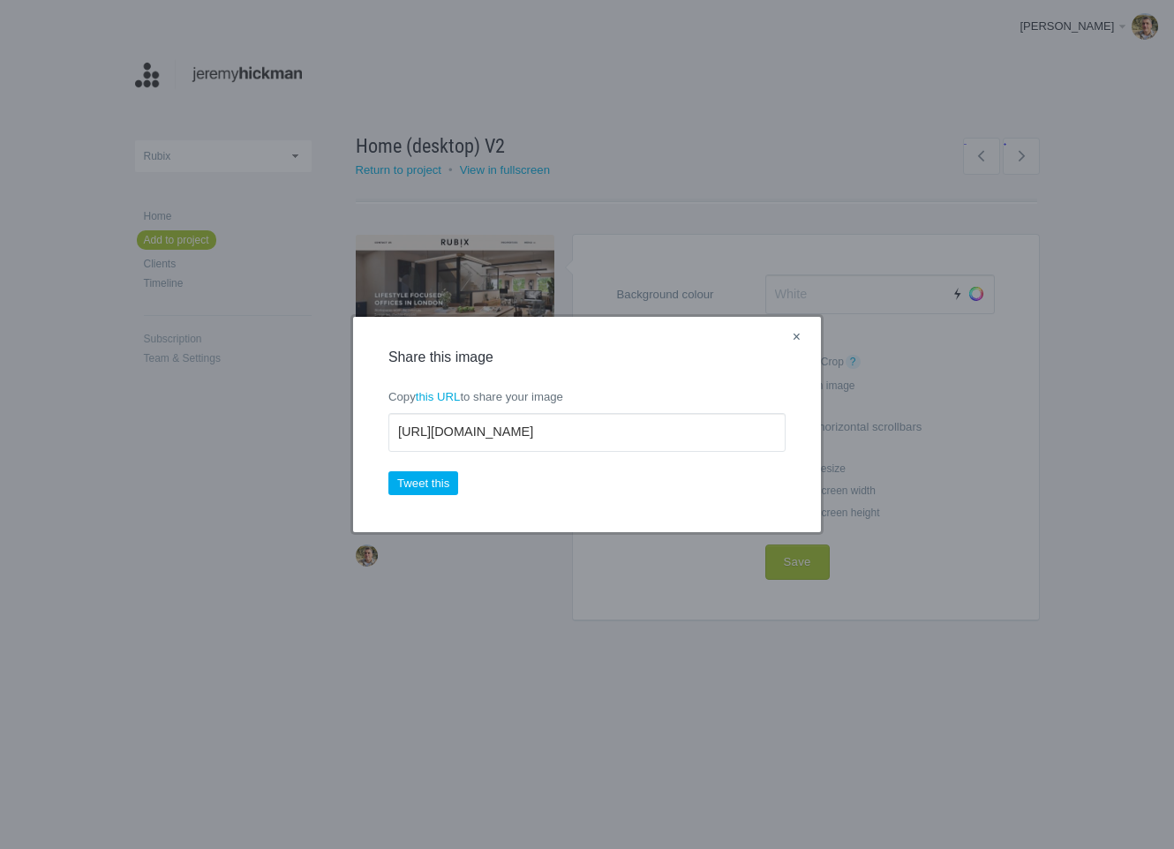
click at [798, 338] on link "×" at bounding box center [797, 338] width 22 height 23
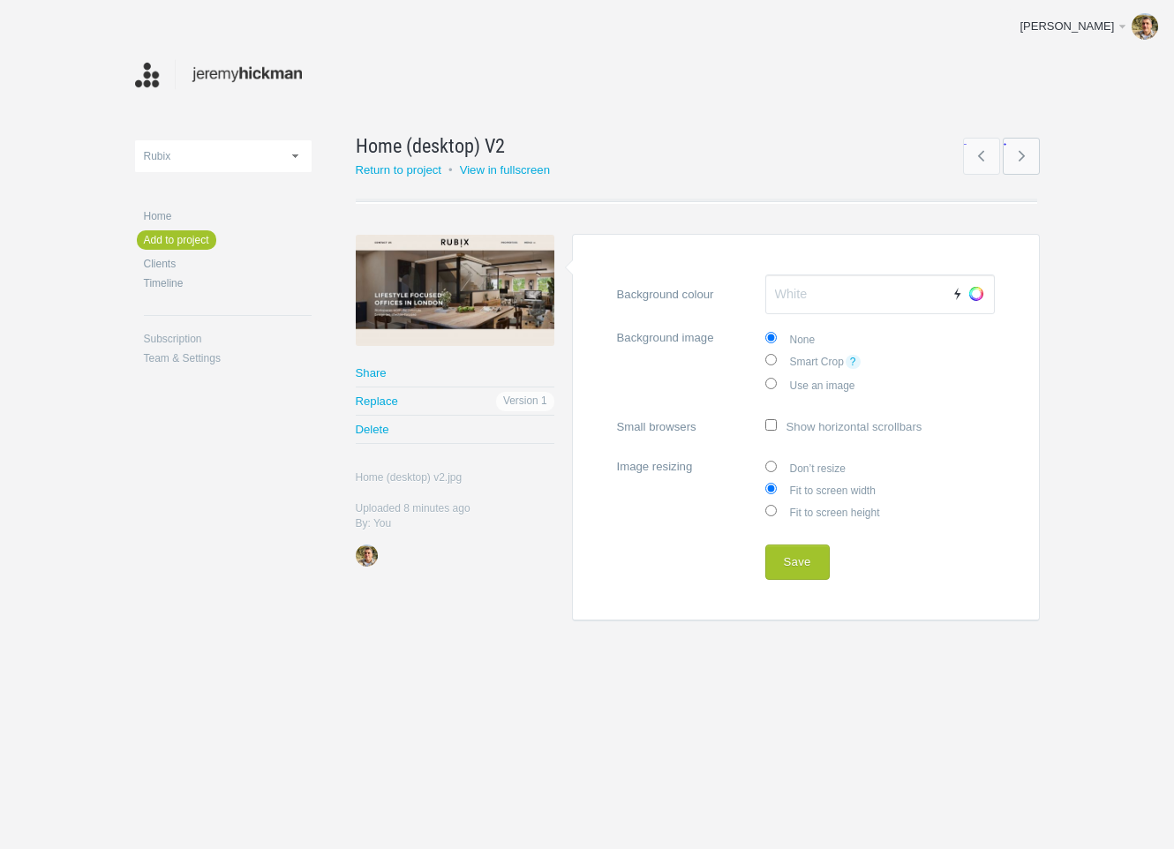
click at [1028, 153] on link "→" at bounding box center [1021, 156] width 37 height 37
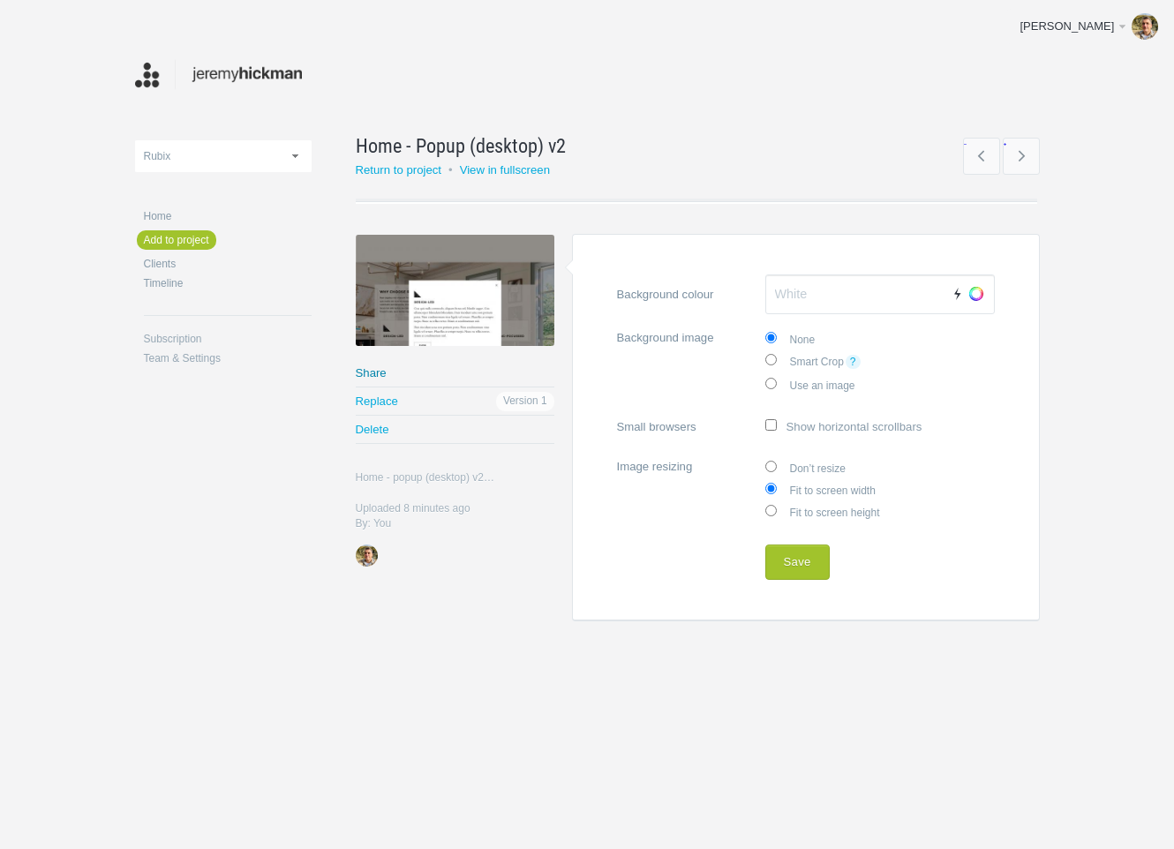
click at [364, 370] on link "Share" at bounding box center [455, 372] width 199 height 27
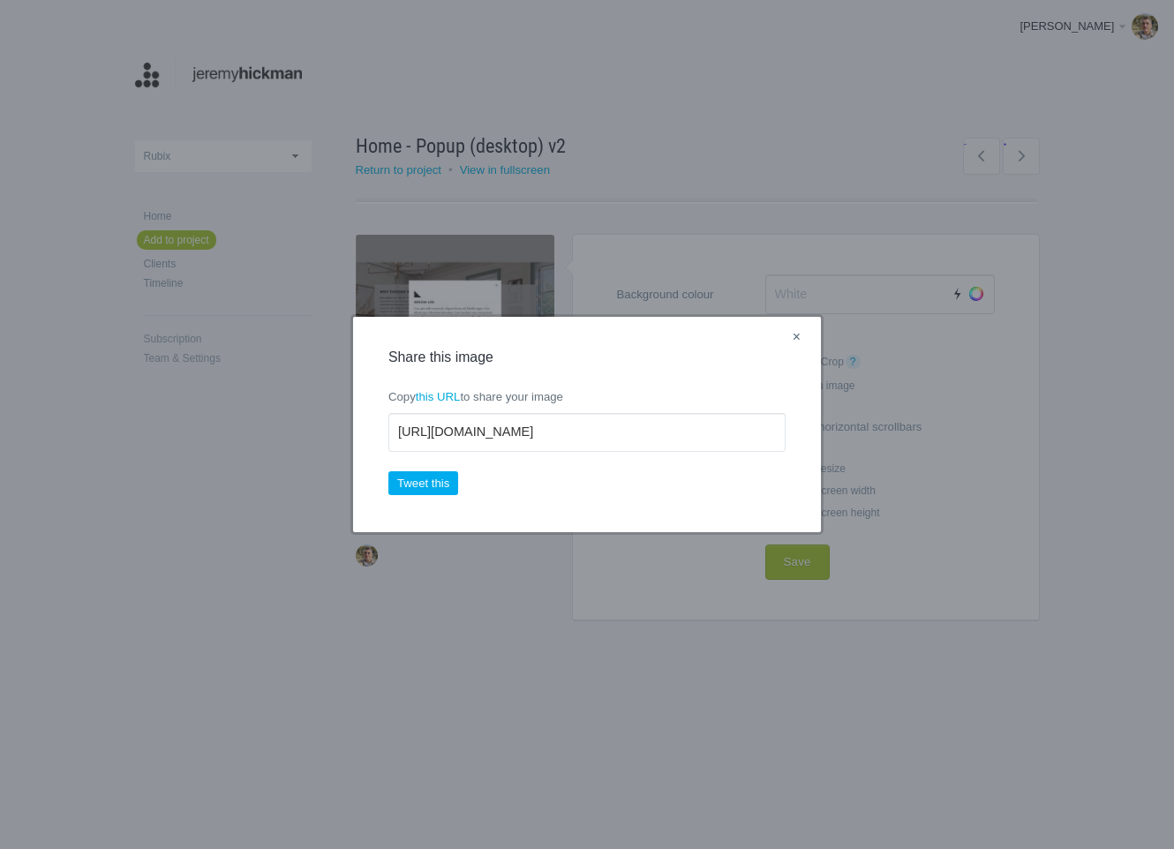
click at [800, 341] on link "×" at bounding box center [797, 338] width 22 height 23
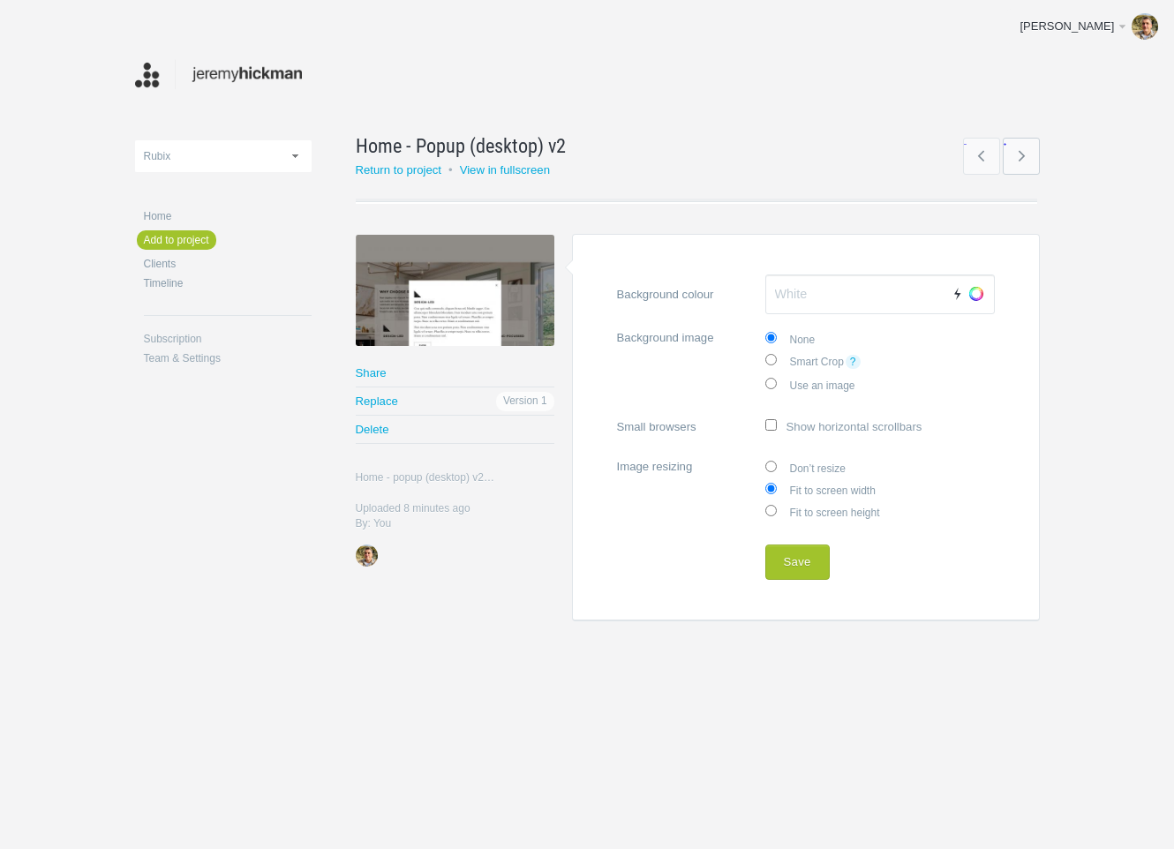
click at [1029, 154] on link "→" at bounding box center [1021, 156] width 37 height 37
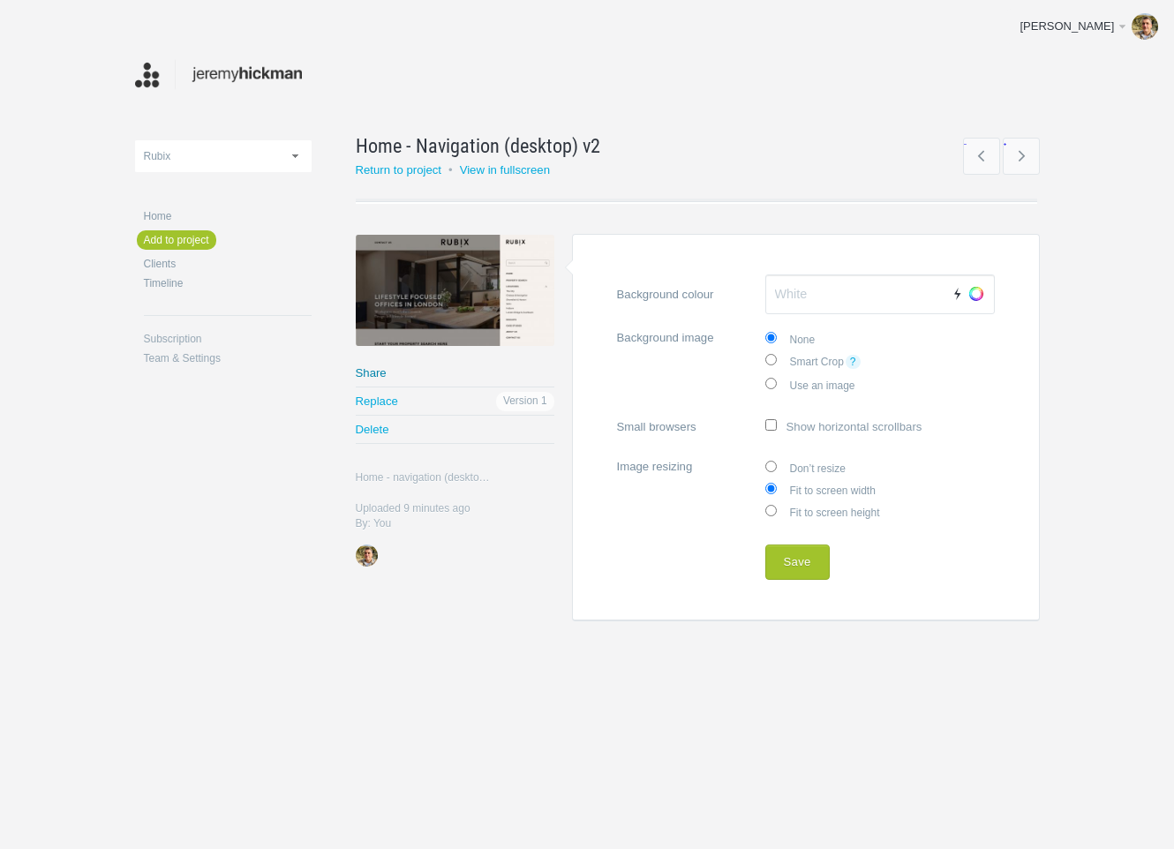
click at [374, 375] on link "Share" at bounding box center [455, 372] width 199 height 27
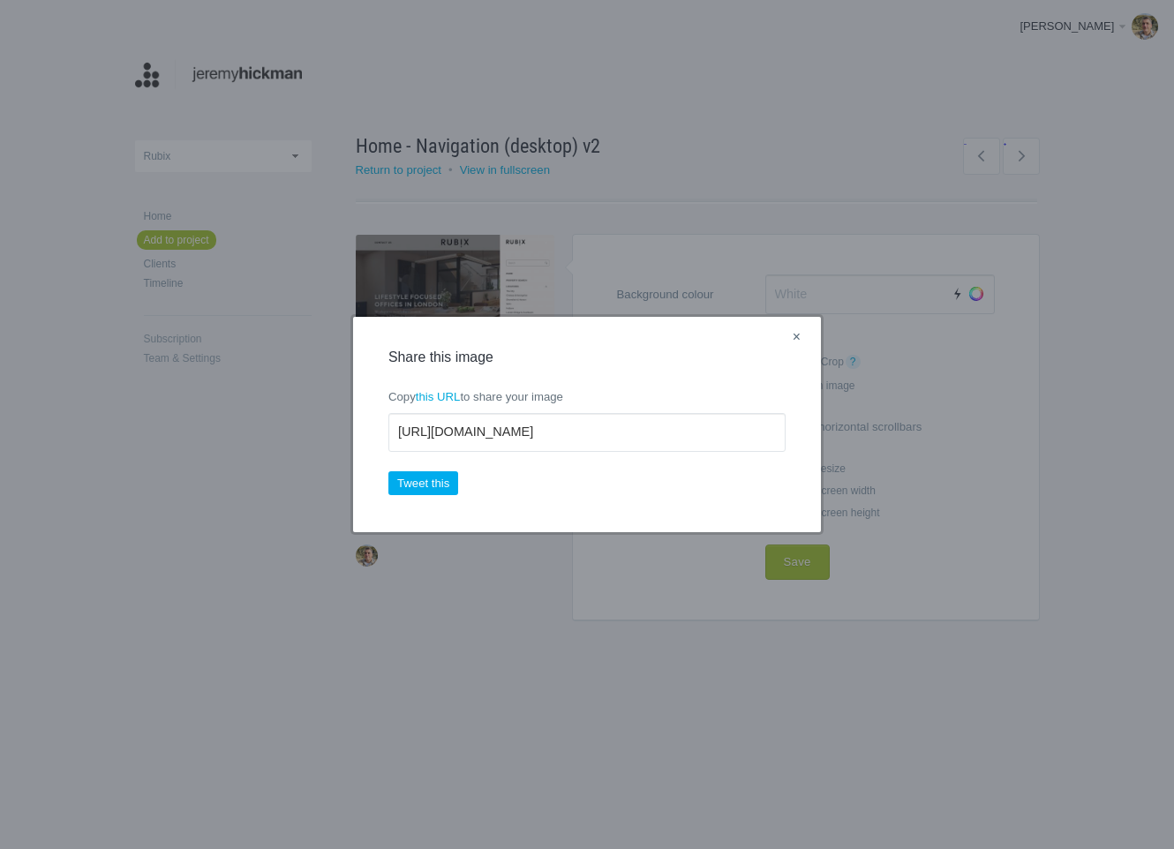
click at [796, 336] on link "×" at bounding box center [797, 338] width 22 height 23
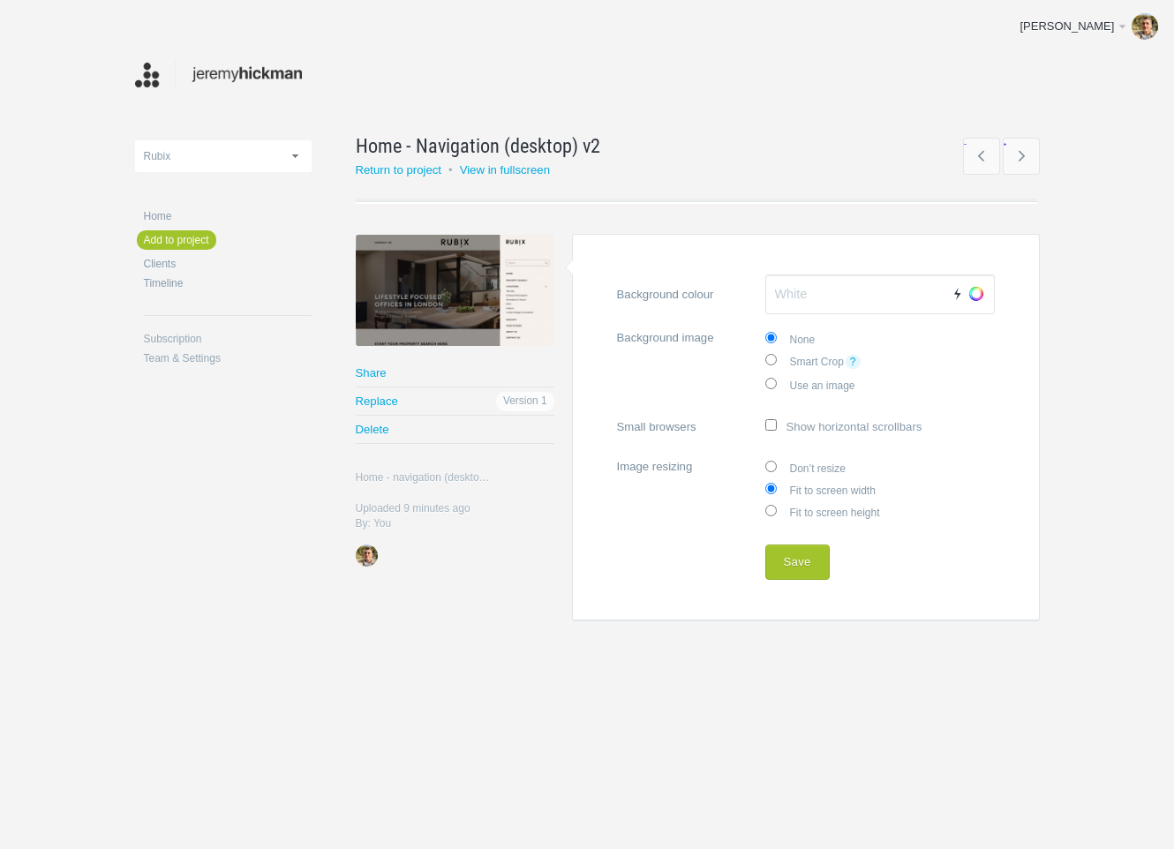
click at [1012, 161] on link "→" at bounding box center [1021, 156] width 37 height 37
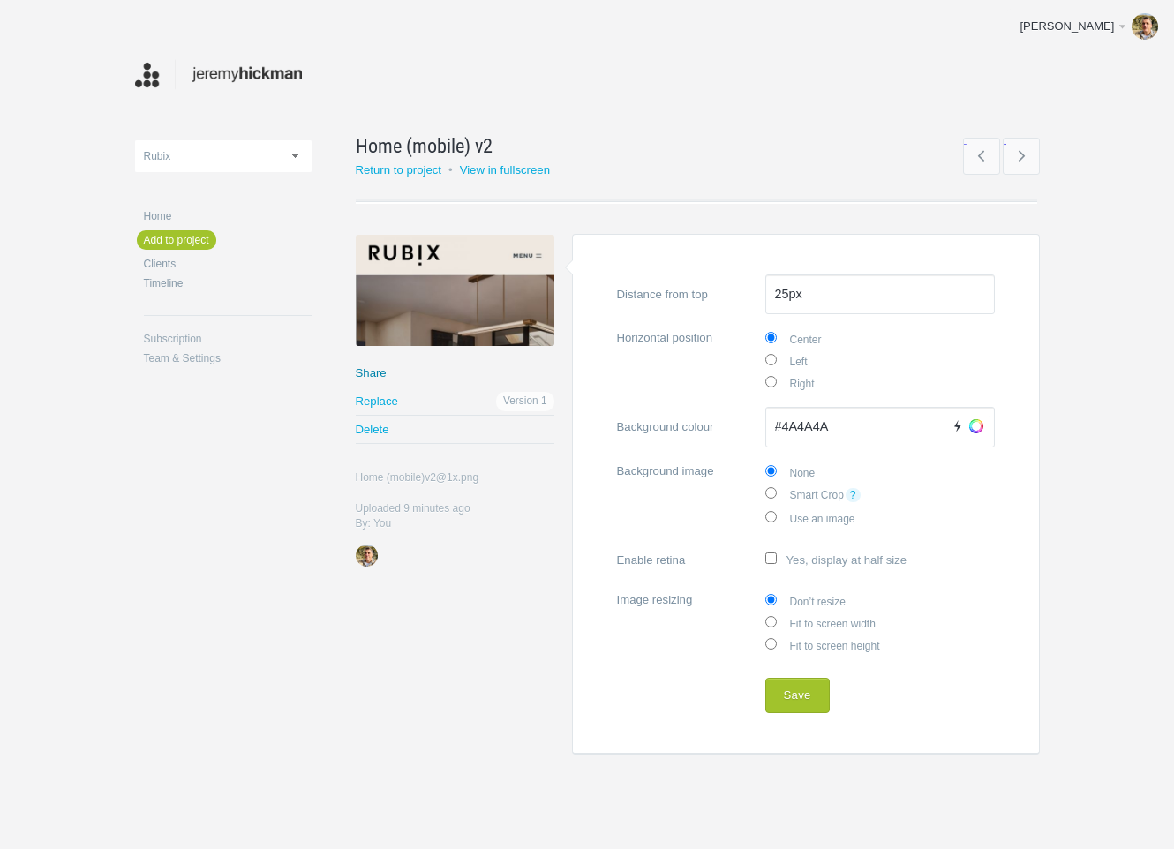
click at [368, 370] on link "Share" at bounding box center [455, 372] width 199 height 27
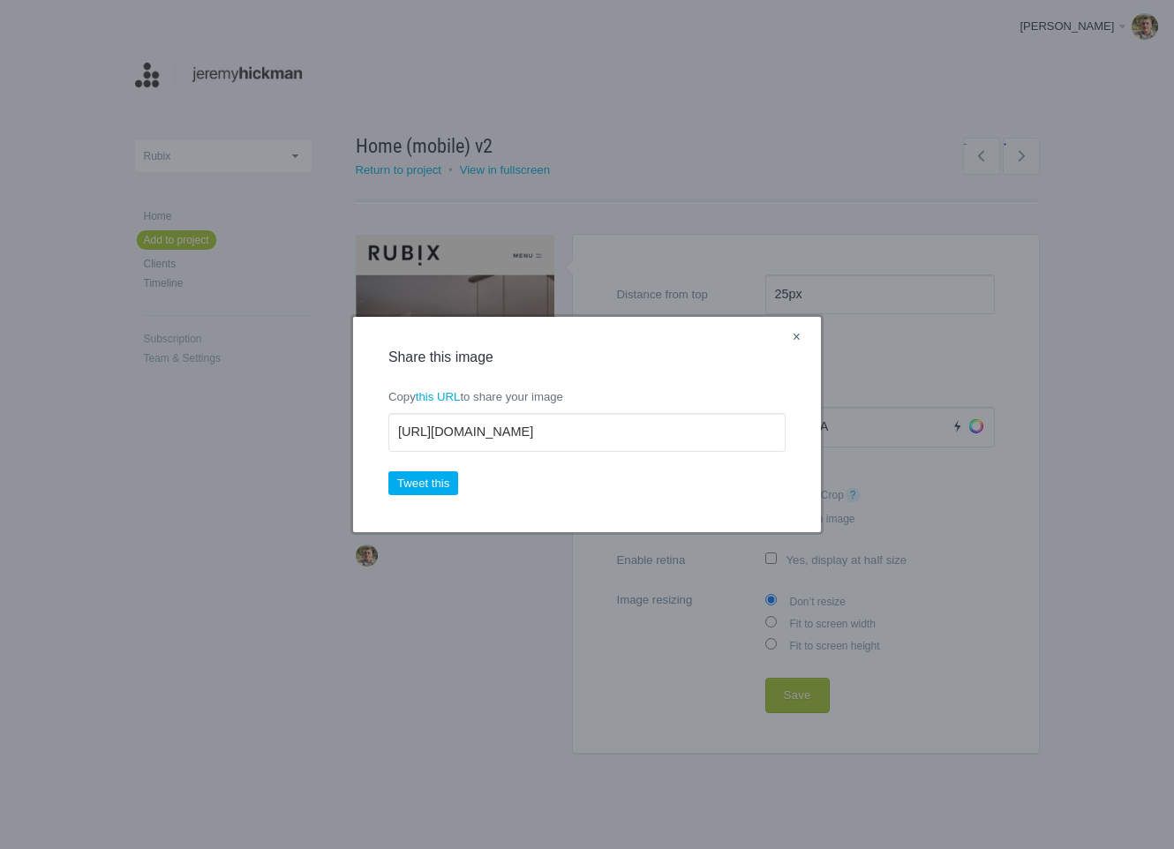
click at [803, 339] on link "×" at bounding box center [797, 338] width 22 height 23
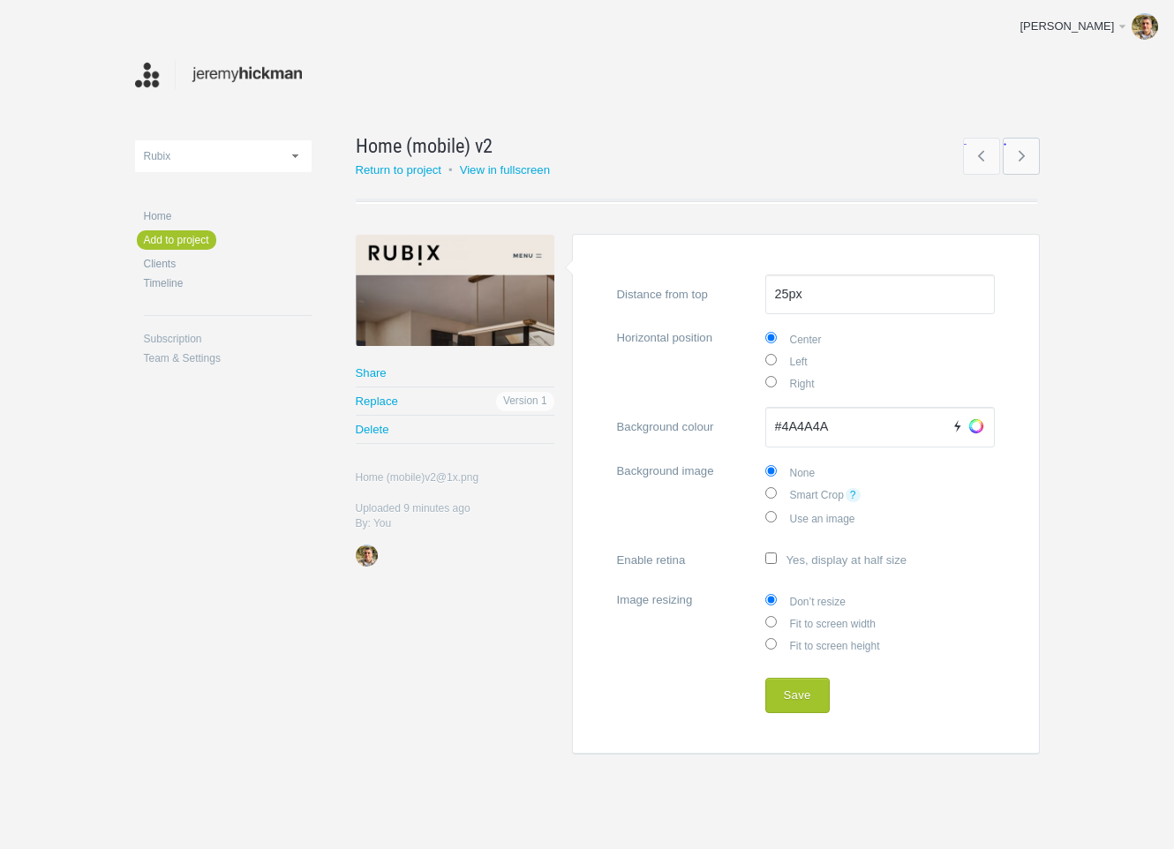
click at [1023, 155] on link "→" at bounding box center [1021, 156] width 37 height 37
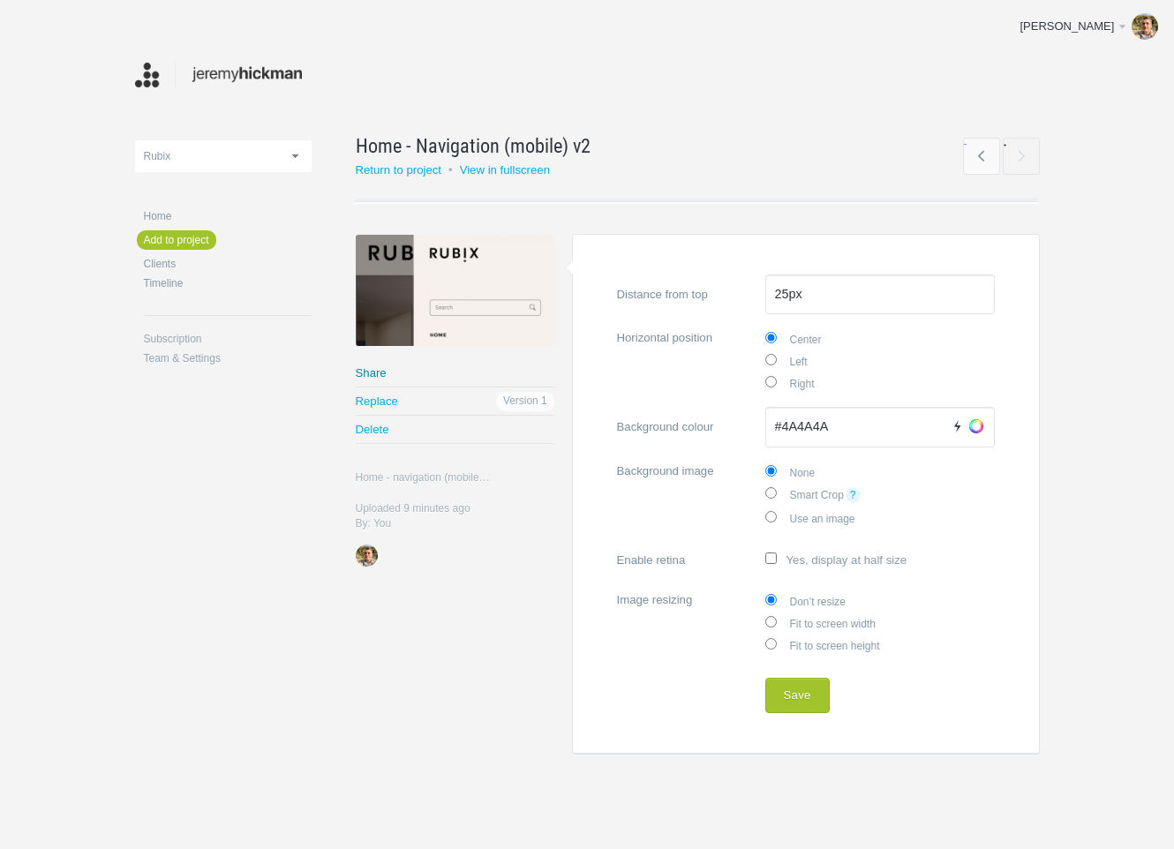
click at [372, 370] on link "Share" at bounding box center [455, 372] width 199 height 27
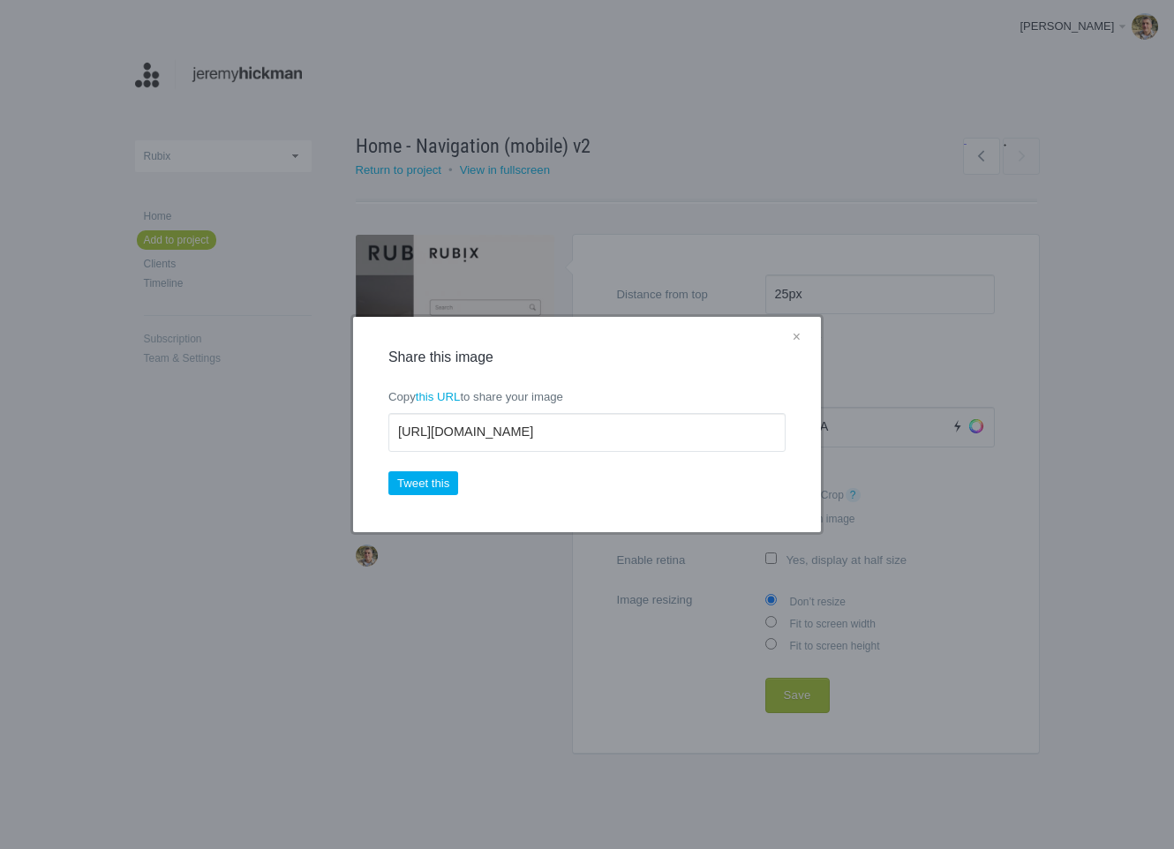
drag, startPoint x: 795, startPoint y: 335, endPoint x: 574, endPoint y: 175, distance: 272.5
click at [794, 334] on link "×" at bounding box center [797, 338] width 22 height 23
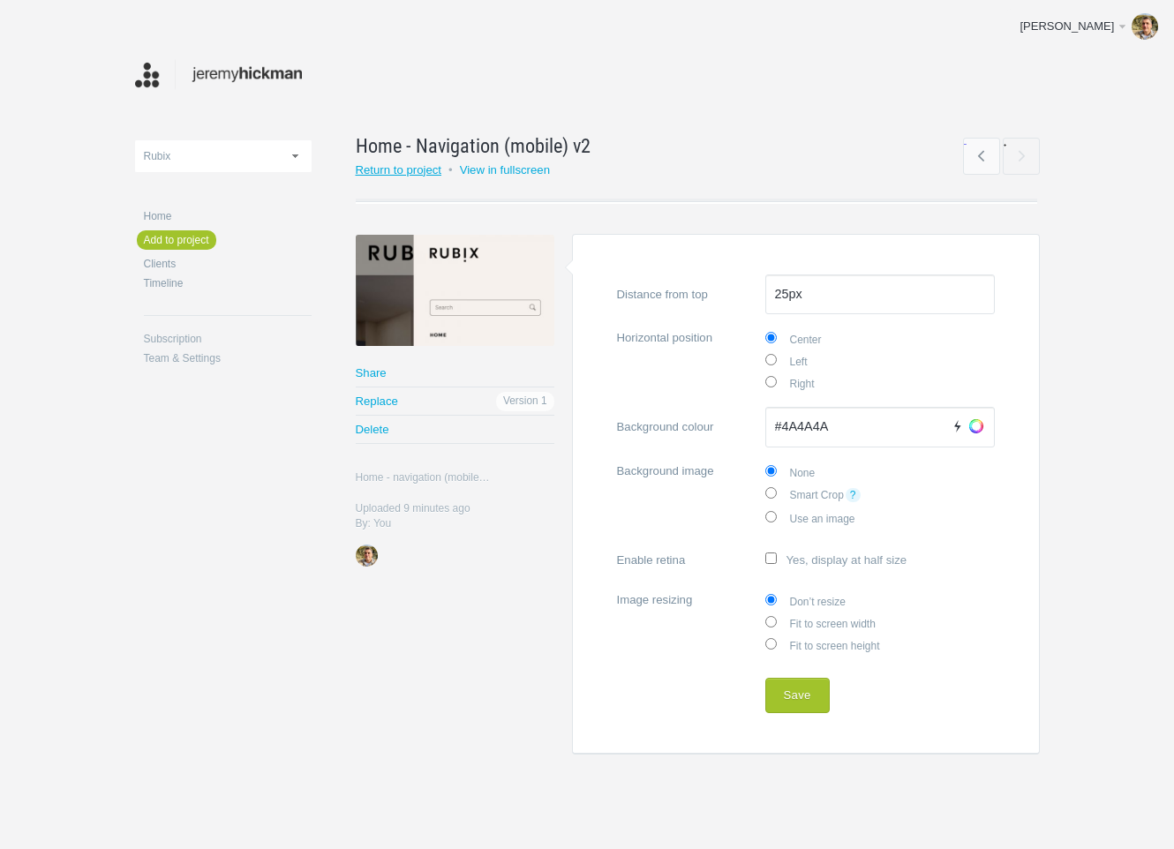
click at [399, 165] on link "Return to project" at bounding box center [399, 169] width 87 height 13
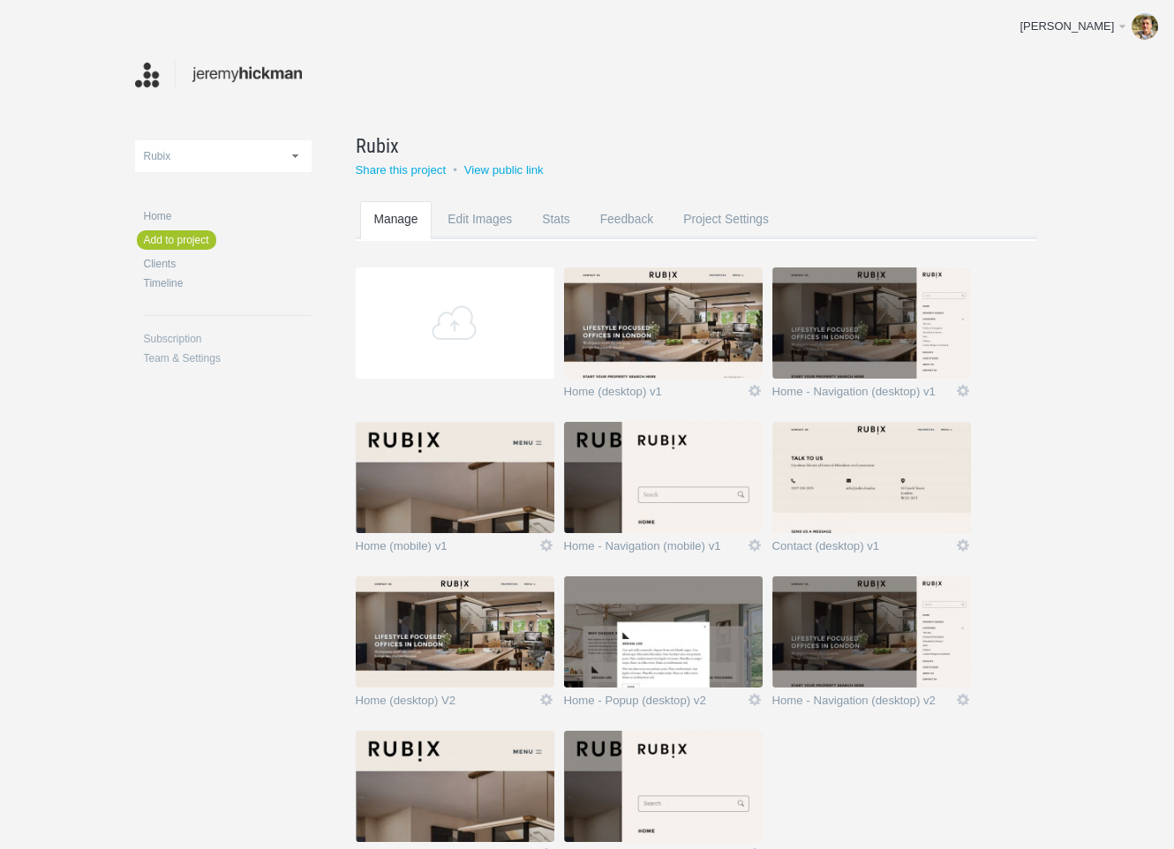
scroll to position [119, 0]
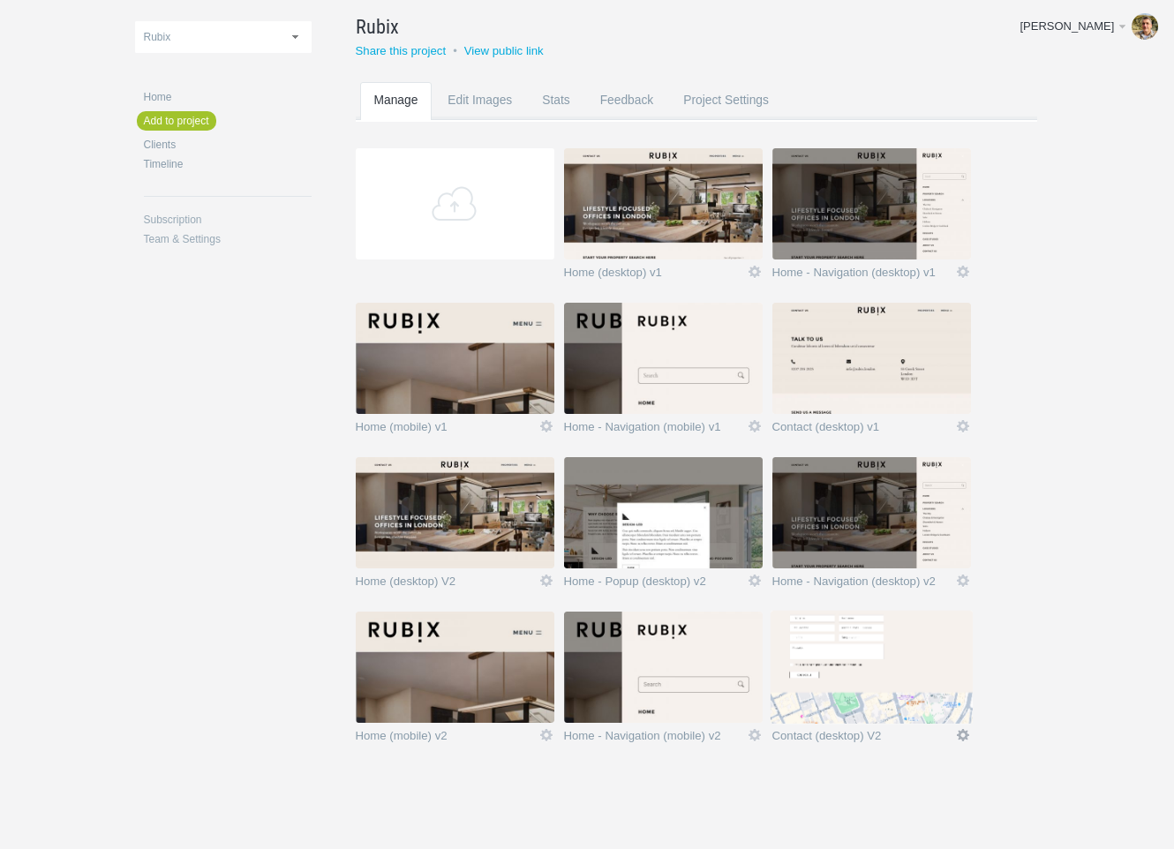
click at [963, 733] on link "Edit" at bounding box center [963, 735] width 16 height 16
click at [949, 660] on link "Edit / Replace" at bounding box center [928, 662] width 107 height 20
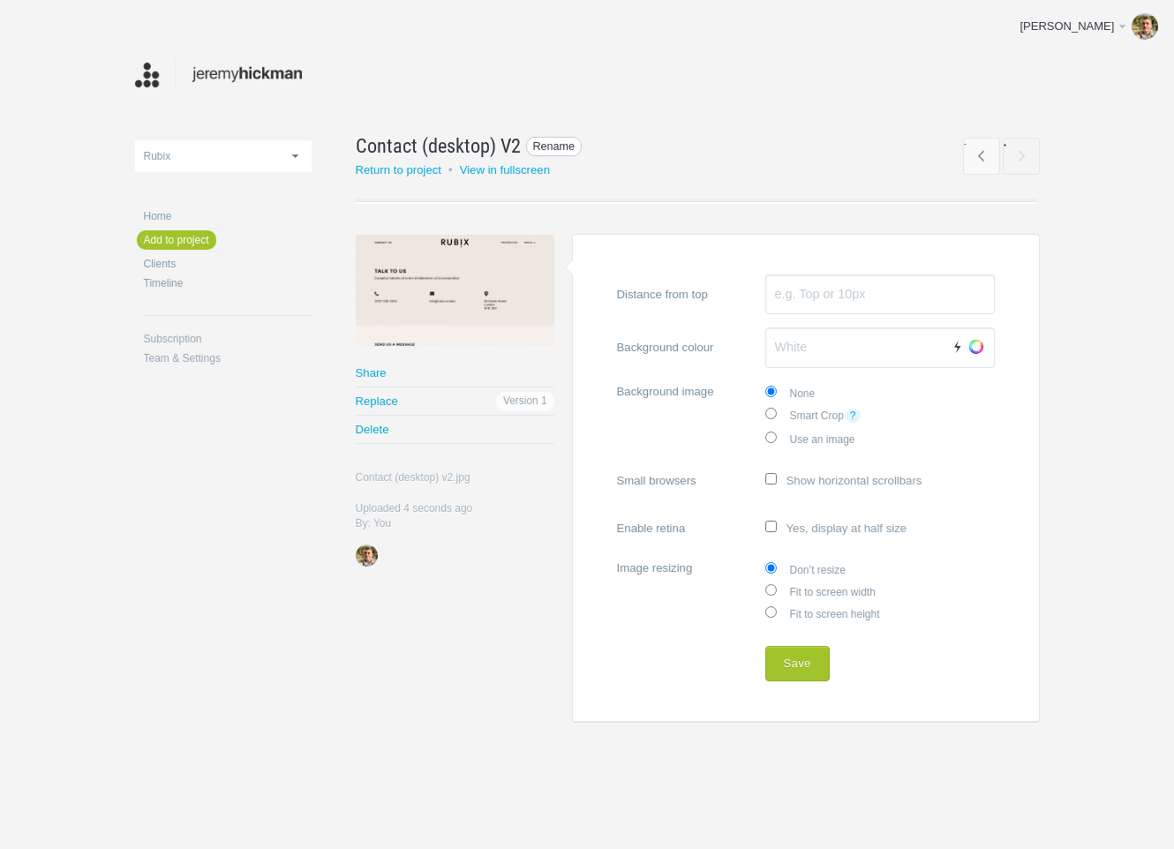
click at [557, 139] on span "Rename" at bounding box center [554, 147] width 56 height 20
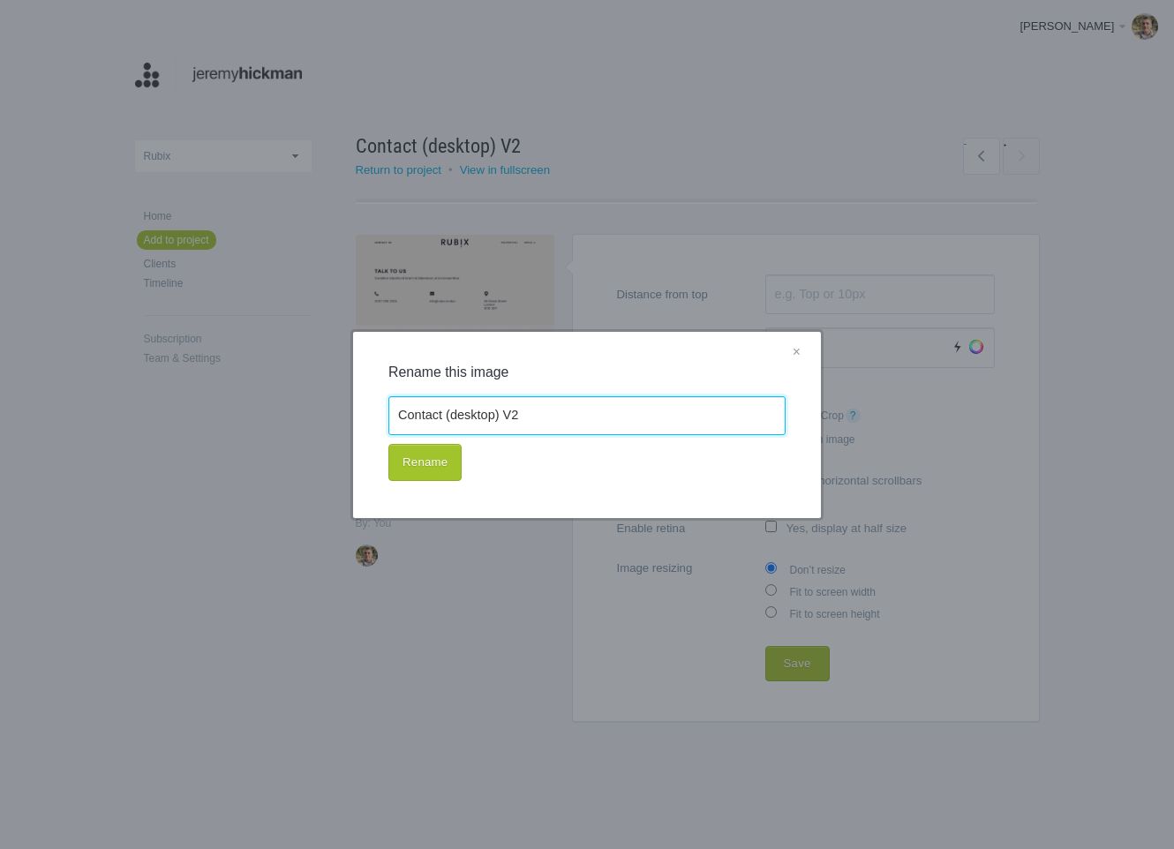
click at [495, 410] on input "Contact (desktop) V2" at bounding box center [586, 415] width 397 height 39
drag, startPoint x: 501, startPoint y: 417, endPoint x: 582, endPoint y: 418, distance: 80.3
click at [582, 418] on input "Contact (desktop) V2" at bounding box center [586, 415] width 397 height 39
type input "Contact (desktop) v2"
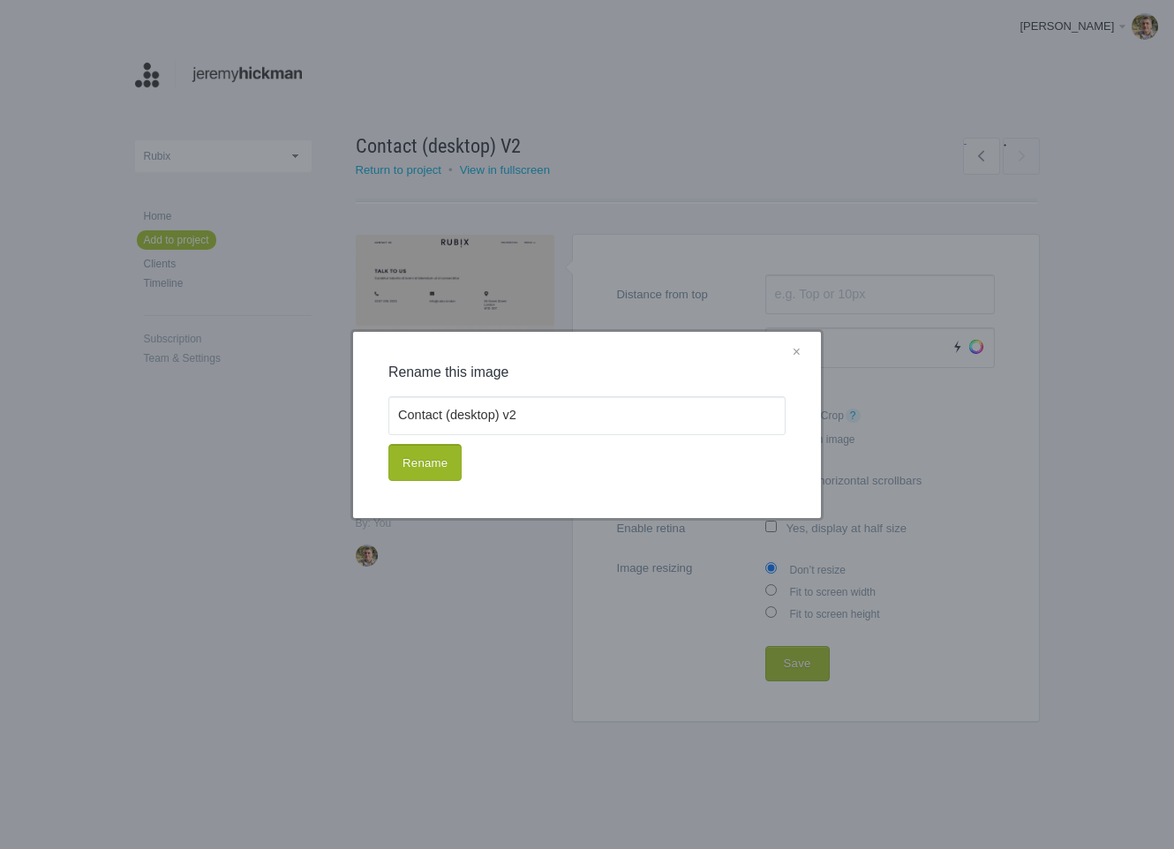
click at [441, 471] on button "Rename" at bounding box center [424, 462] width 73 height 37
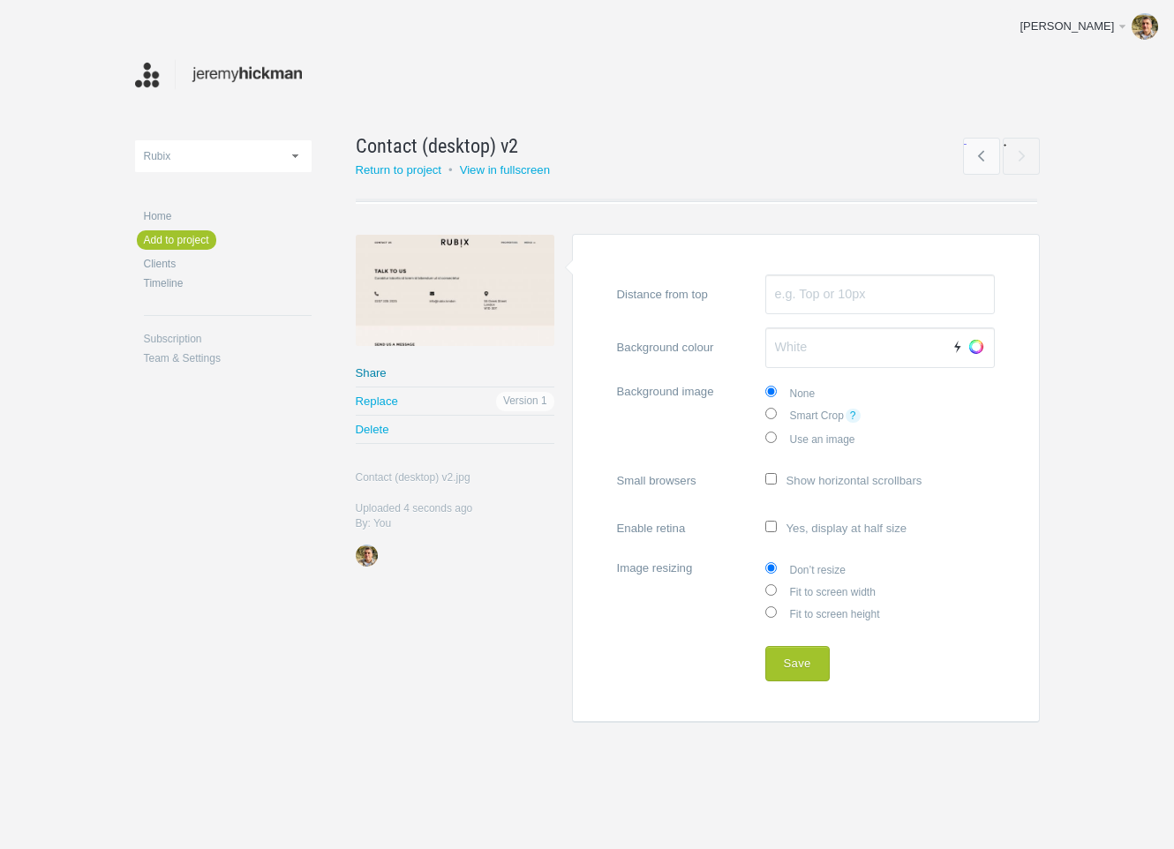
click at [383, 369] on link "Share" at bounding box center [455, 372] width 199 height 27
